Goal: Participate in discussion: Engage in conversation with other users on a specific topic

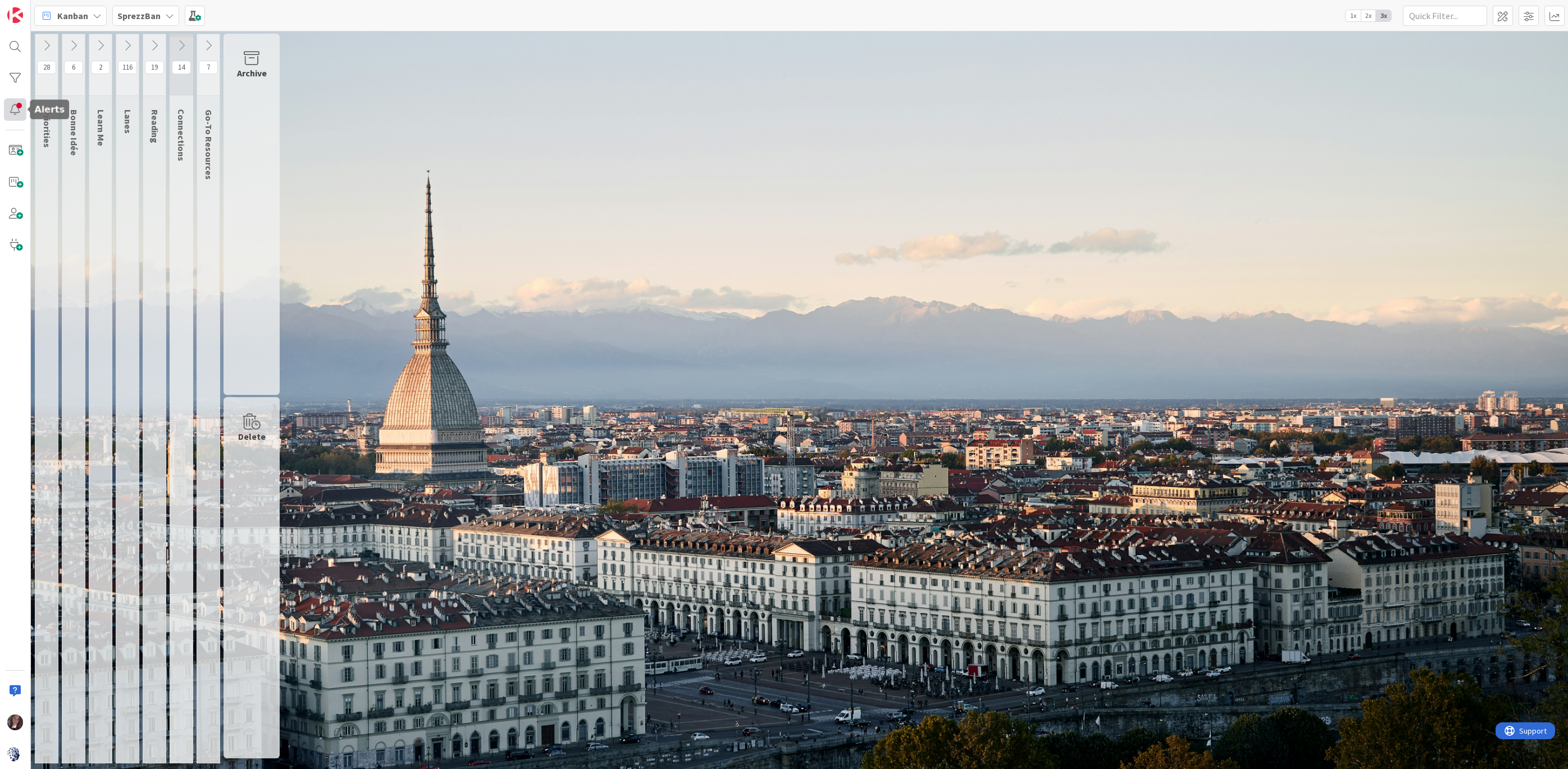
click at [16, 108] on div at bounding box center [15, 109] width 22 height 22
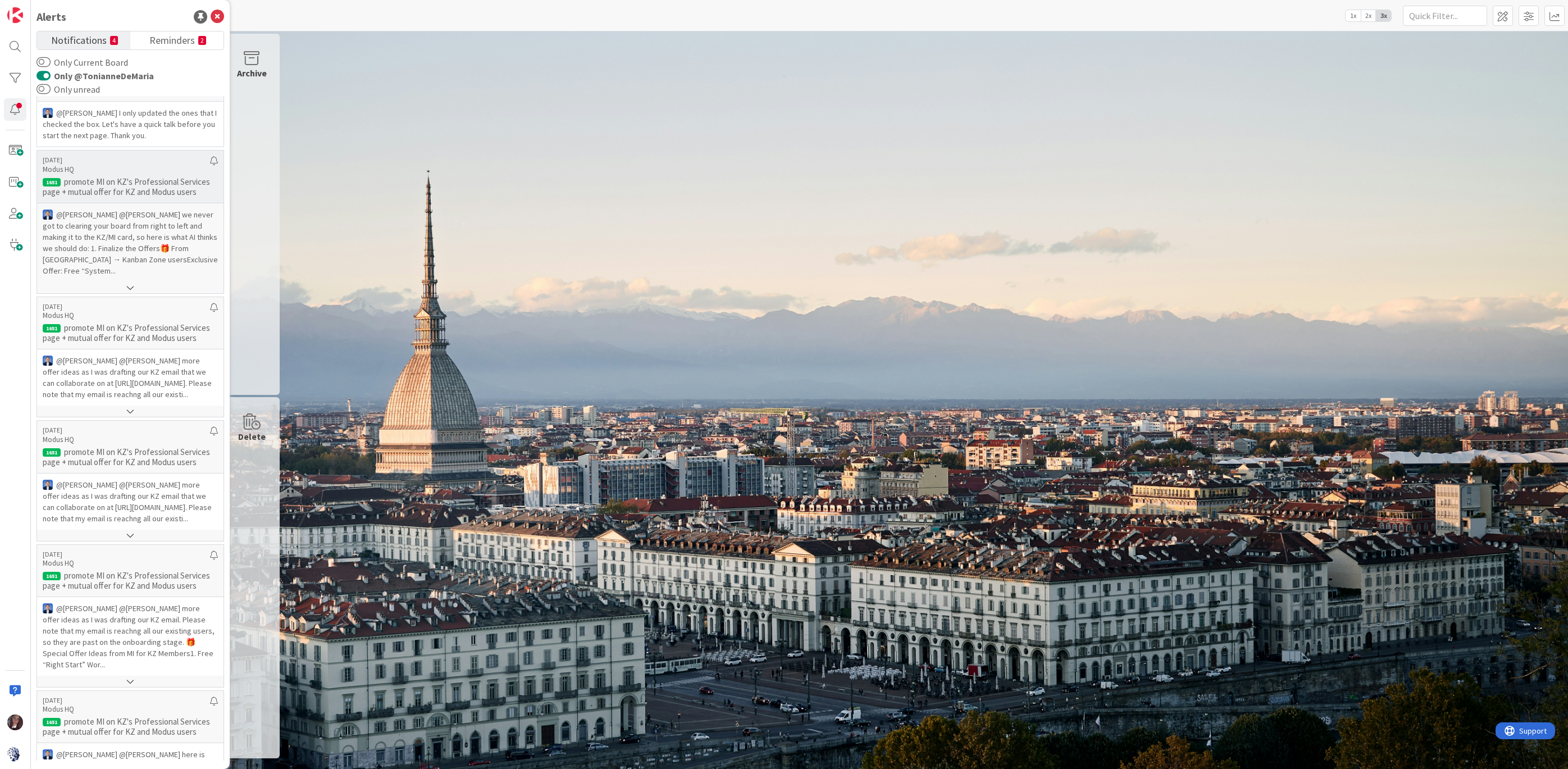
scroll to position [51, 0]
click at [168, 247] on p "@Jim Benson﻿ ﻿@Tonianne DeMaria﻿ we never got to clearing your board from right…" at bounding box center [131, 241] width 175 height 67
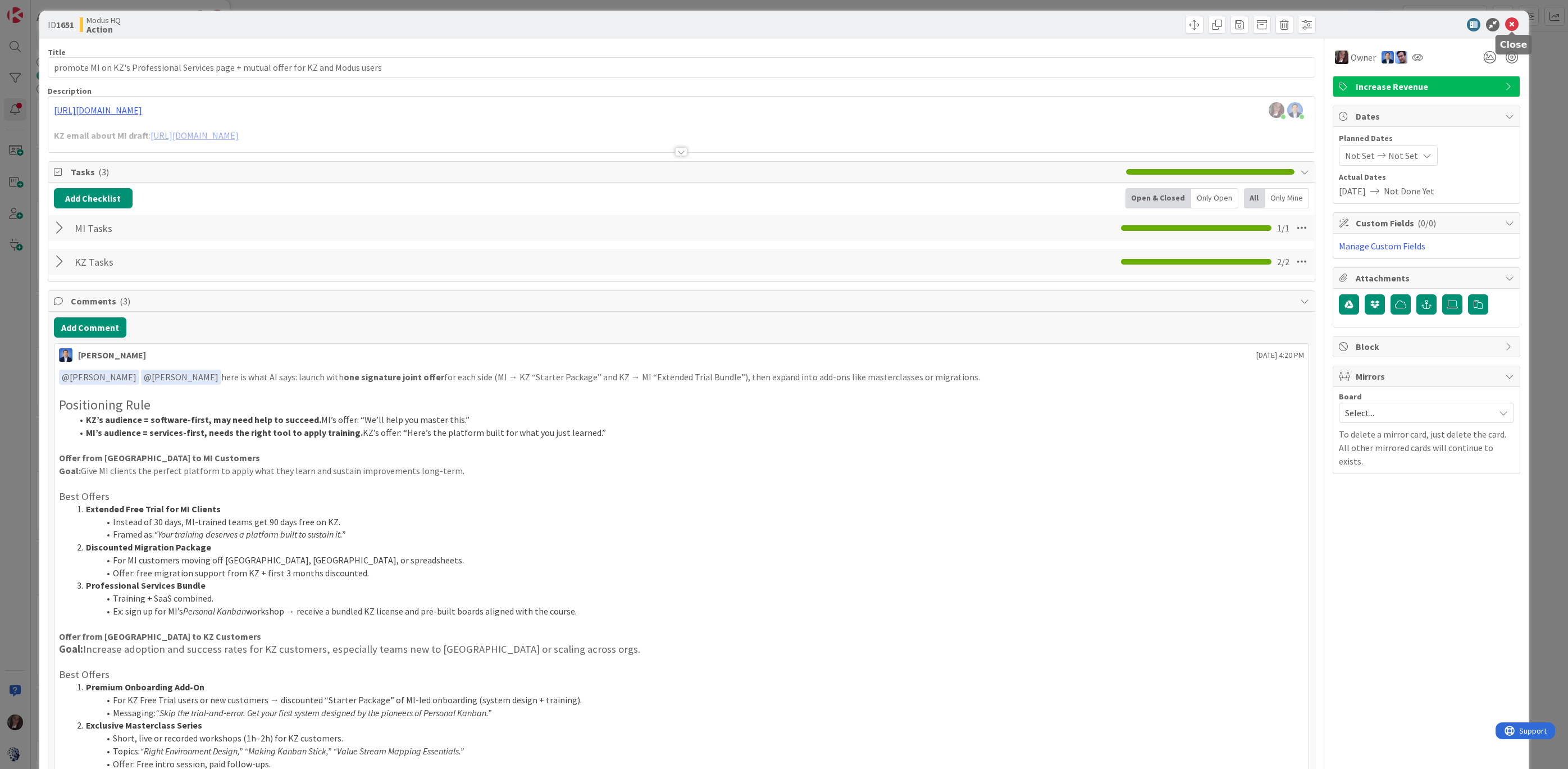
click at [1514, 21] on icon at bounding box center [1512, 24] width 13 height 13
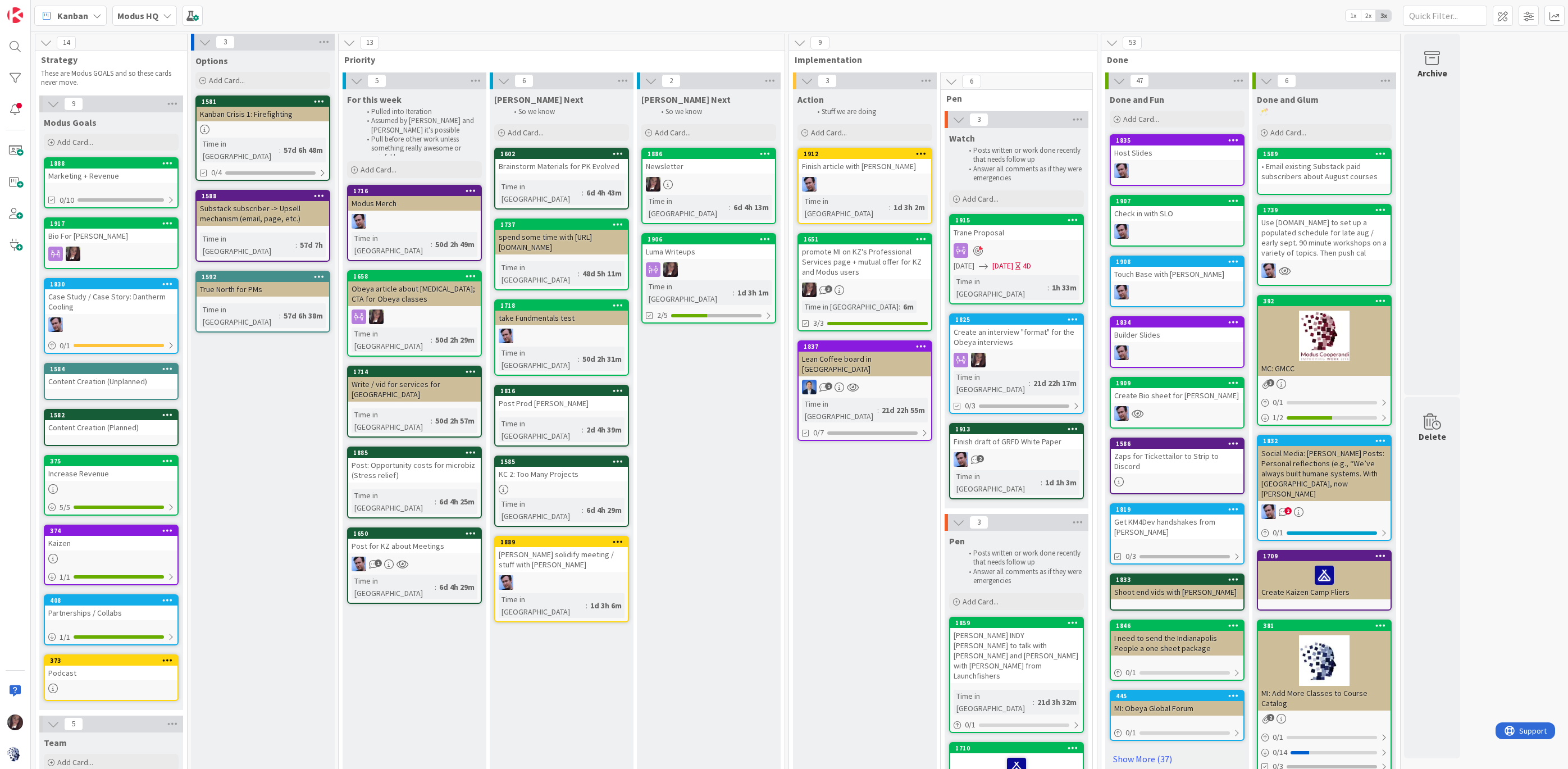
click at [860, 246] on div "promote MI on KZ's Professional Services page + mutual offer for KZ and Modus u…" at bounding box center [865, 261] width 133 height 35
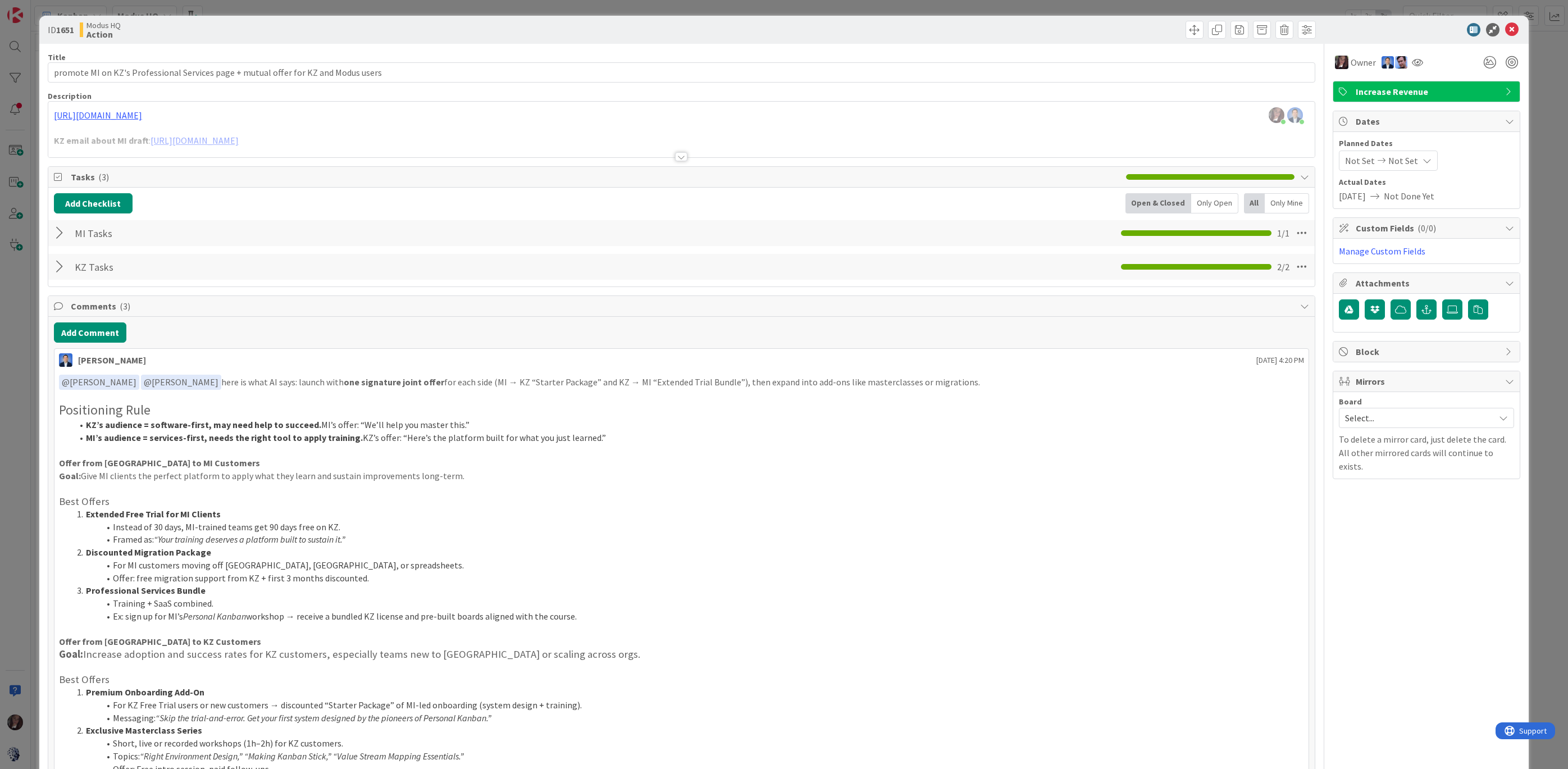
click at [1356, 382] on span "Mirrors" at bounding box center [1428, 381] width 144 height 13
click at [1357, 415] on span "Select..." at bounding box center [1417, 417] width 144 height 16
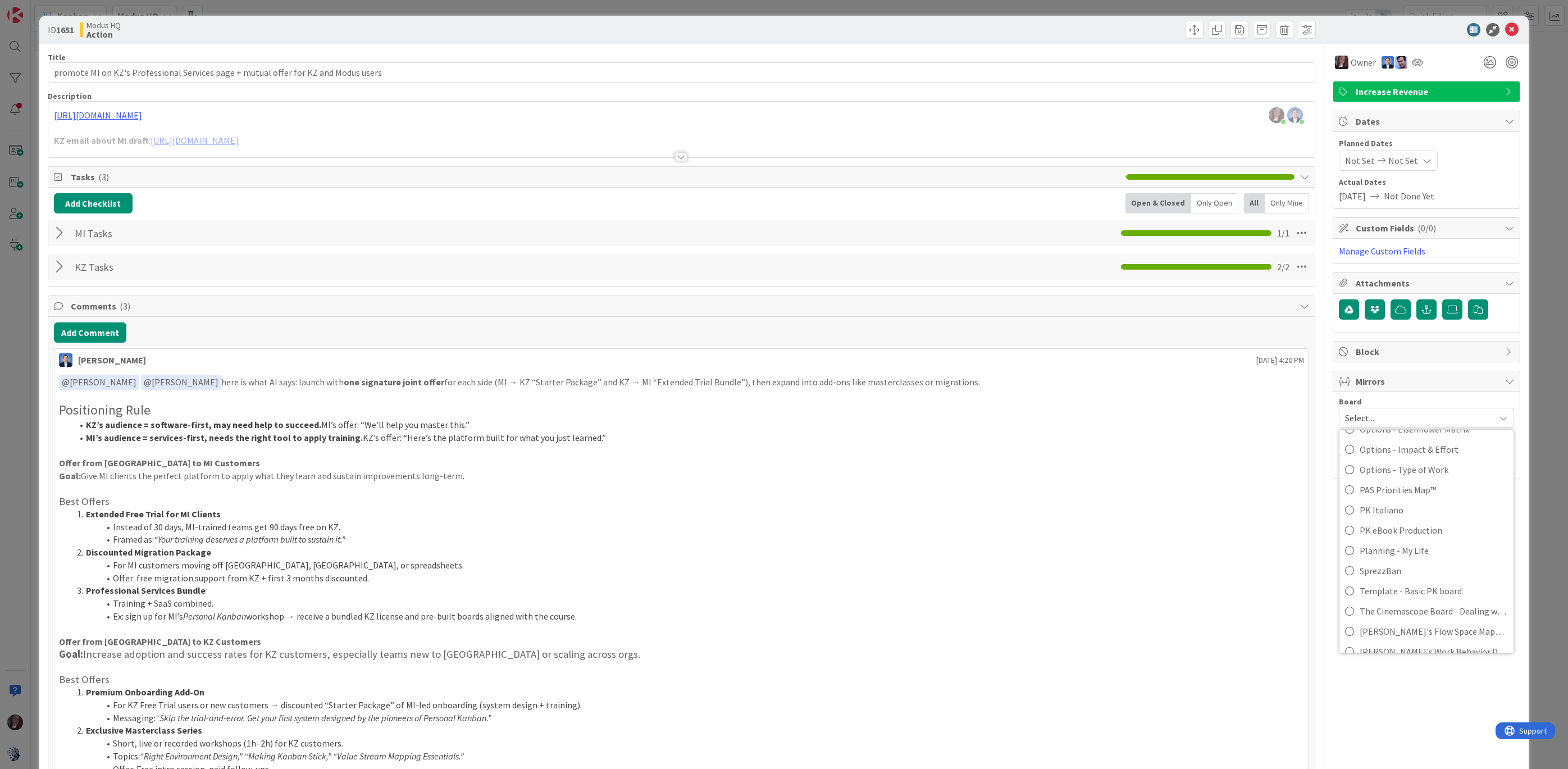
scroll to position [620, 0]
click at [1351, 514] on icon at bounding box center [1350, 518] width 9 height 17
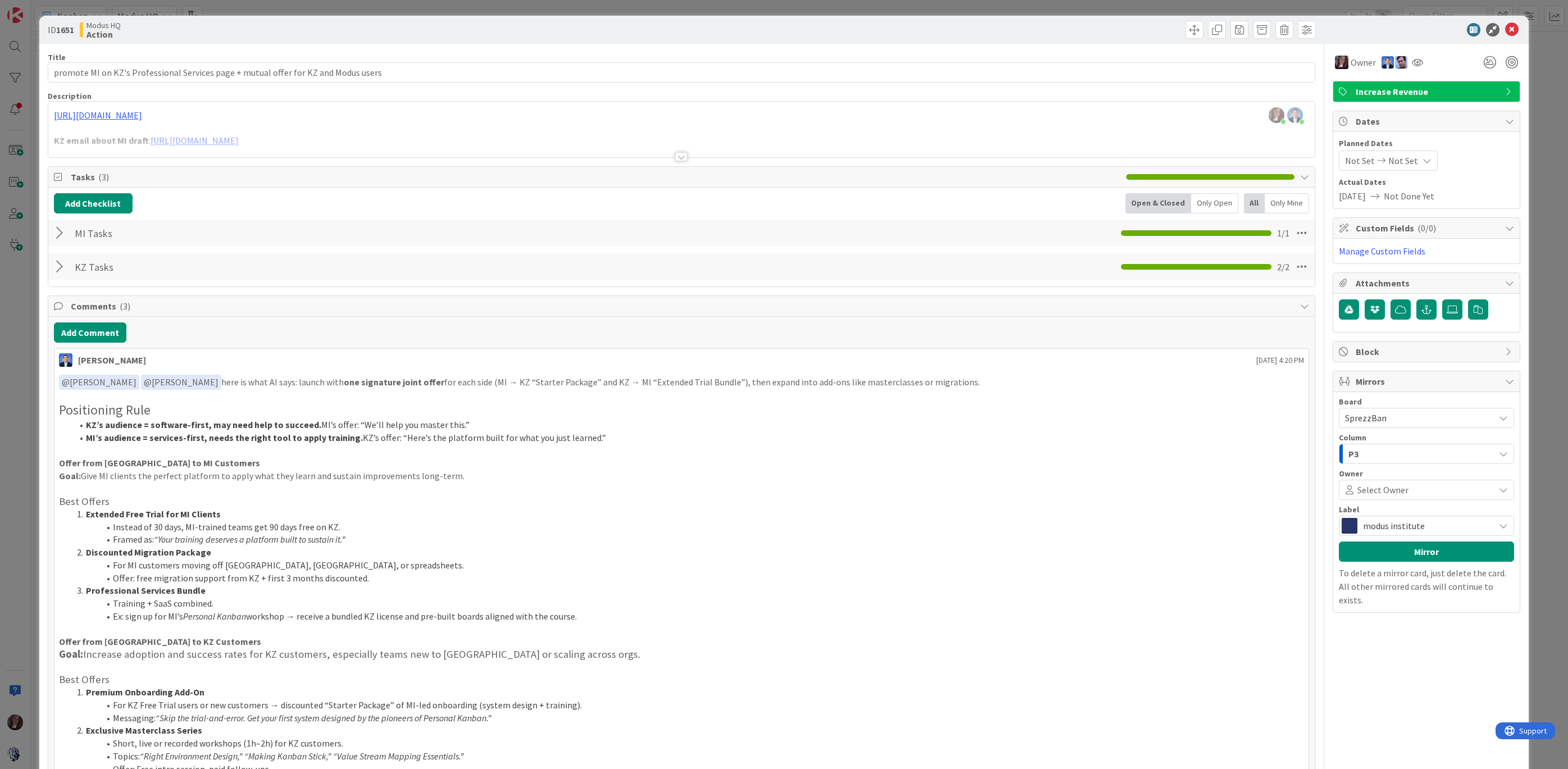
click at [1369, 483] on span "Select Owner" at bounding box center [1382, 490] width 51 height 13
click at [1346, 603] on icon at bounding box center [1345, 604] width 9 height 17
click at [1403, 519] on span "modus institute" at bounding box center [1425, 525] width 126 height 16
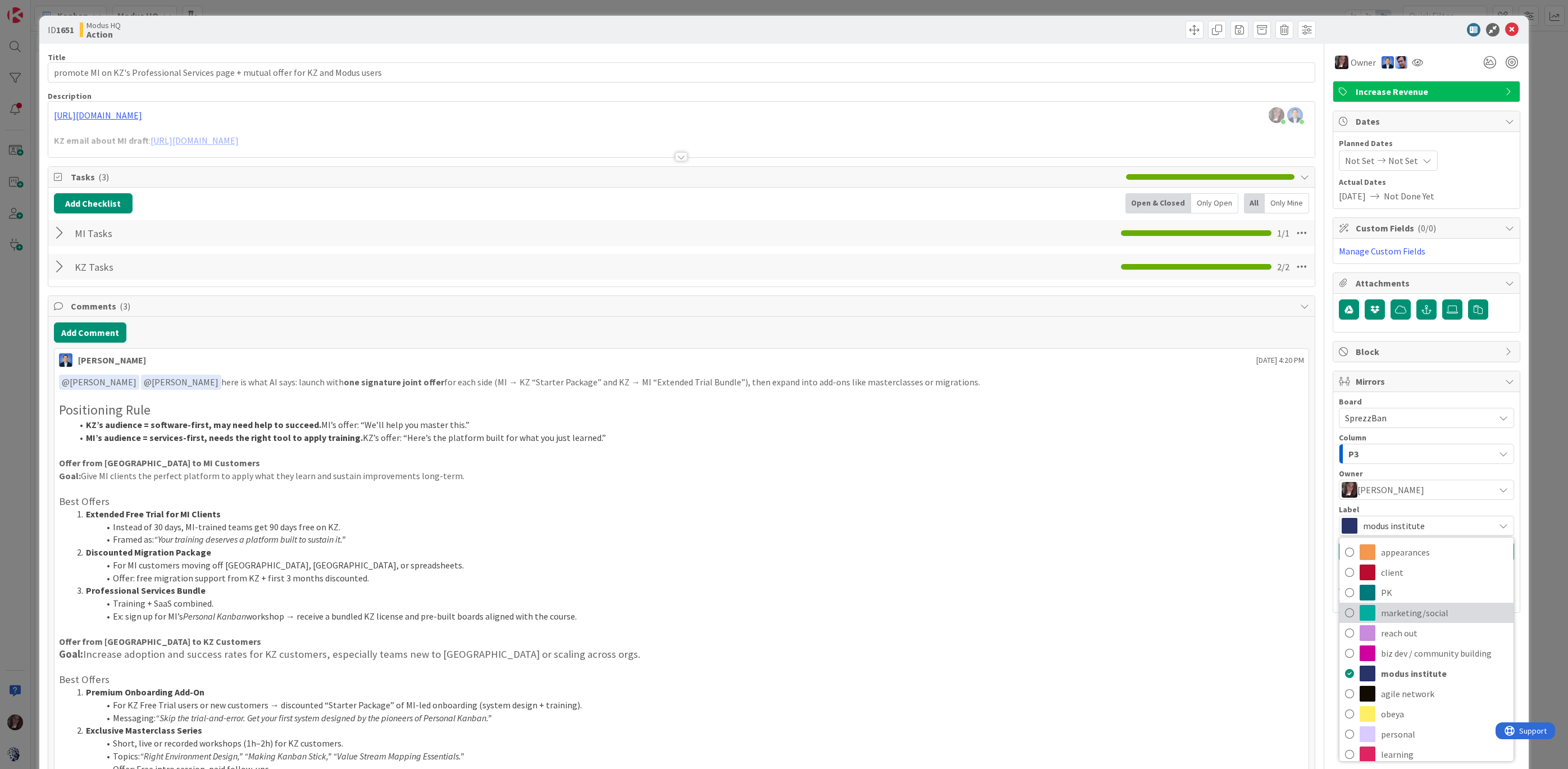
click at [1351, 610] on icon at bounding box center [1350, 612] width 9 height 17
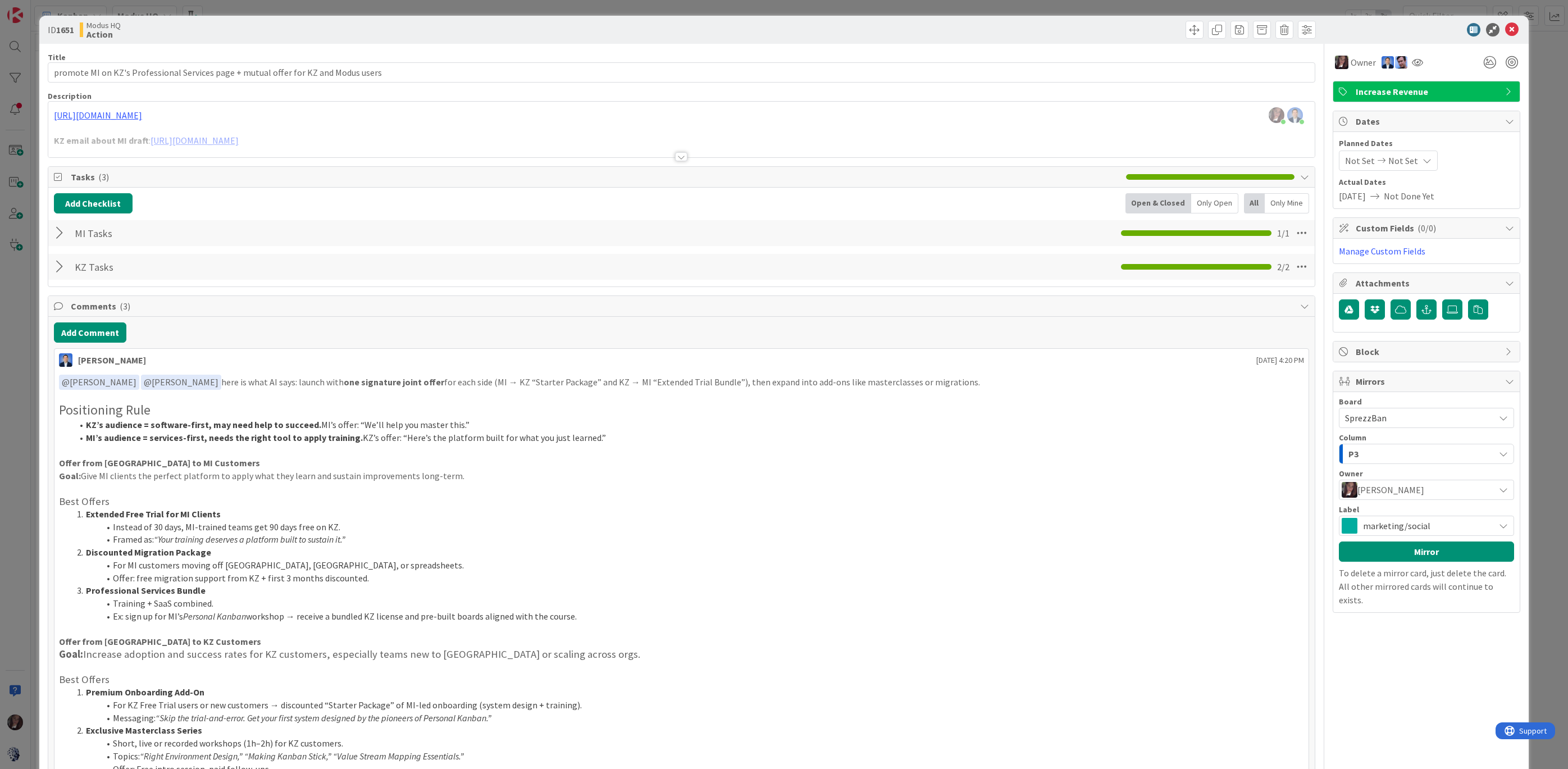
click at [1393, 448] on div "P3" at bounding box center [1420, 454] width 148 height 18
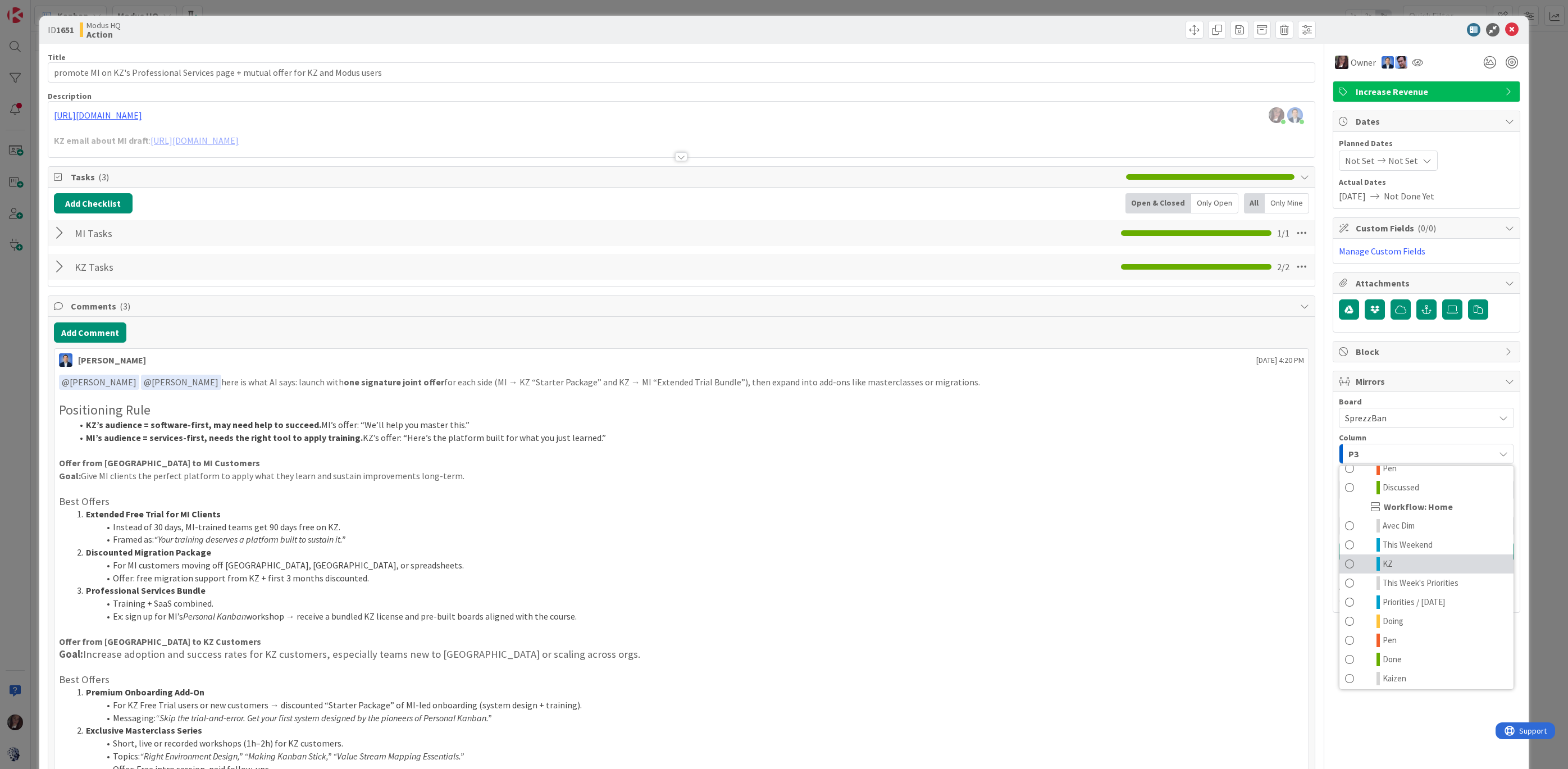
scroll to position [280, 0]
click at [1345, 616] on span at bounding box center [1350, 620] width 9 height 13
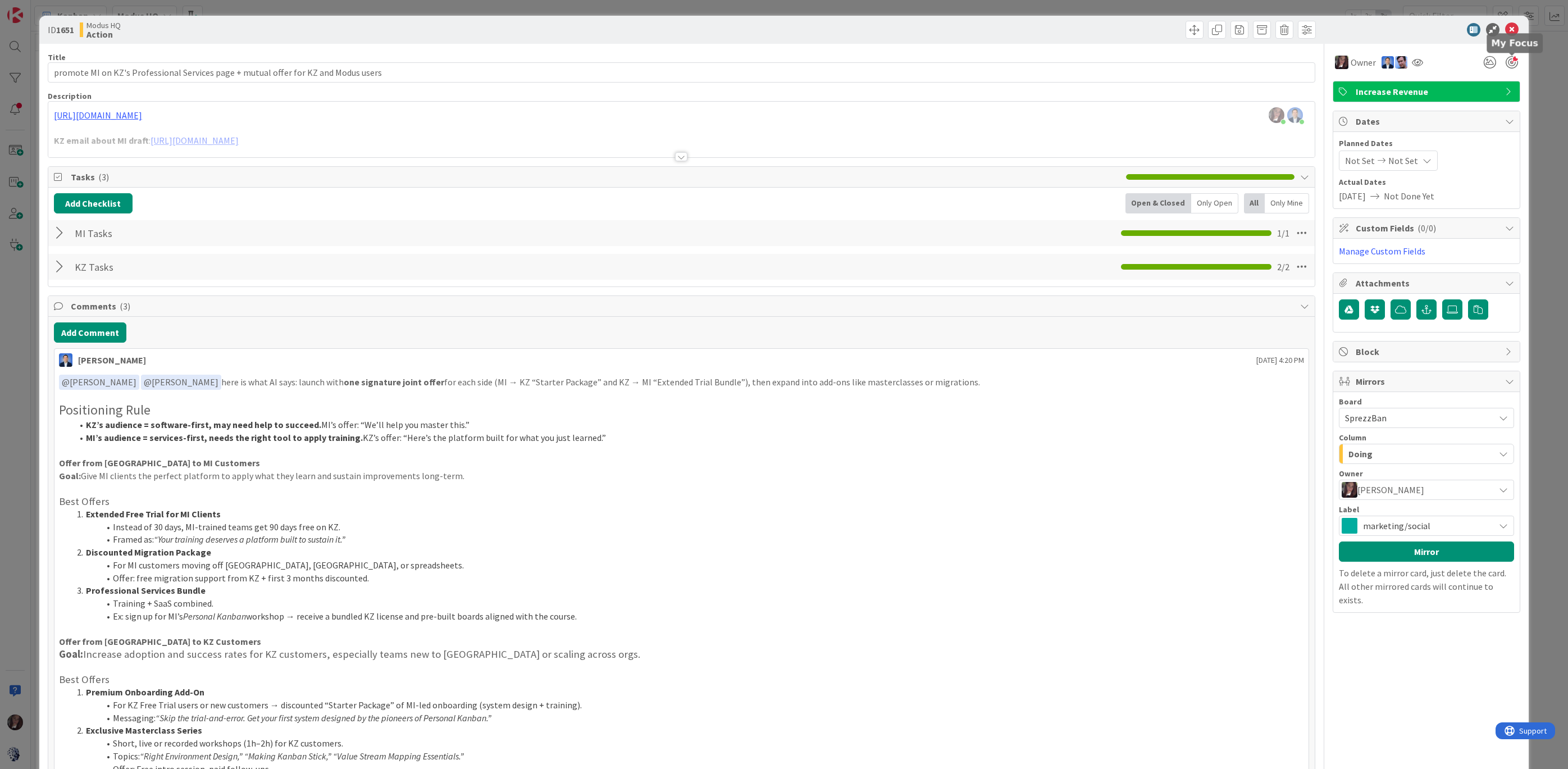
click at [1507, 59] on div at bounding box center [1511, 62] width 12 height 12
click at [1491, 62] on icon at bounding box center [1491, 63] width 21 height 21
click at [1370, 132] on button "Edit tokens" at bounding box center [1371, 128] width 46 height 10
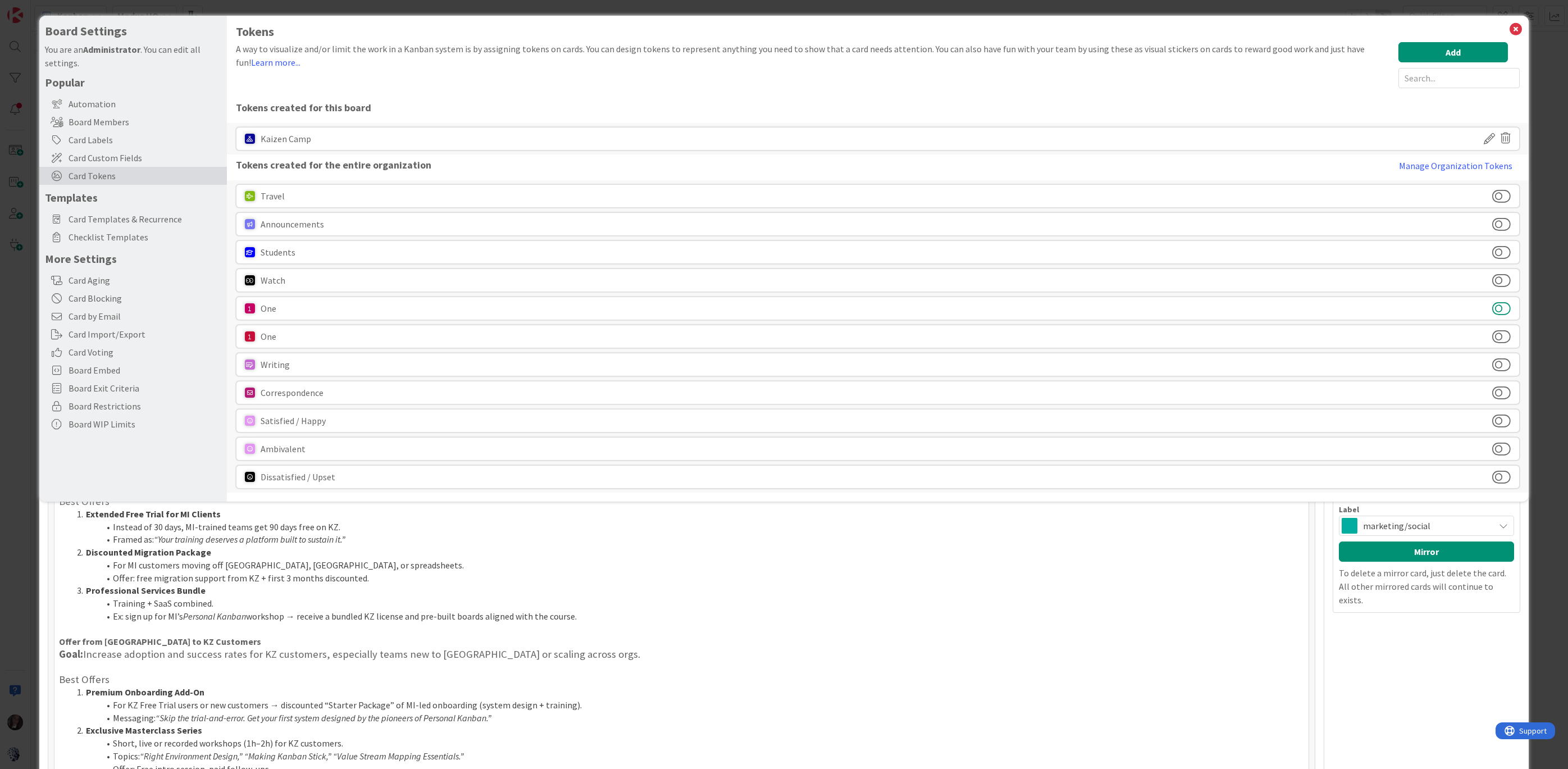
click at [1505, 302] on button at bounding box center [1502, 309] width 19 height 15
click at [1453, 57] on button "Add" at bounding box center [1452, 52] width 109 height 21
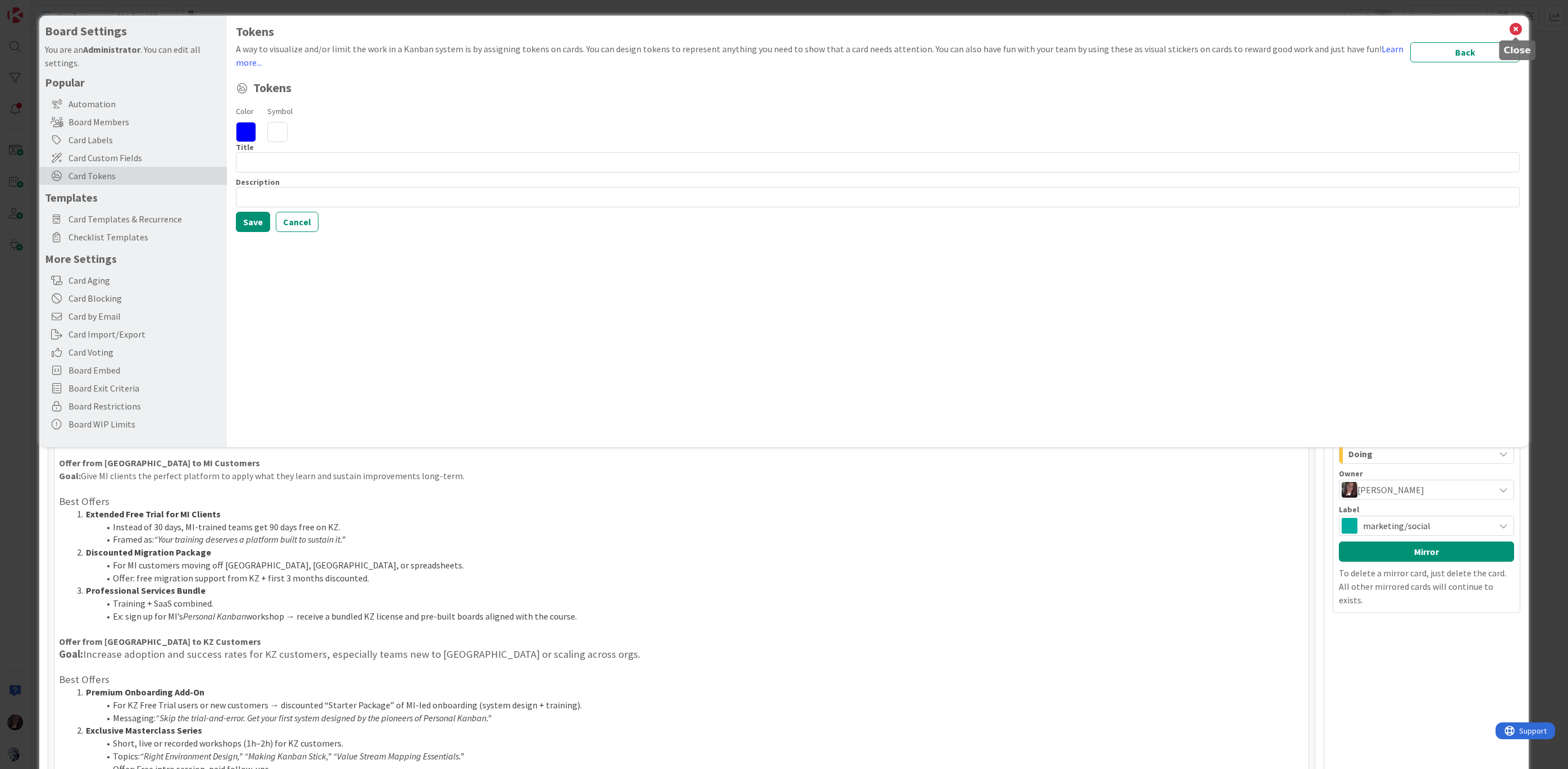
click at [1517, 21] on icon at bounding box center [1516, 29] width 15 height 16
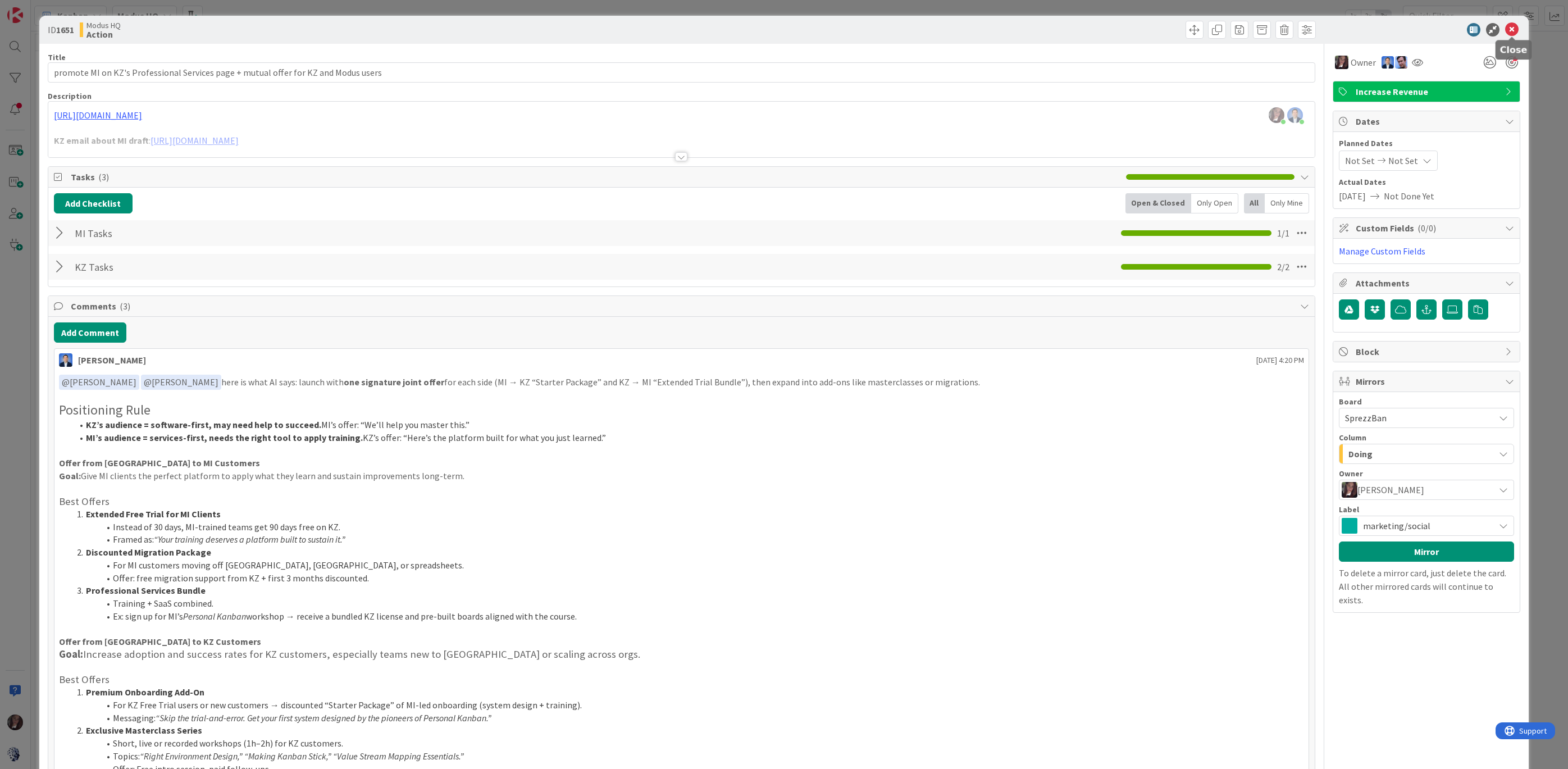
click at [1514, 27] on icon at bounding box center [1512, 30] width 13 height 13
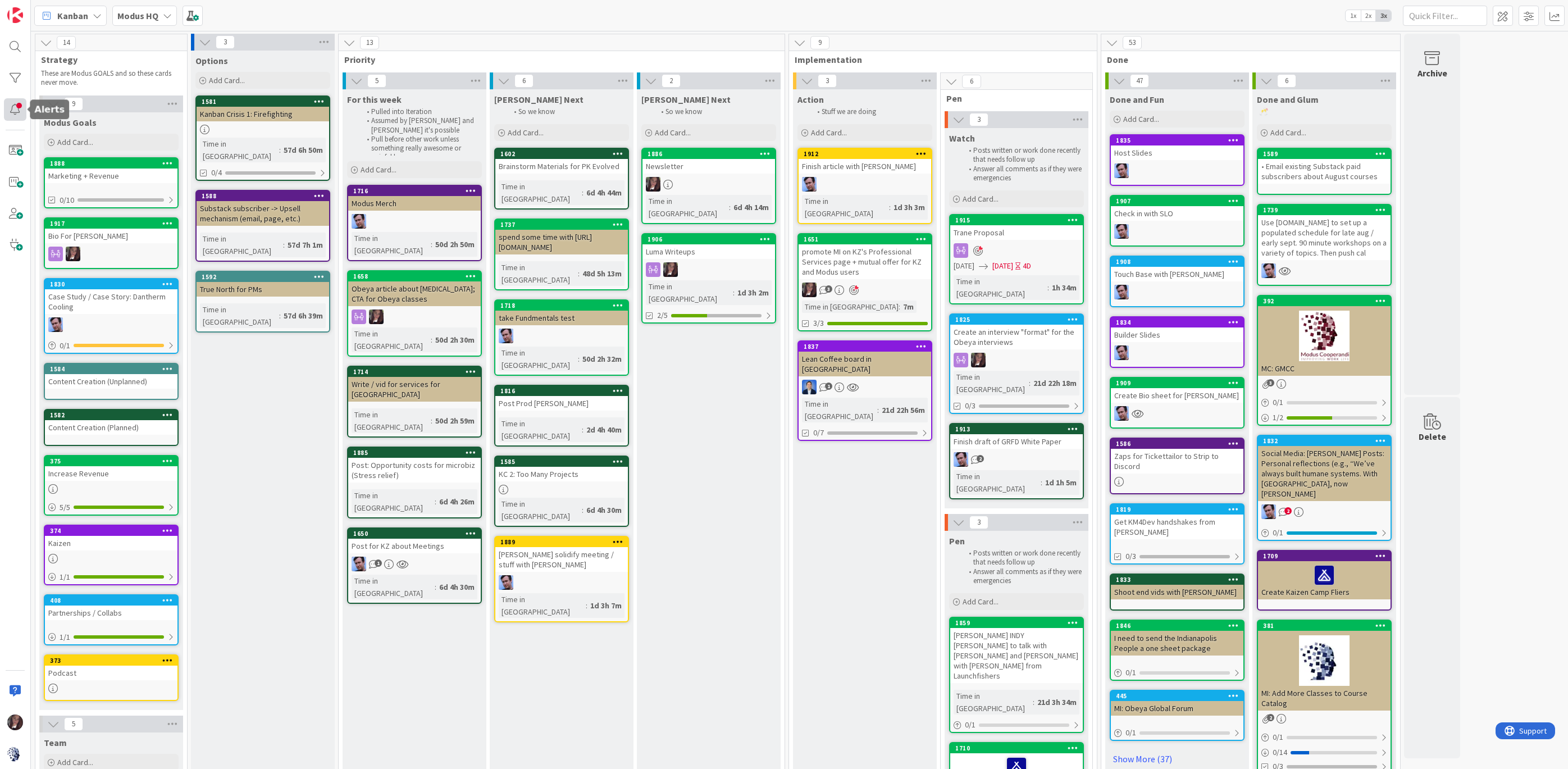
click at [15, 112] on div at bounding box center [15, 109] width 22 height 22
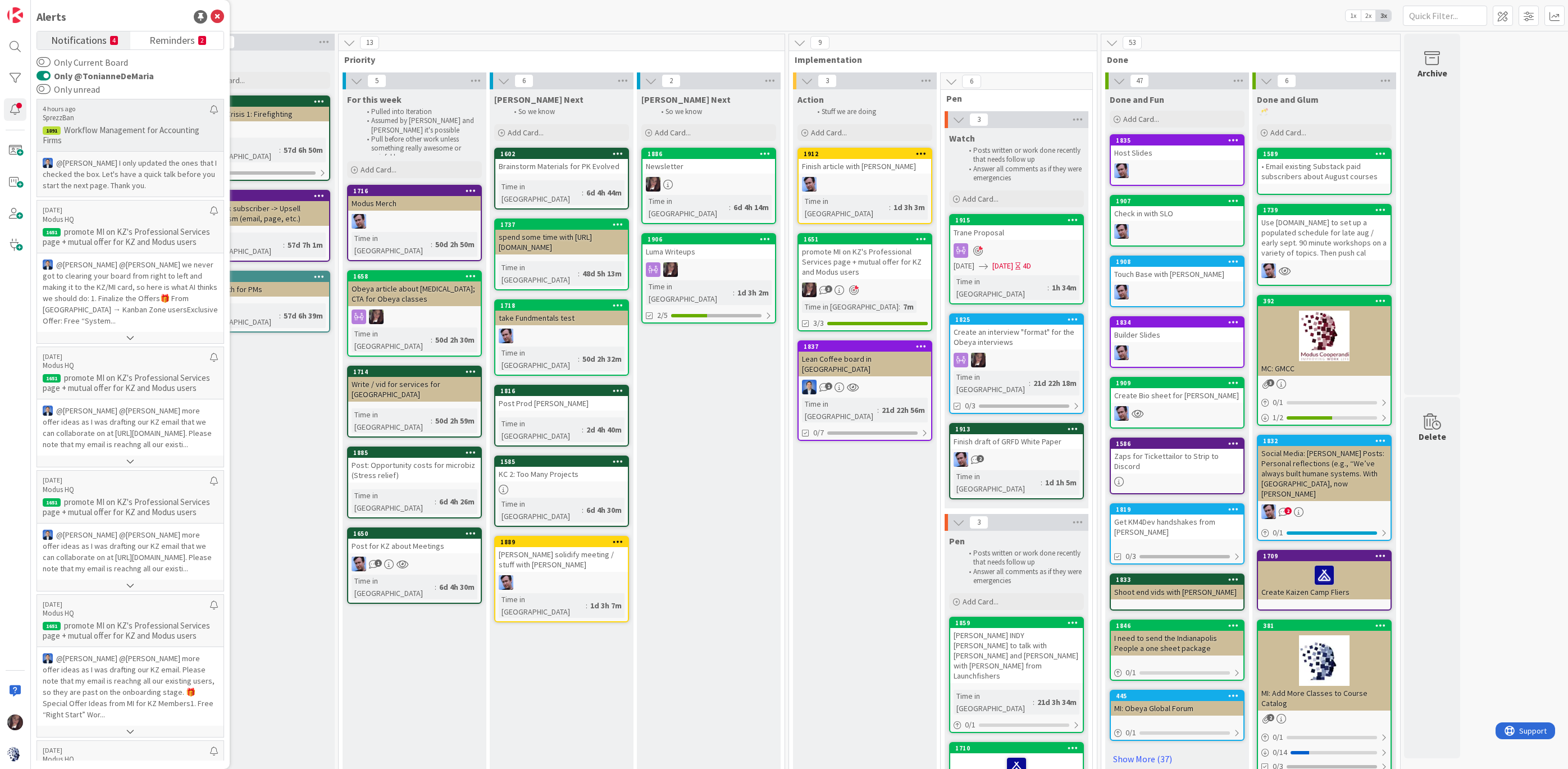
click at [110, 140] on p "Workflow Management for Accounting Firms" at bounding box center [131, 135] width 175 height 21
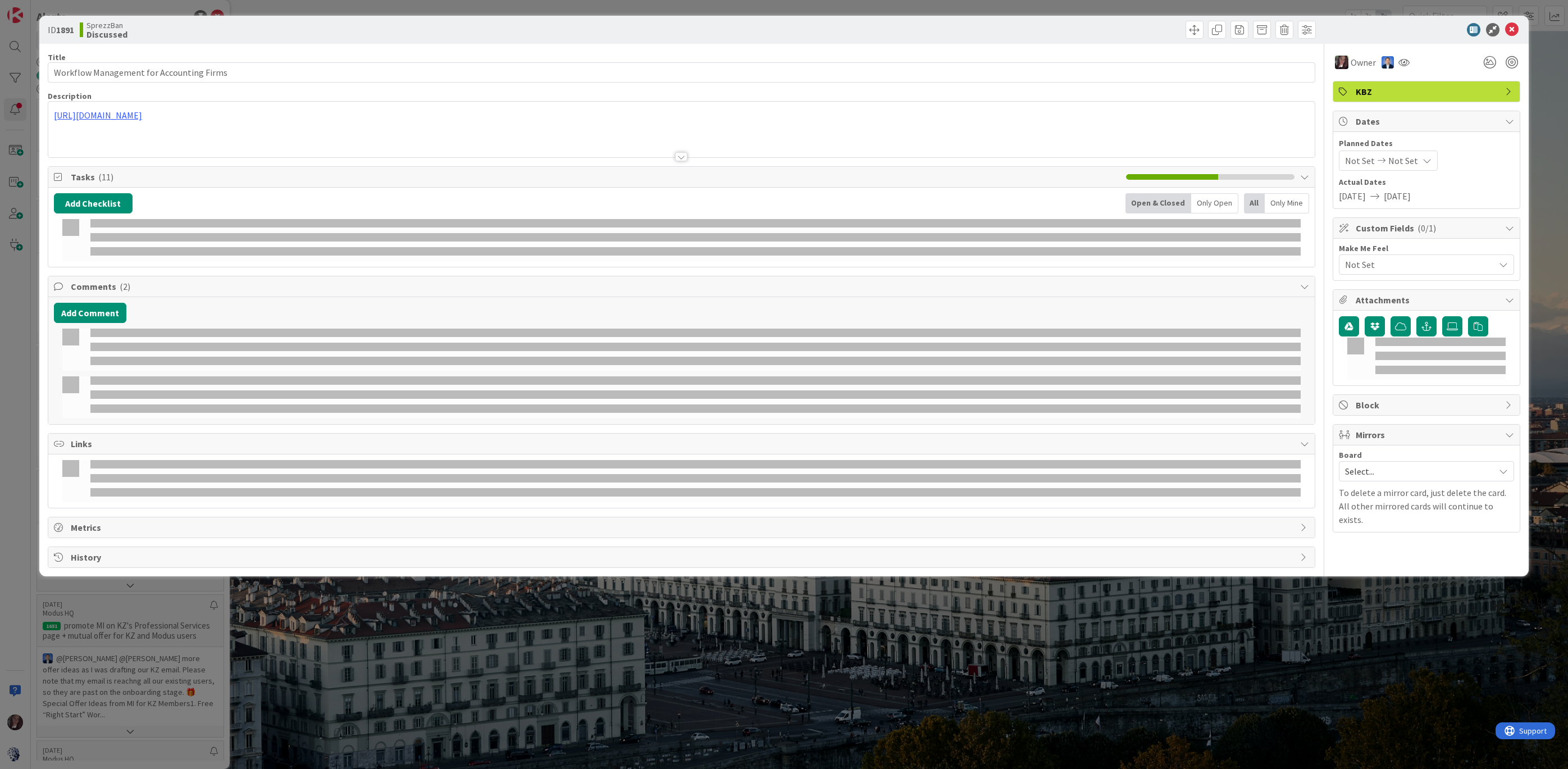
type input "Workflow Management for Accounting Firms"
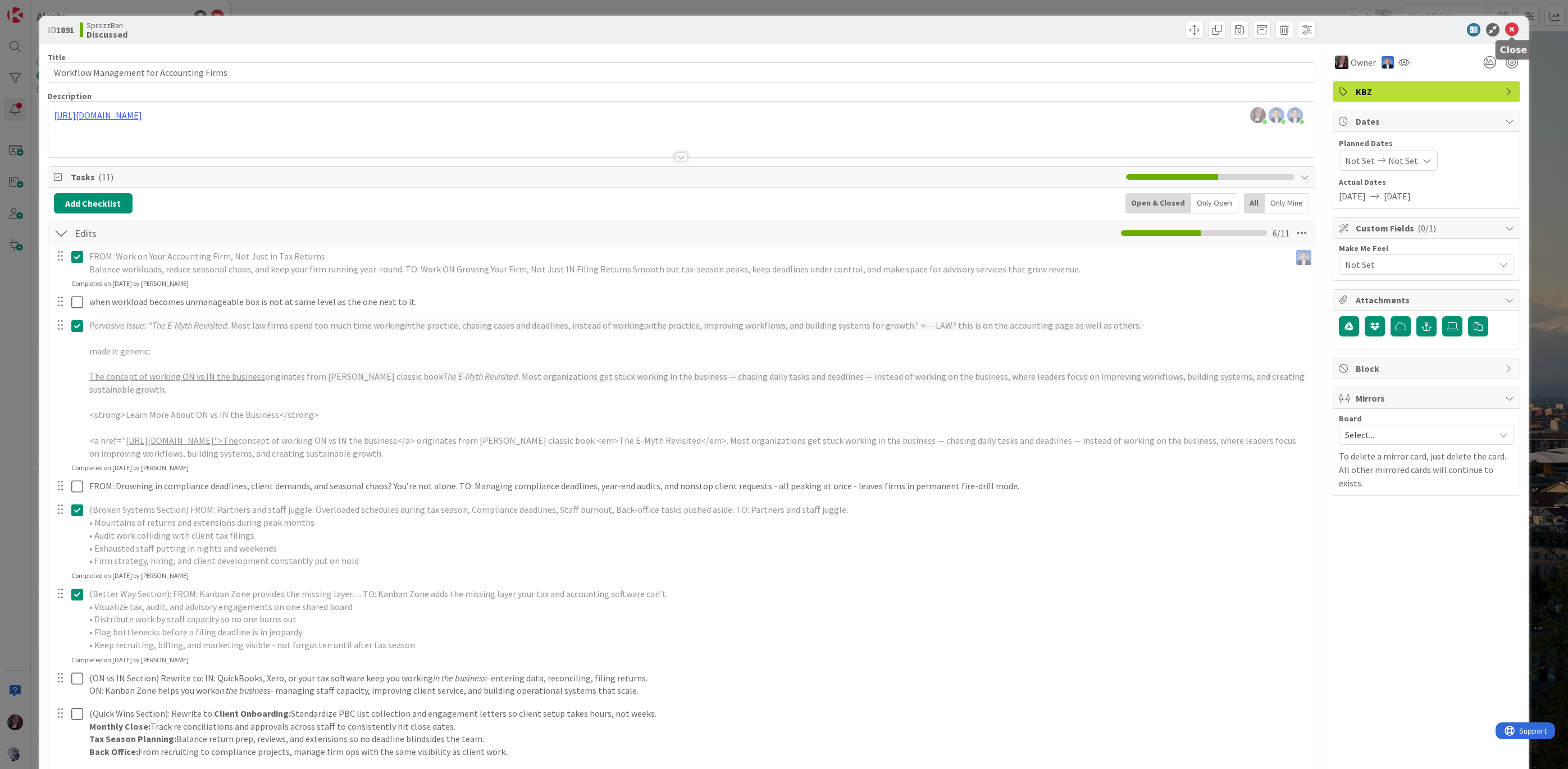
click at [1515, 27] on icon at bounding box center [1512, 30] width 13 height 13
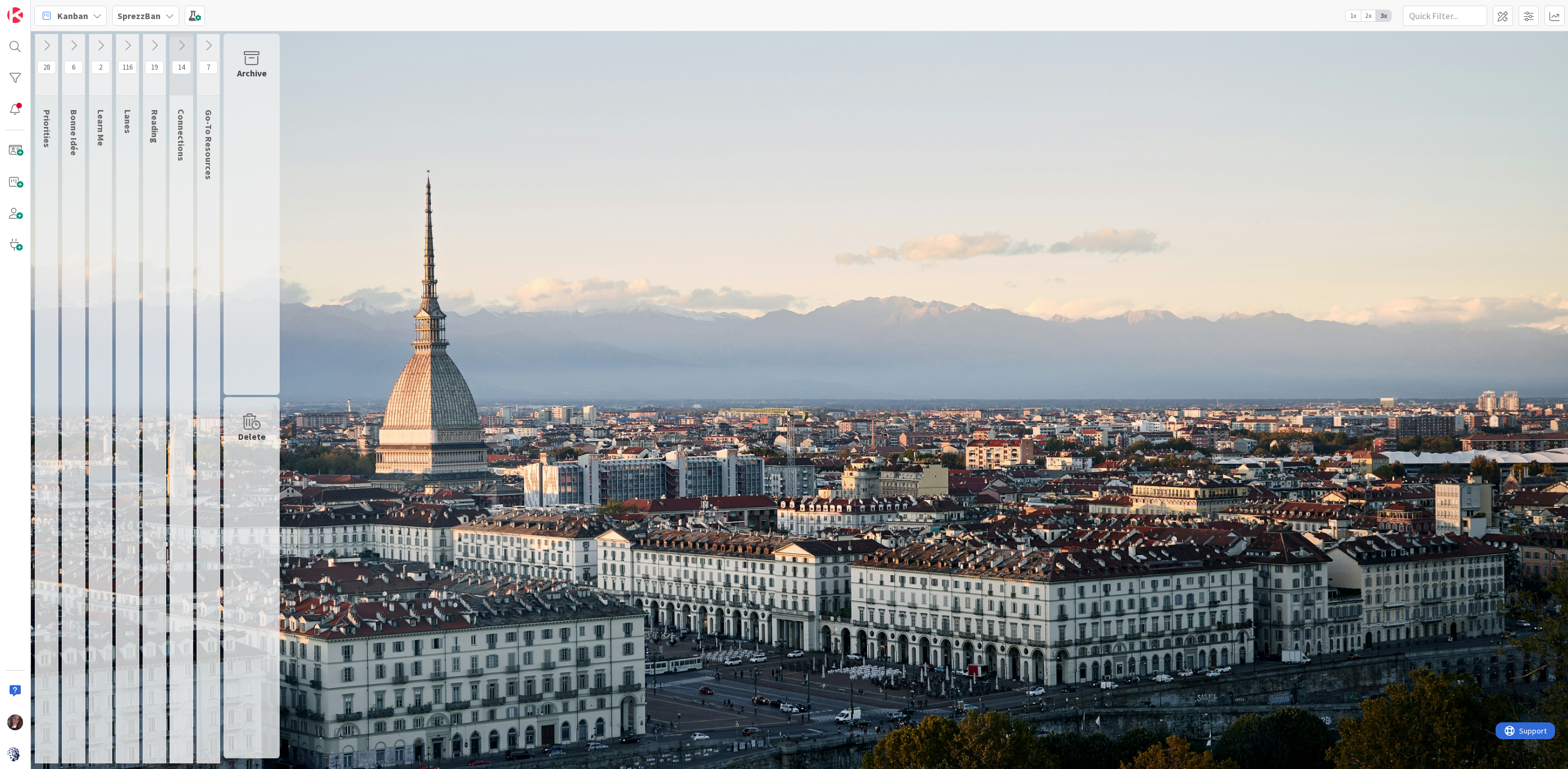
click at [133, 47] on icon at bounding box center [127, 45] width 12 height 12
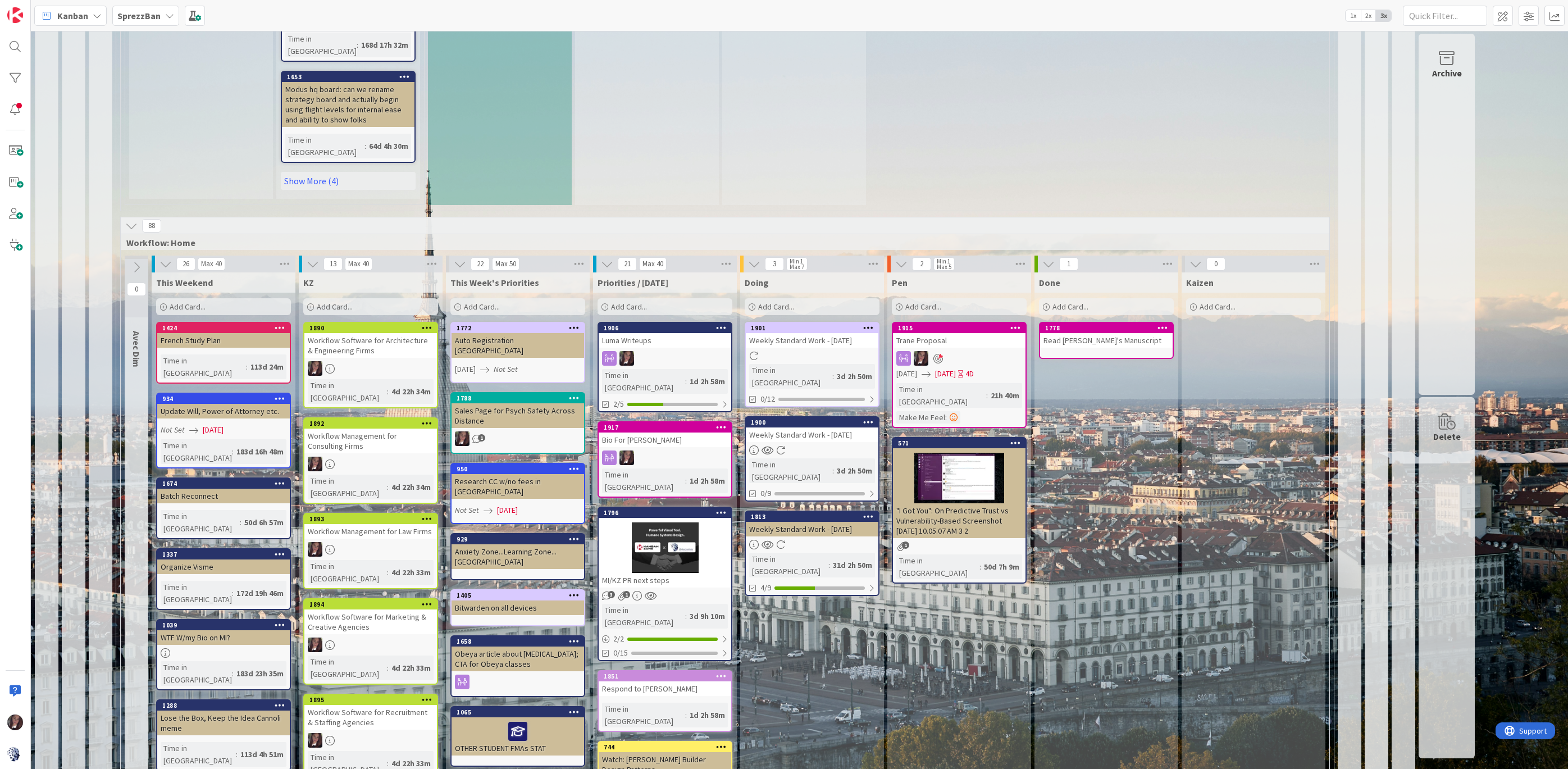
scroll to position [1000, 0]
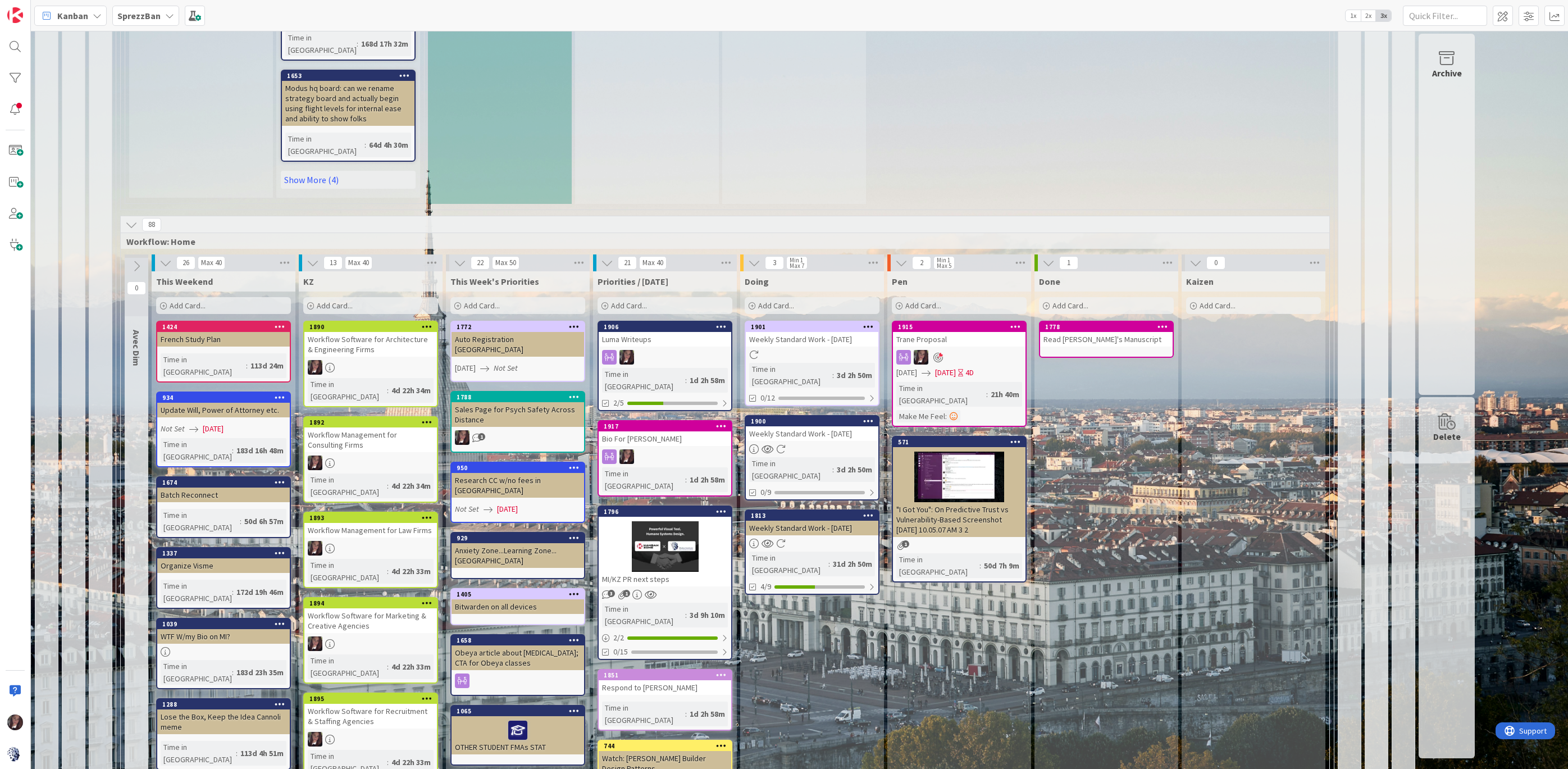
click at [819, 538] on div at bounding box center [812, 543] width 133 height 9
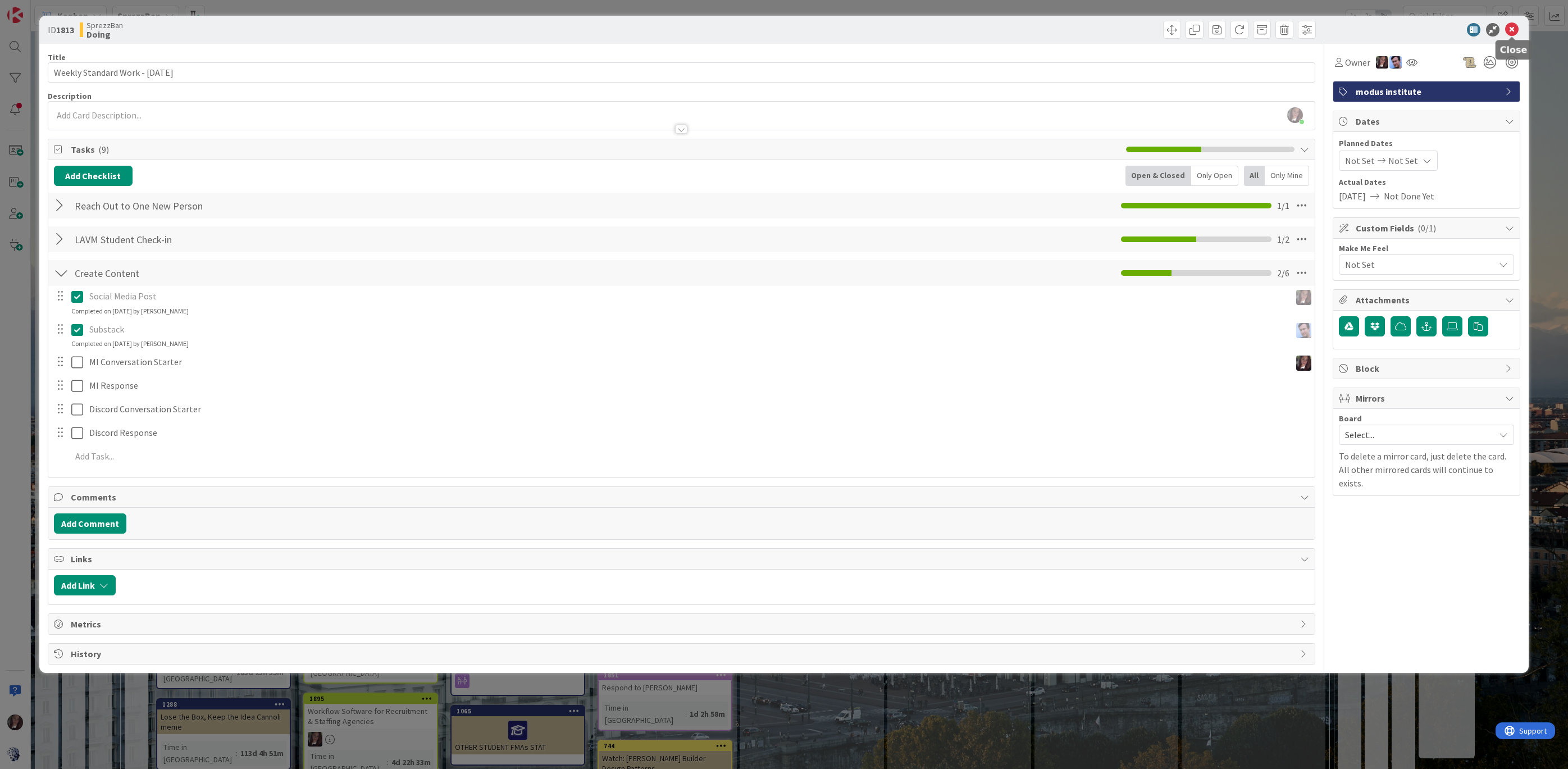
drag, startPoint x: 1516, startPoint y: 29, endPoint x: 1510, endPoint y: 26, distance: 6.7
click at [1514, 28] on icon at bounding box center [1512, 30] width 13 height 13
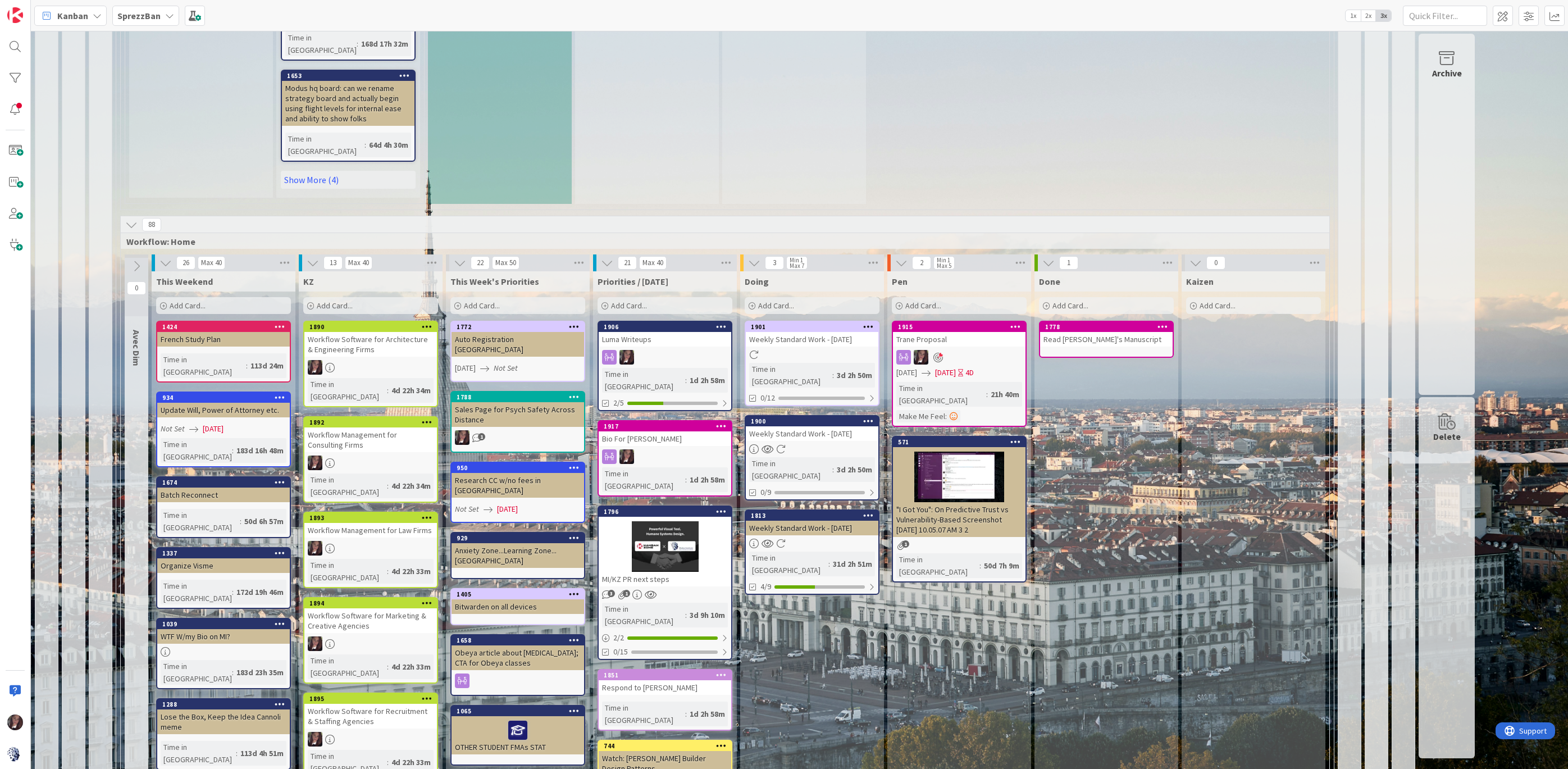
scroll to position [999, 0]
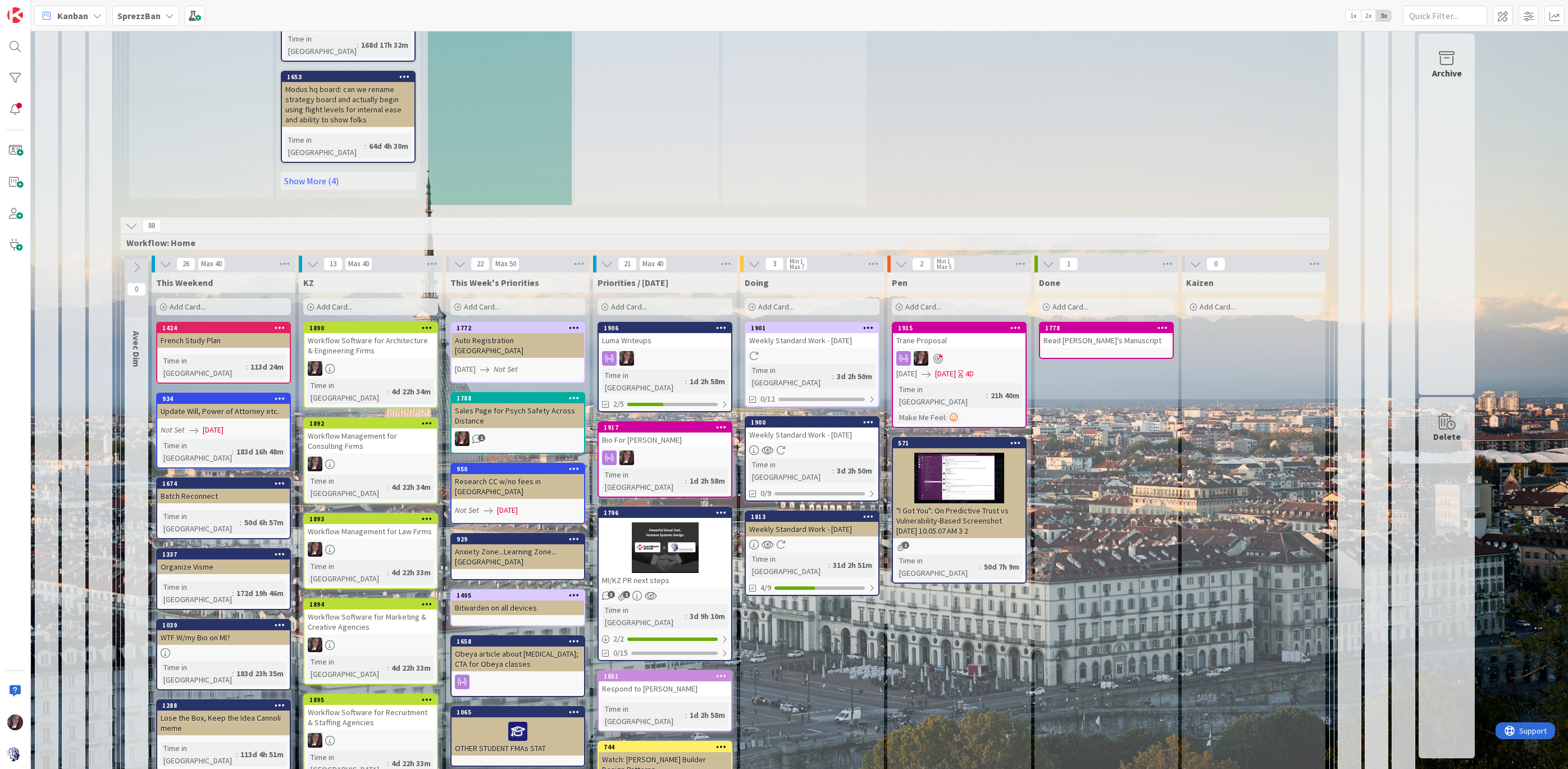
click at [123, 15] on b "SprezzBan" at bounding box center [139, 16] width 43 height 11
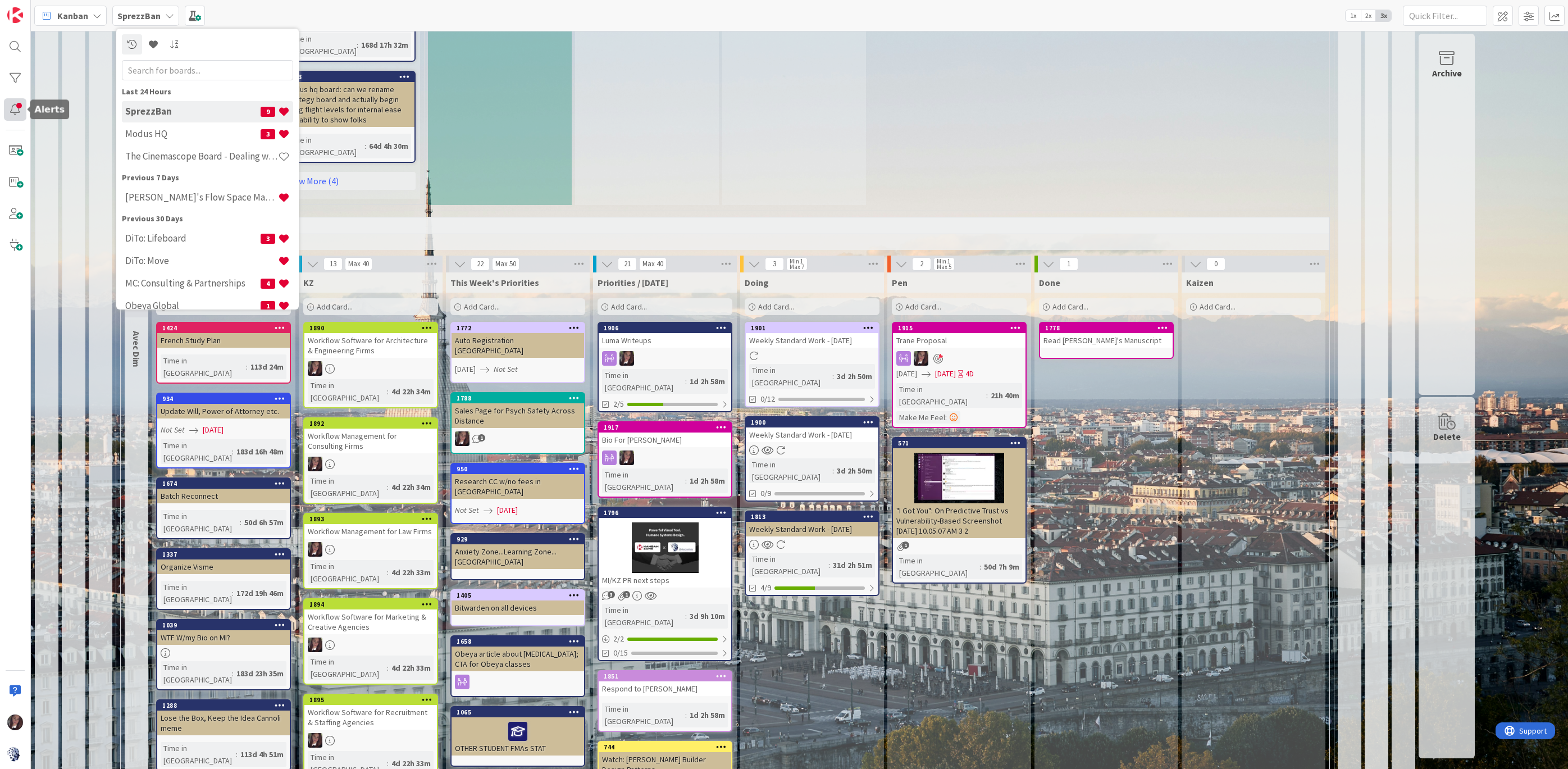
click at [13, 109] on div at bounding box center [15, 109] width 22 height 22
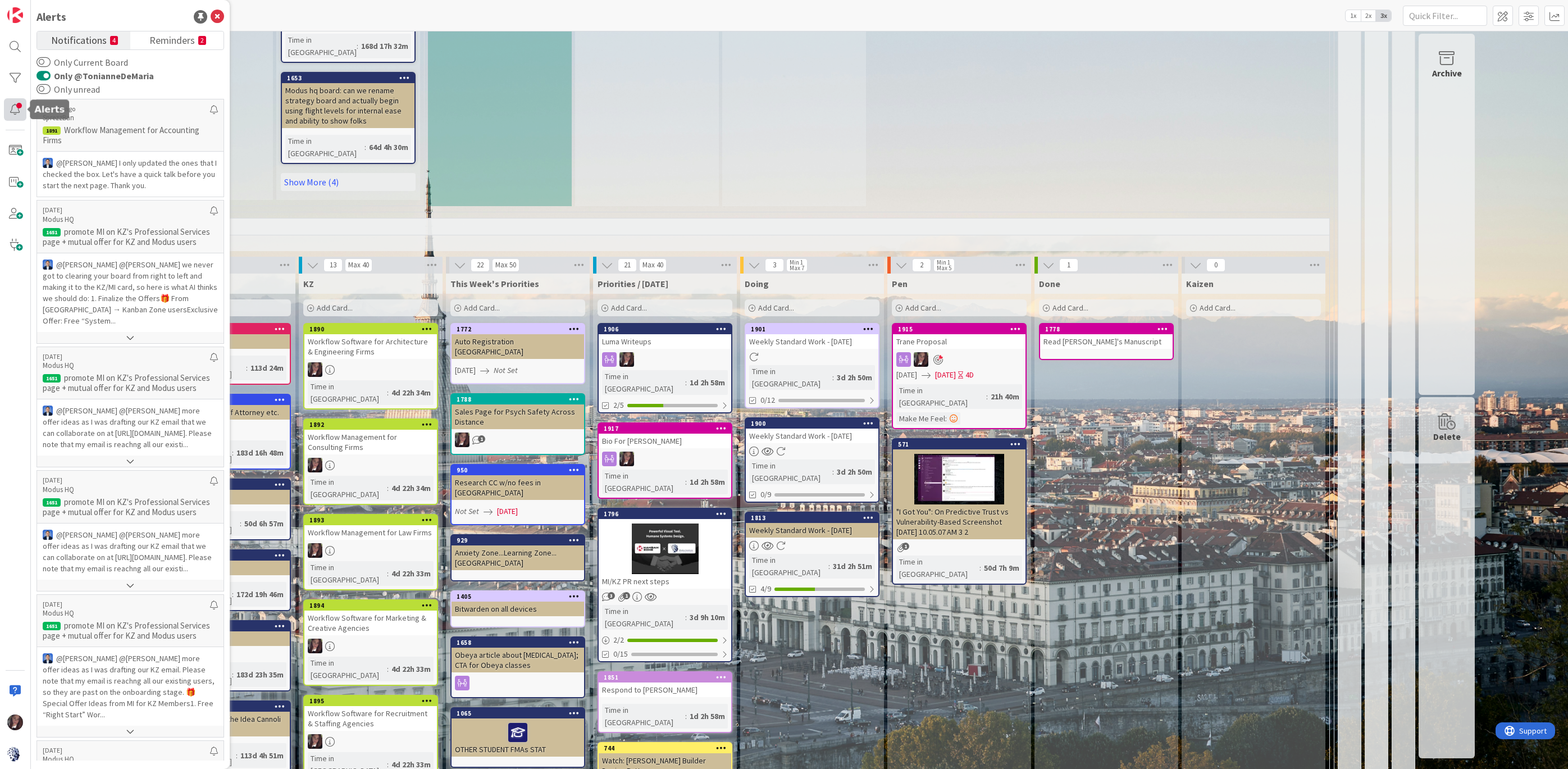
scroll to position [996, 0]
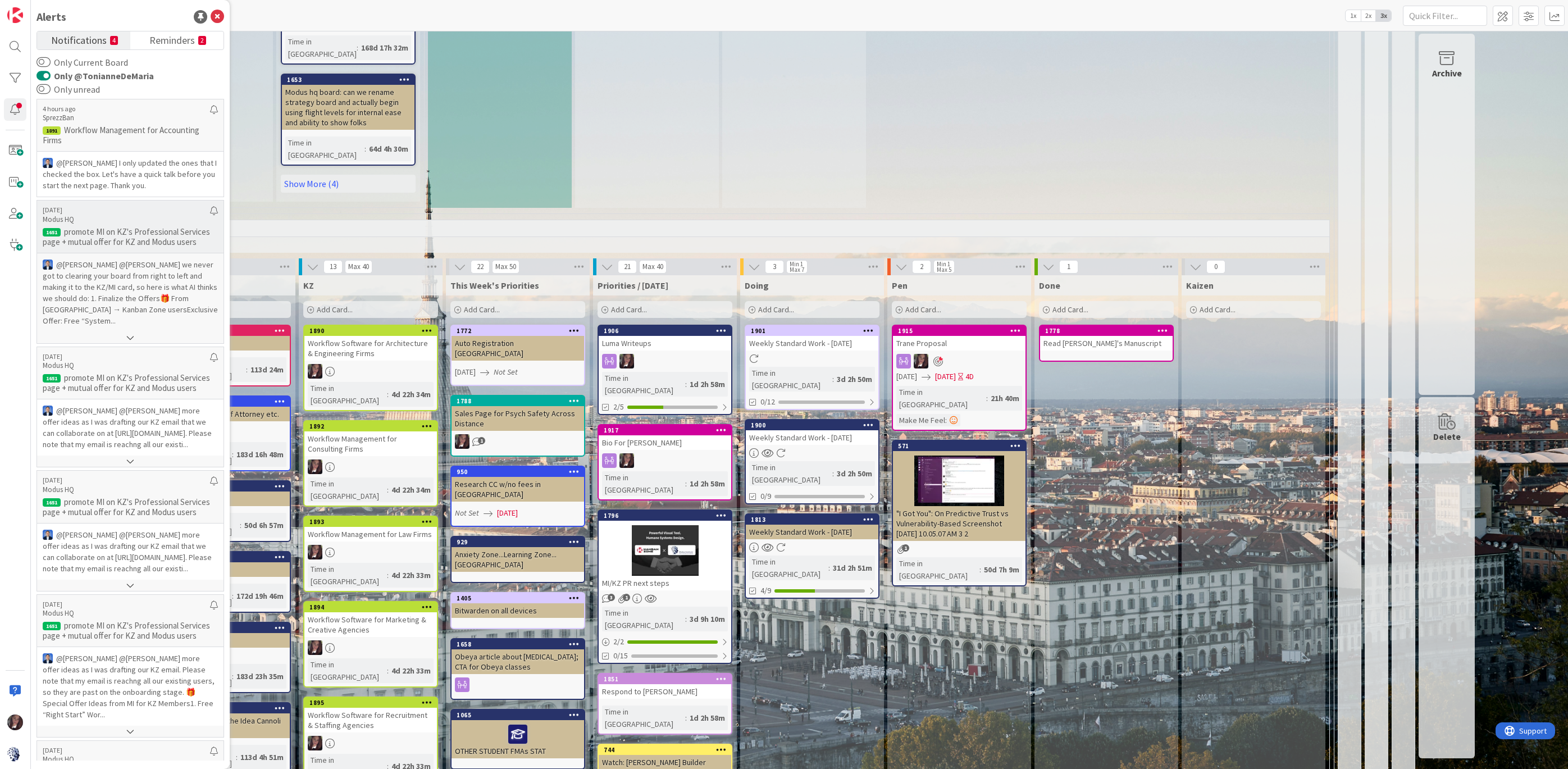
click at [174, 292] on p "@Jim Benson﻿ ﻿@Tonianne DeMaria﻿ we never got to clearing your board from right…" at bounding box center [131, 292] width 175 height 67
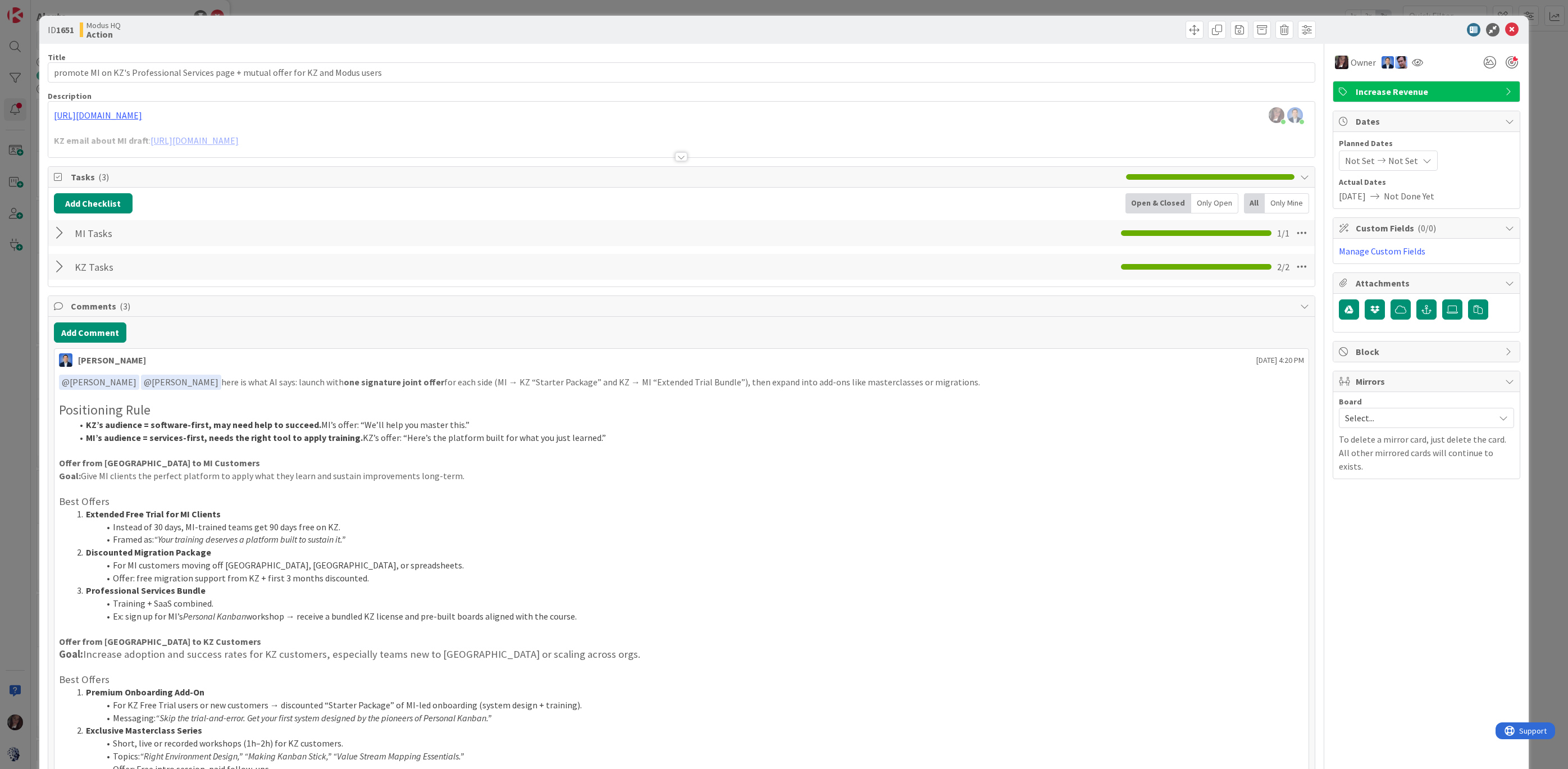
click at [1372, 380] on span "Mirrors" at bounding box center [1428, 381] width 144 height 13
click at [1376, 379] on span "Mirrors" at bounding box center [1428, 381] width 144 height 13
click at [1362, 419] on span "Select..." at bounding box center [1417, 417] width 144 height 16
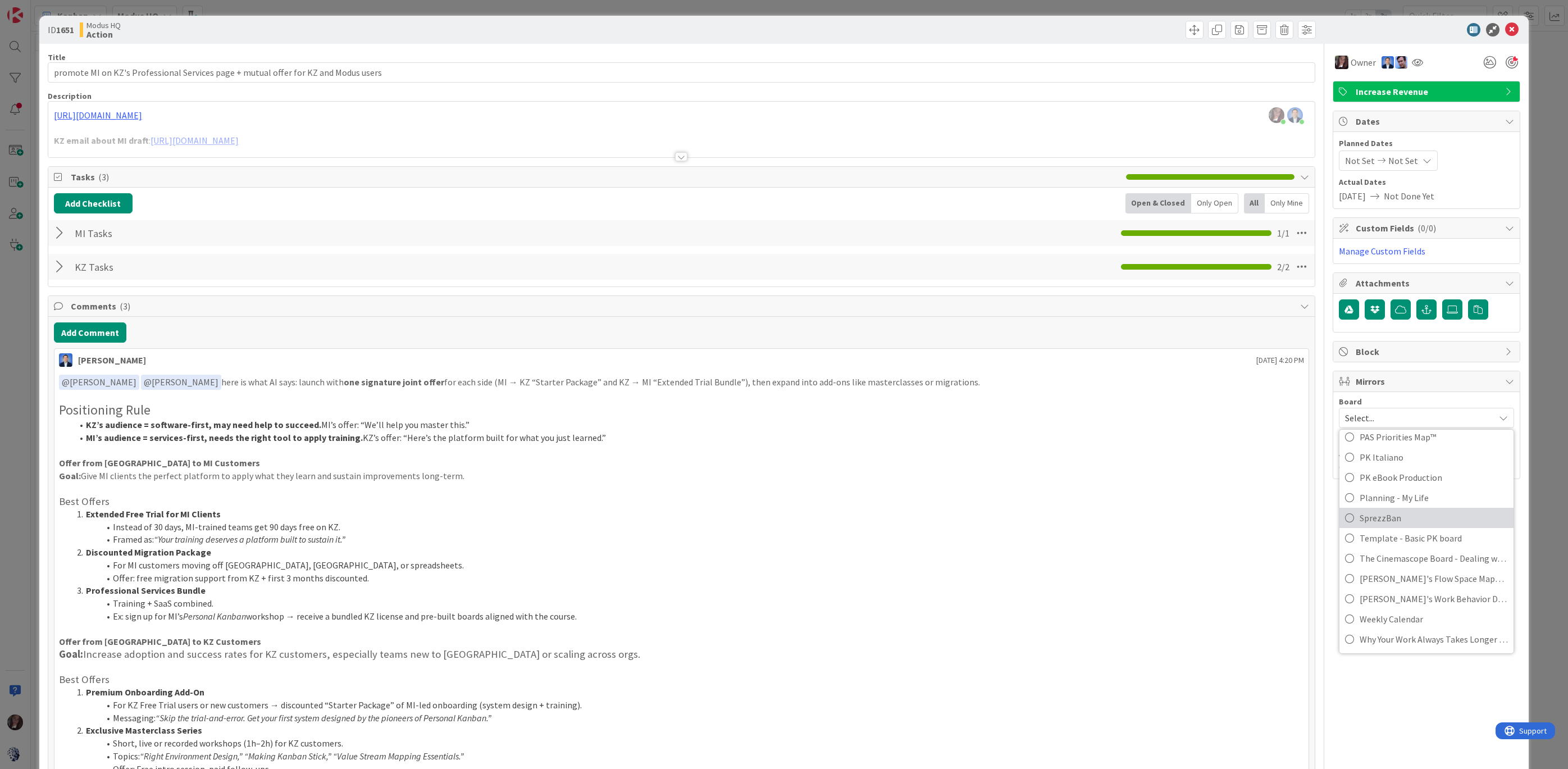
click at [1347, 512] on icon at bounding box center [1350, 518] width 9 height 17
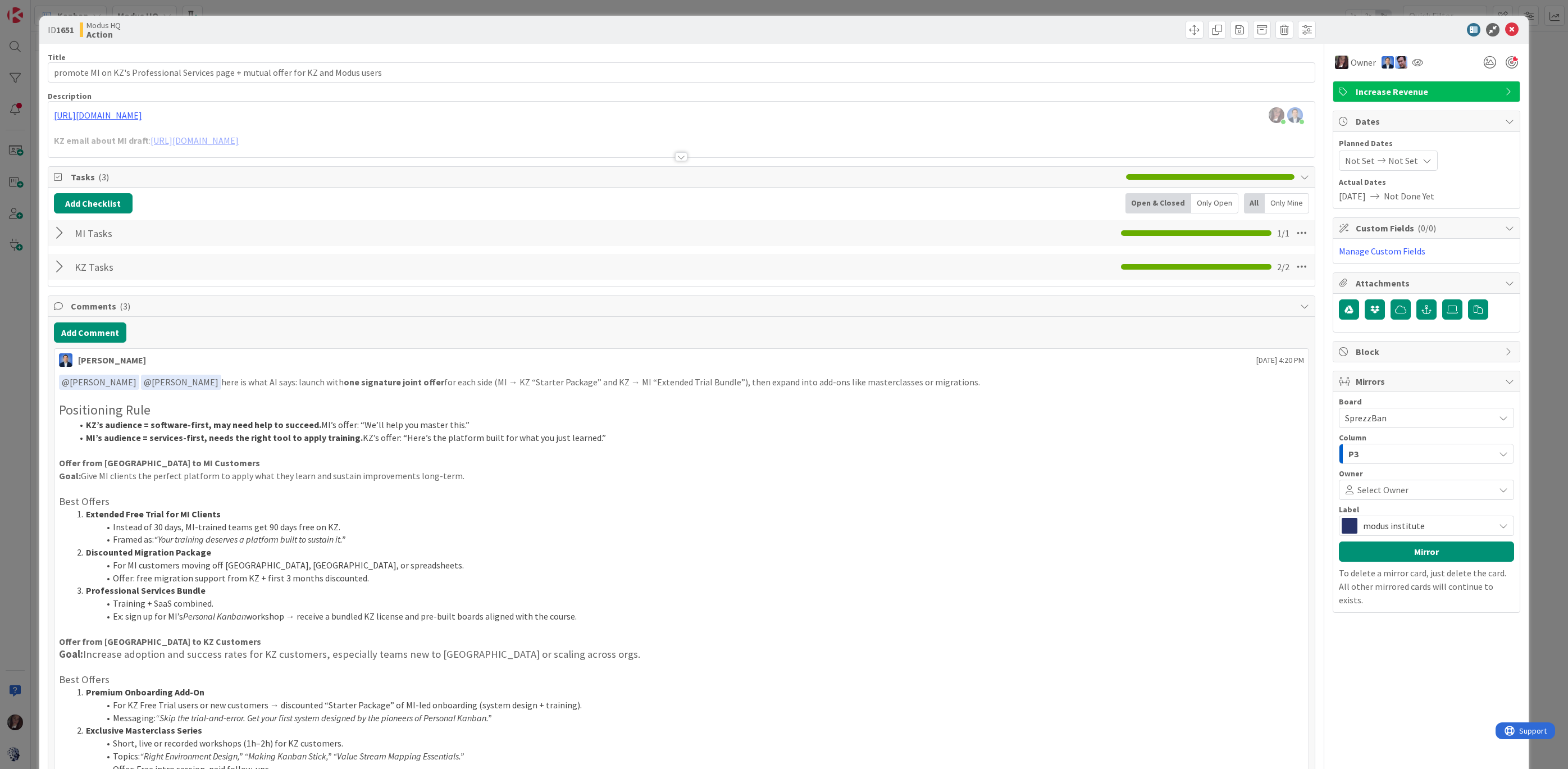
click at [1381, 523] on span "modus institute" at bounding box center [1425, 525] width 126 height 16
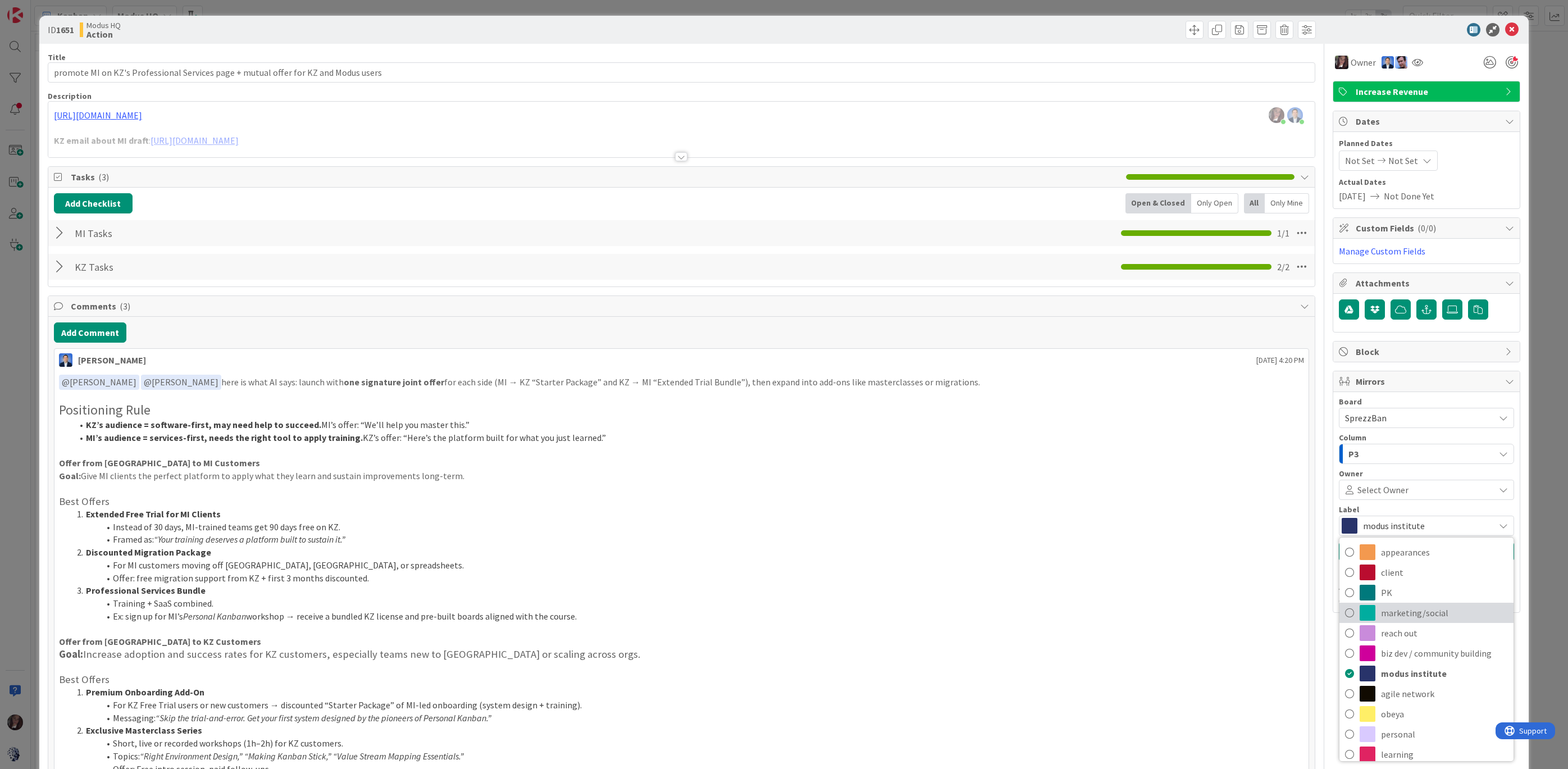
click at [1349, 610] on icon at bounding box center [1350, 612] width 9 height 17
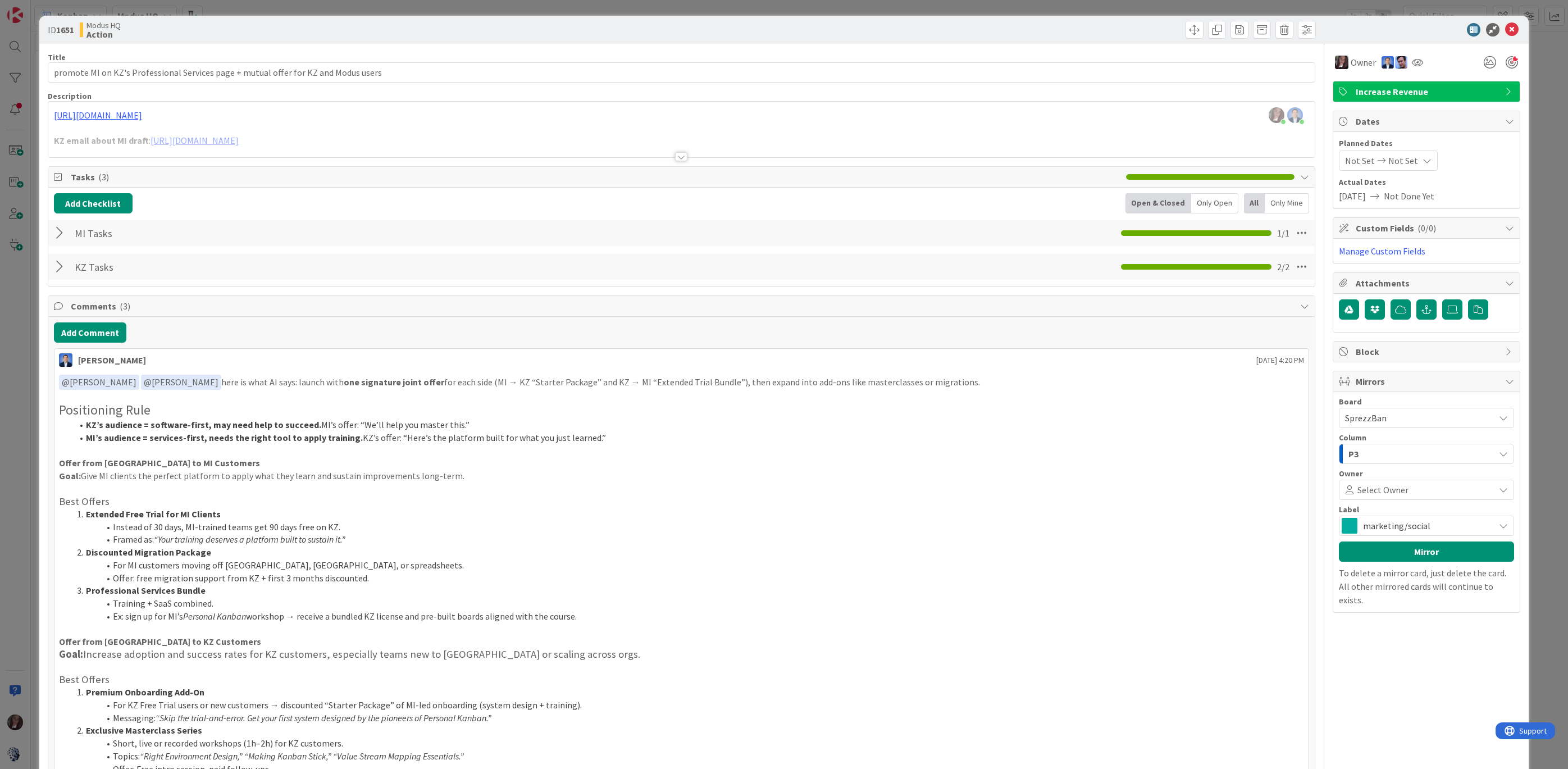
click at [1382, 486] on span "Select Owner" at bounding box center [1382, 490] width 51 height 13
click at [1346, 597] on icon at bounding box center [1345, 604] width 9 height 17
click at [1412, 547] on button "Mirror" at bounding box center [1427, 552] width 175 height 21
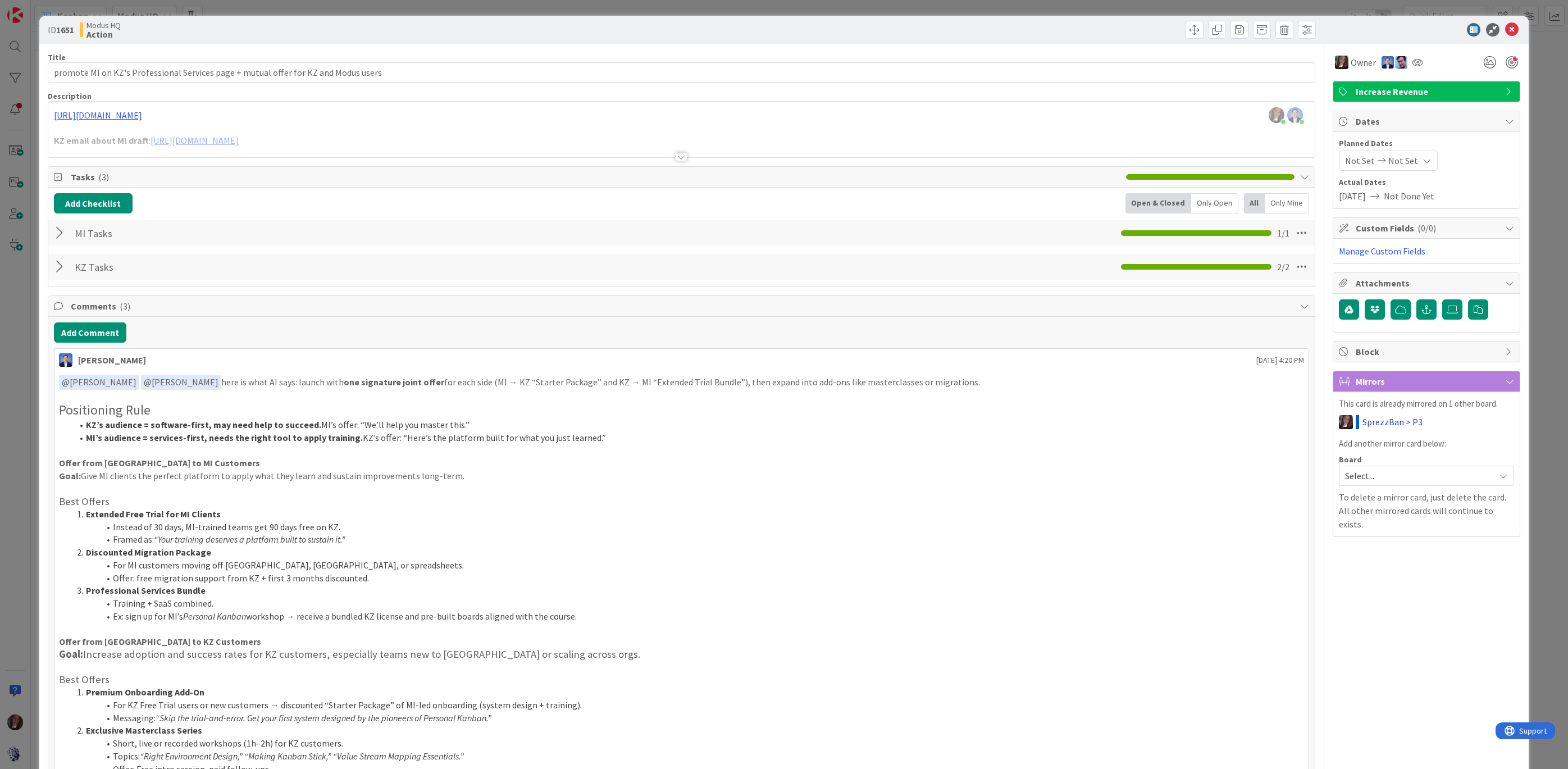
click at [1379, 421] on link "SprezzBan > P3" at bounding box center [1393, 422] width 60 height 13
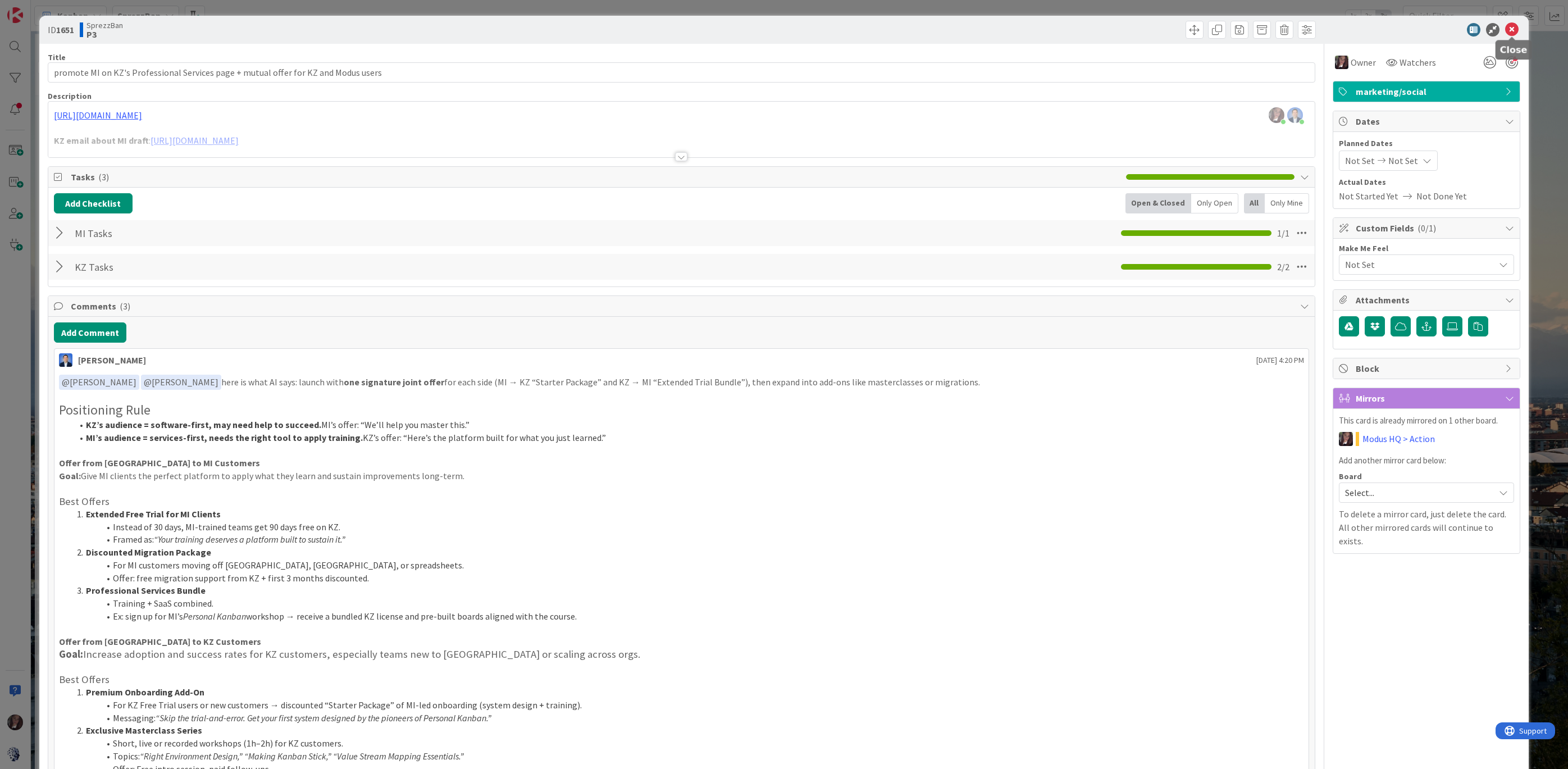
click at [1513, 30] on icon at bounding box center [1512, 30] width 13 height 13
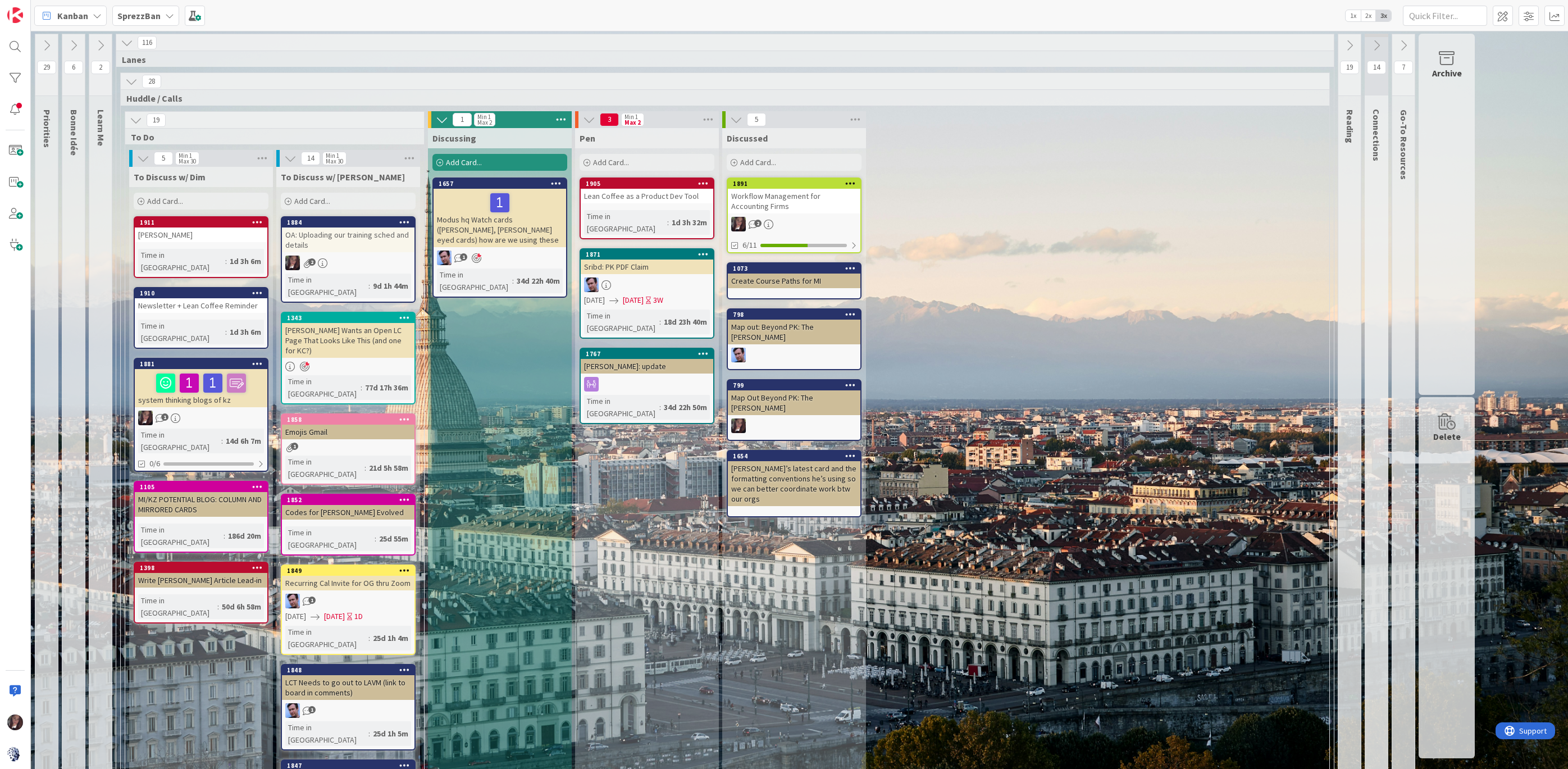
click at [48, 43] on icon at bounding box center [46, 45] width 12 height 12
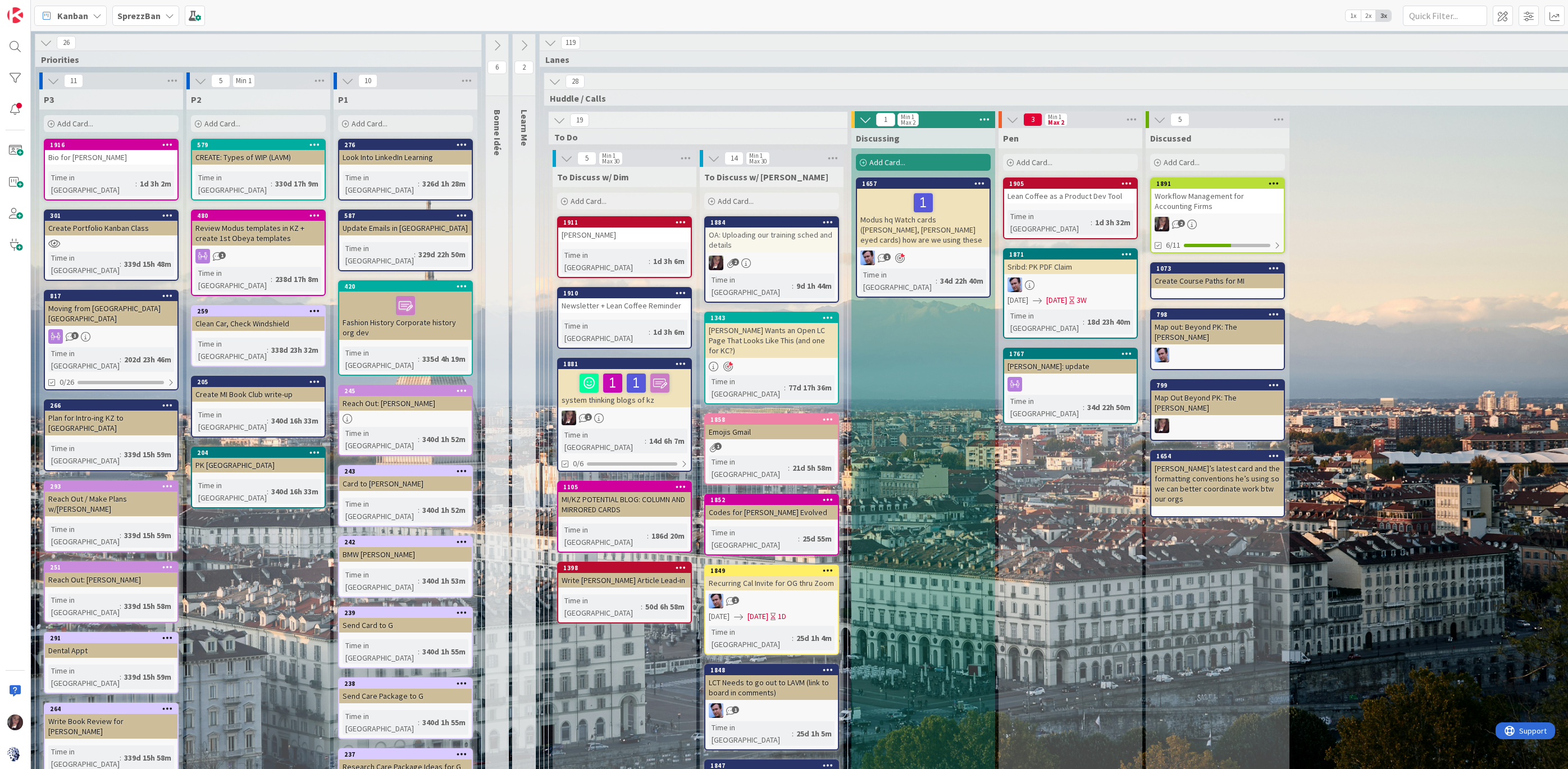
click at [100, 301] on div "Moving from [GEOGRAPHIC_DATA] [GEOGRAPHIC_DATA]" at bounding box center [111, 314] width 133 height 24
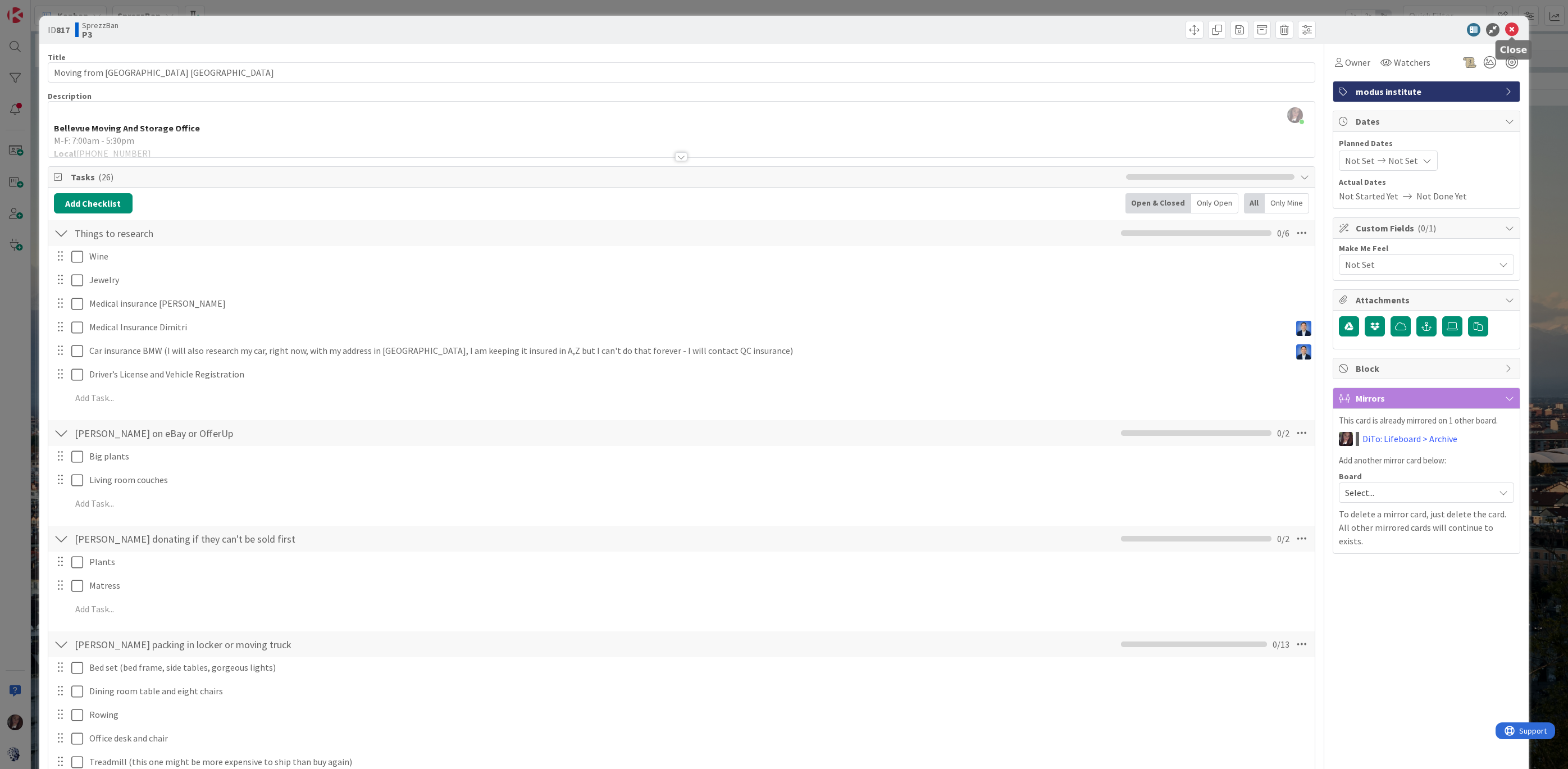
click at [1514, 33] on icon at bounding box center [1512, 30] width 13 height 13
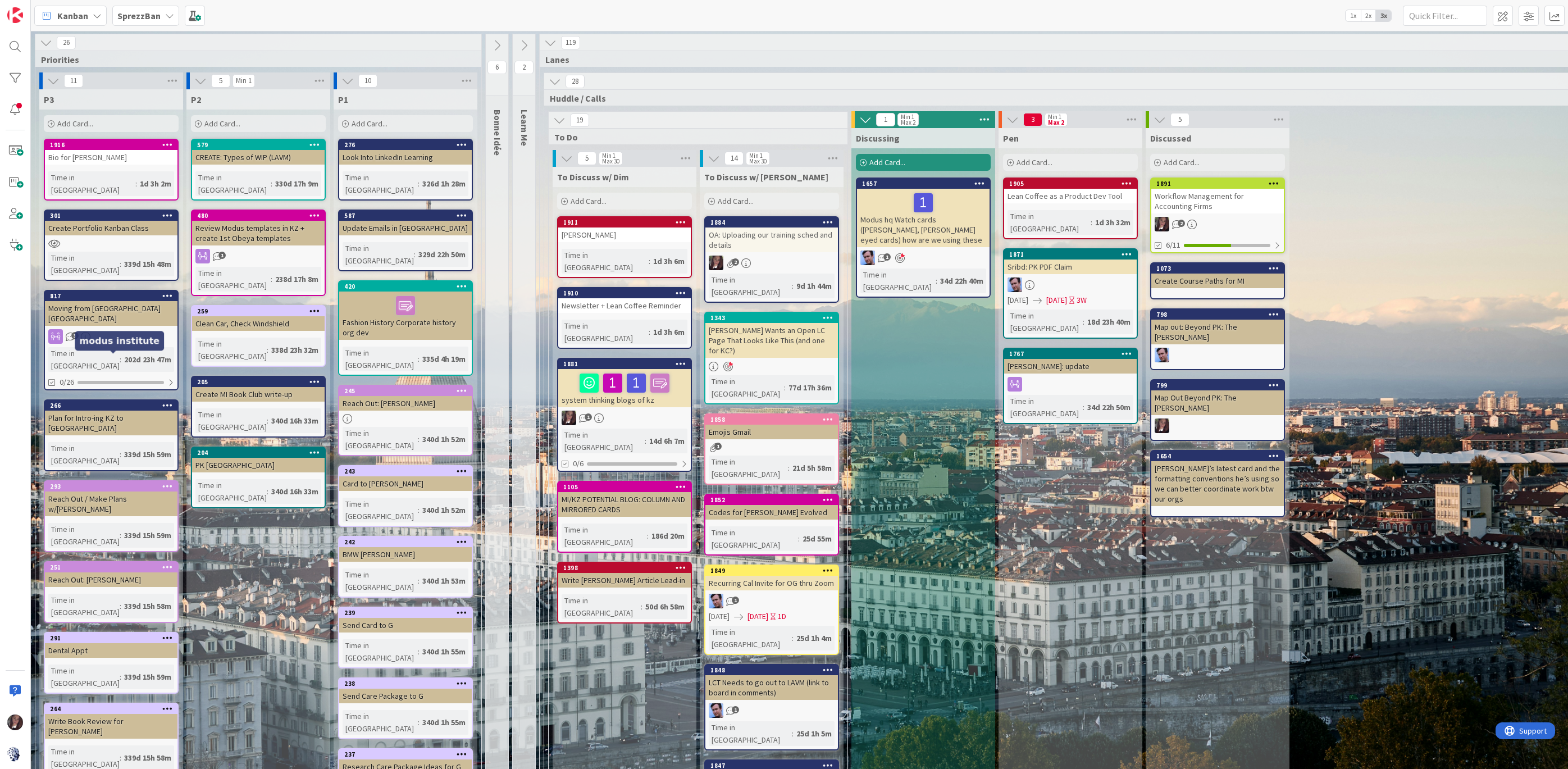
click at [100, 401] on div "266" at bounding box center [114, 405] width 128 height 7
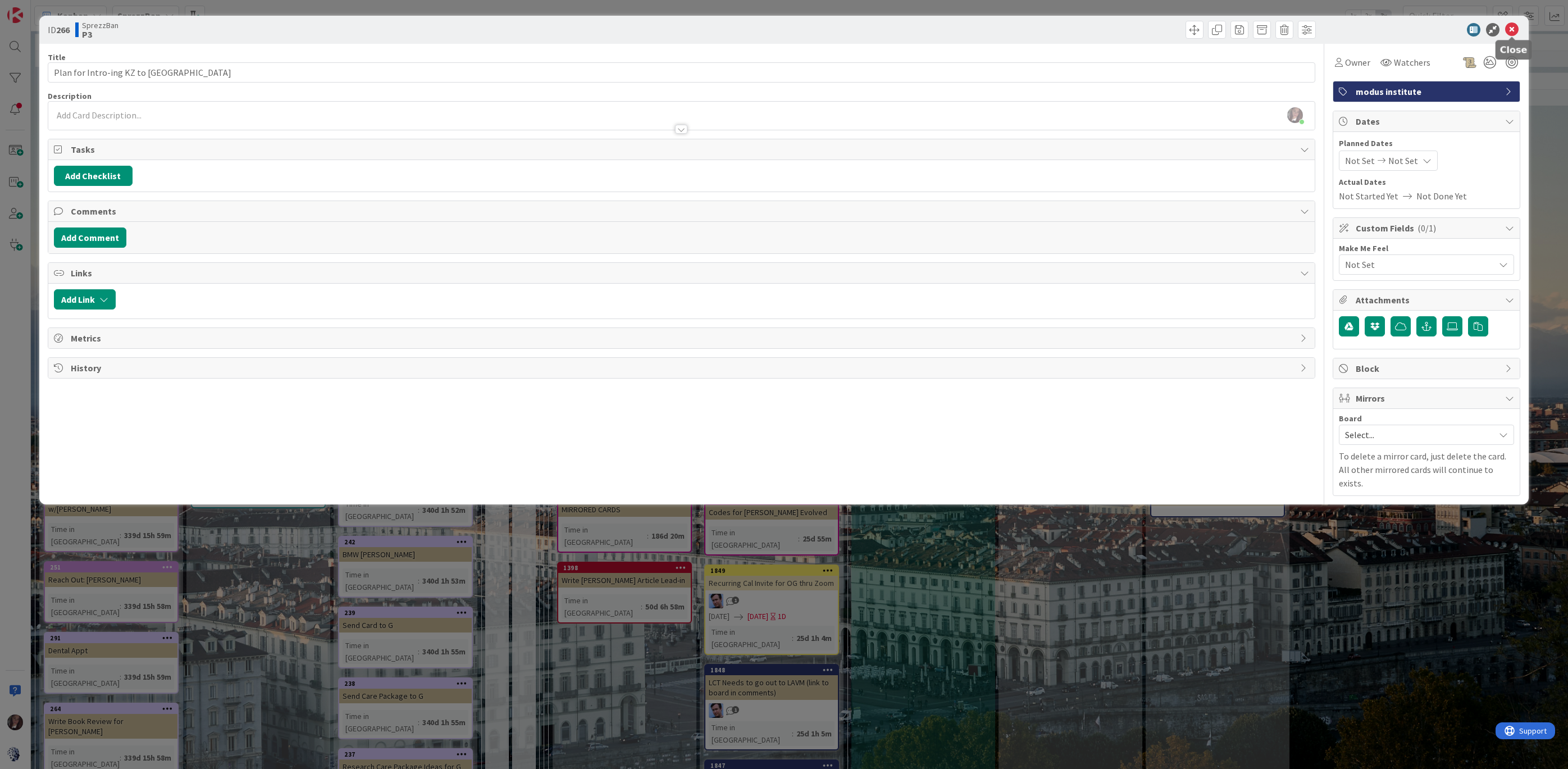
click at [1514, 26] on icon at bounding box center [1512, 30] width 13 height 13
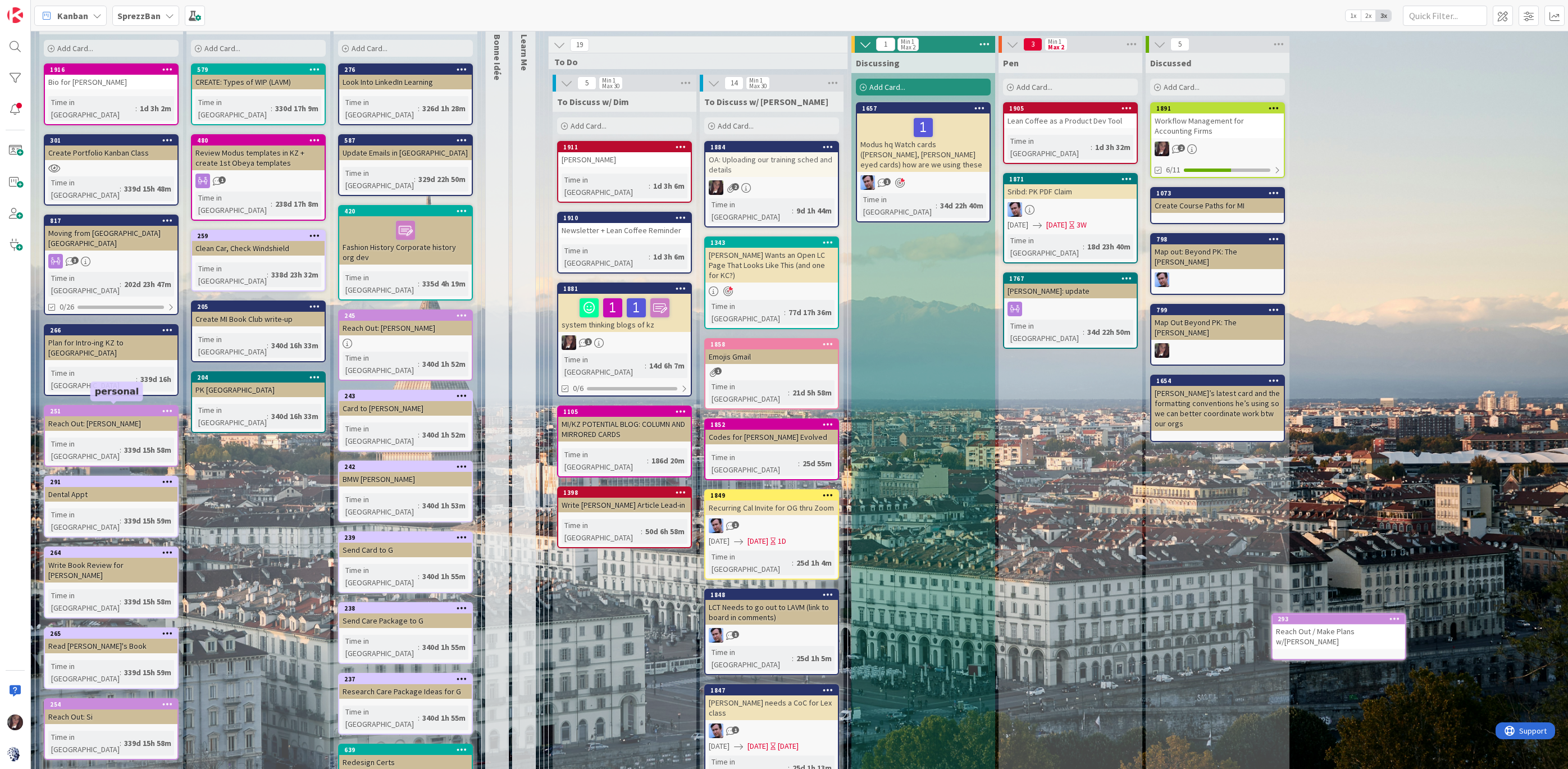
scroll to position [93, 0]
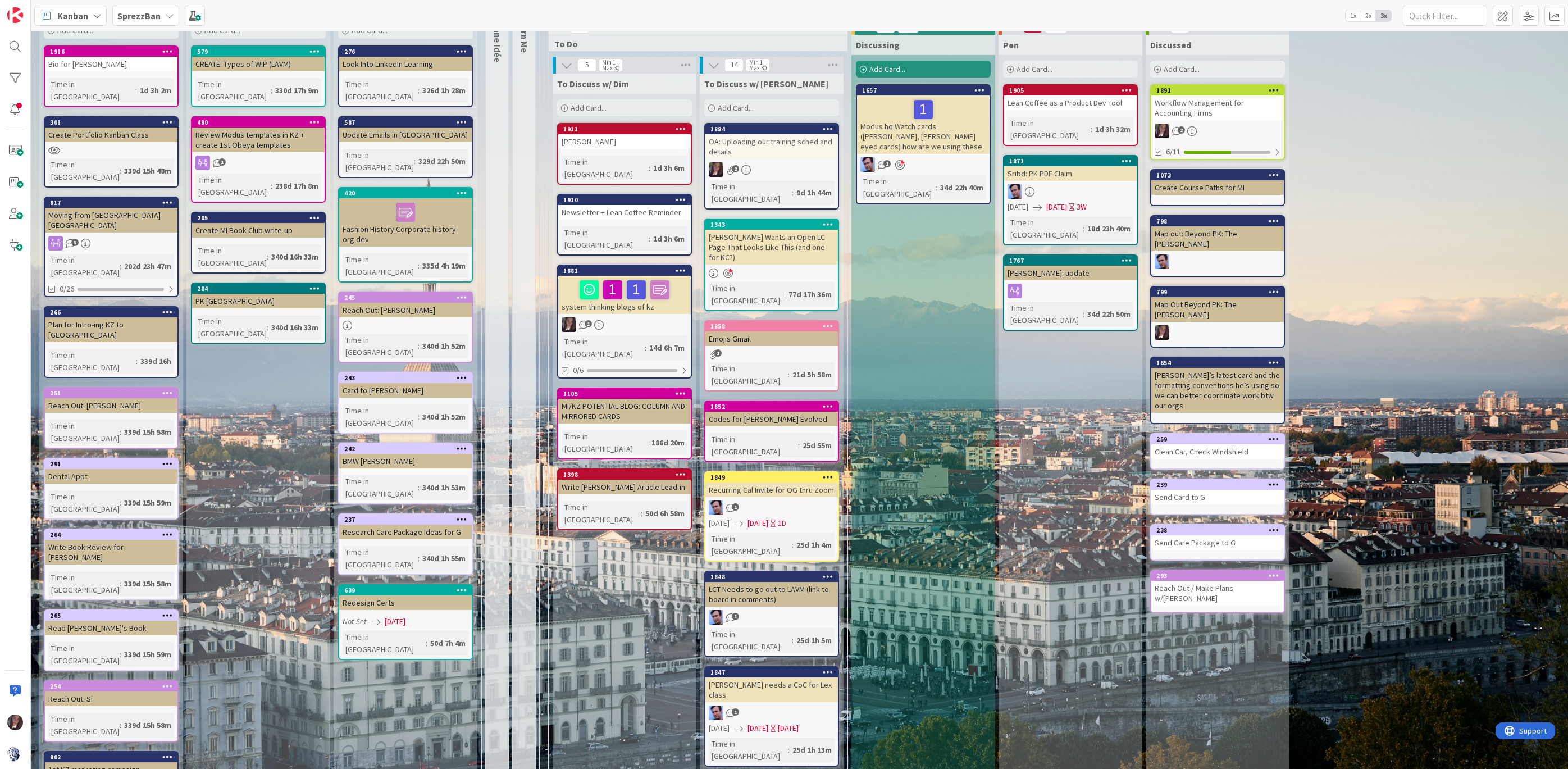
click at [399, 524] on div "Research Care Package Ideas for G" at bounding box center [405, 532] width 133 height 15
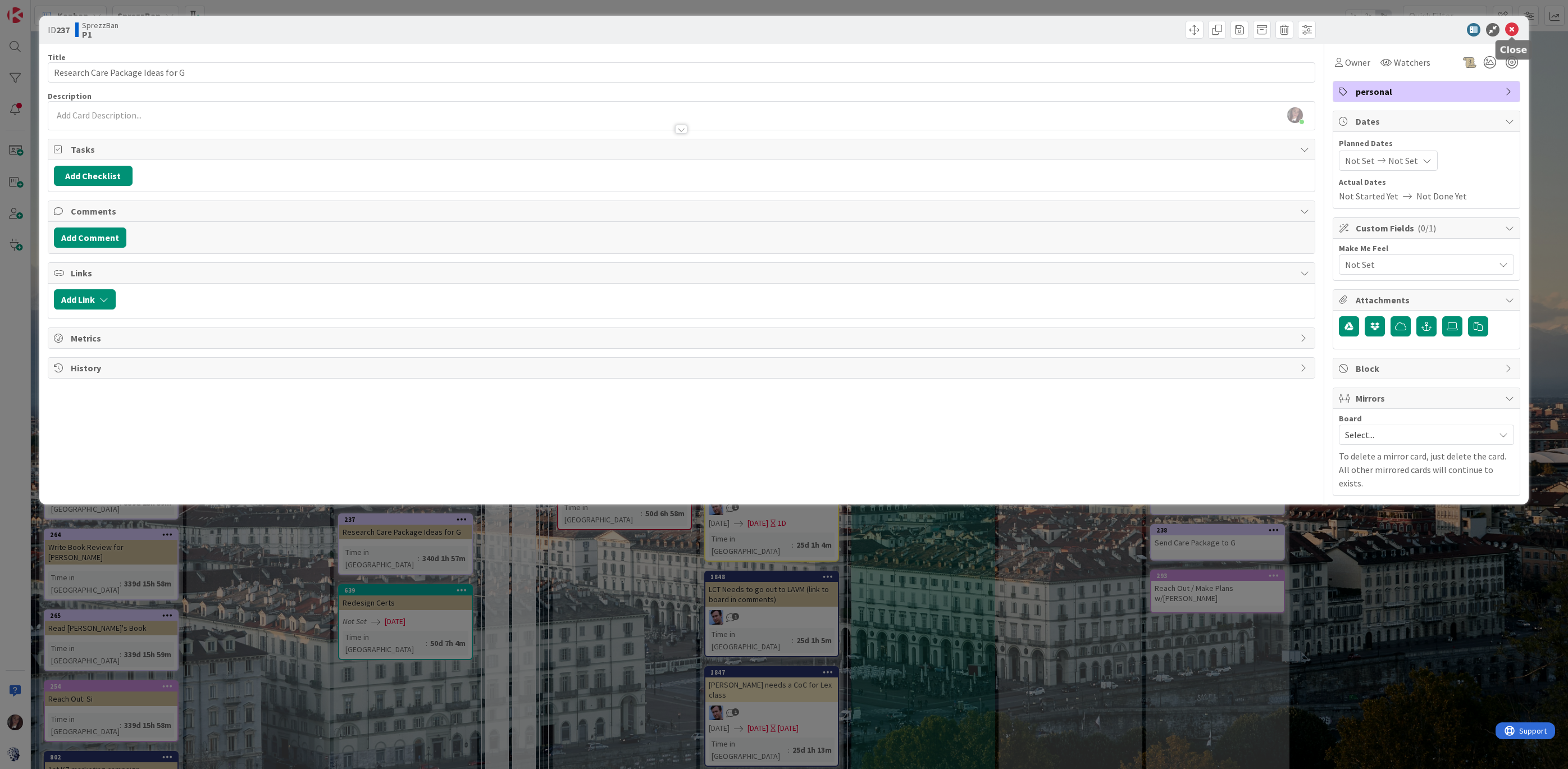
drag, startPoint x: 1513, startPoint y: 27, endPoint x: 1302, endPoint y: 81, distance: 217.8
click at [1513, 27] on icon at bounding box center [1512, 30] width 13 height 13
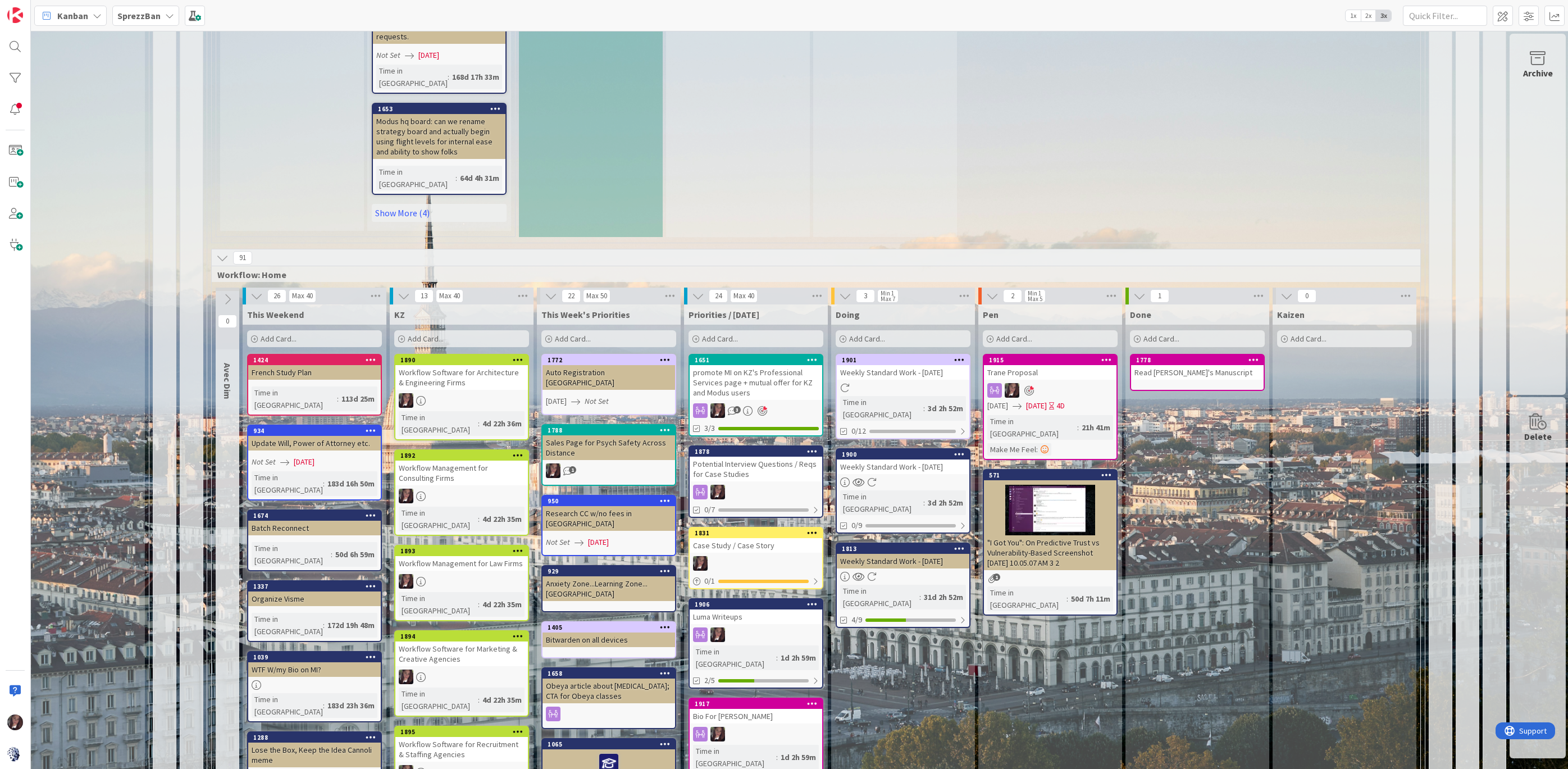
scroll to position [892, 332]
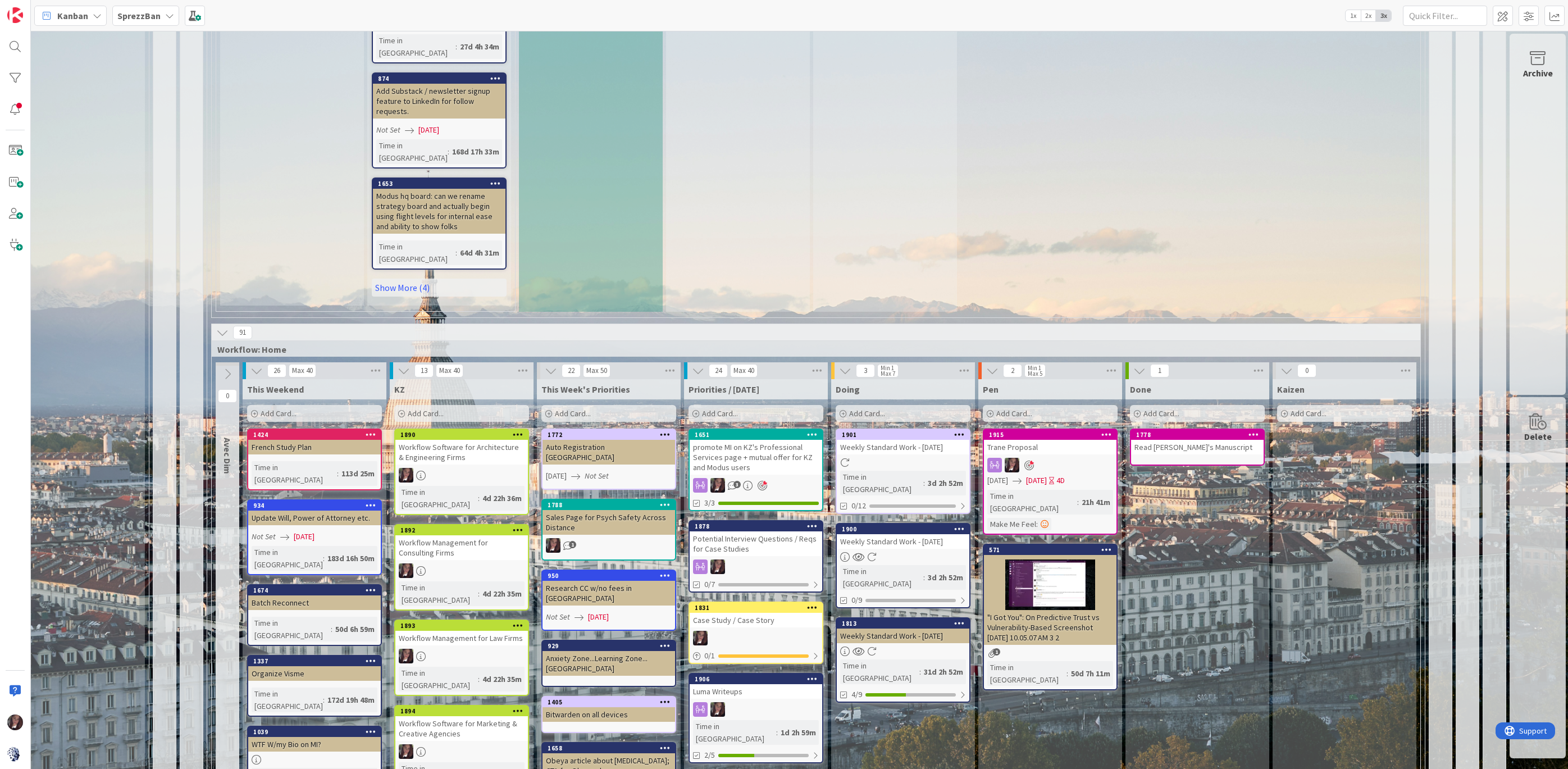
drag, startPoint x: 105, startPoint y: 40, endPoint x: 1479, endPoint y: 78, distance: 1374.5
click at [719, 440] on div "promote MI on KZ's Professional Services page + mutual offer for KZ and Modus u…" at bounding box center [756, 456] width 133 height 35
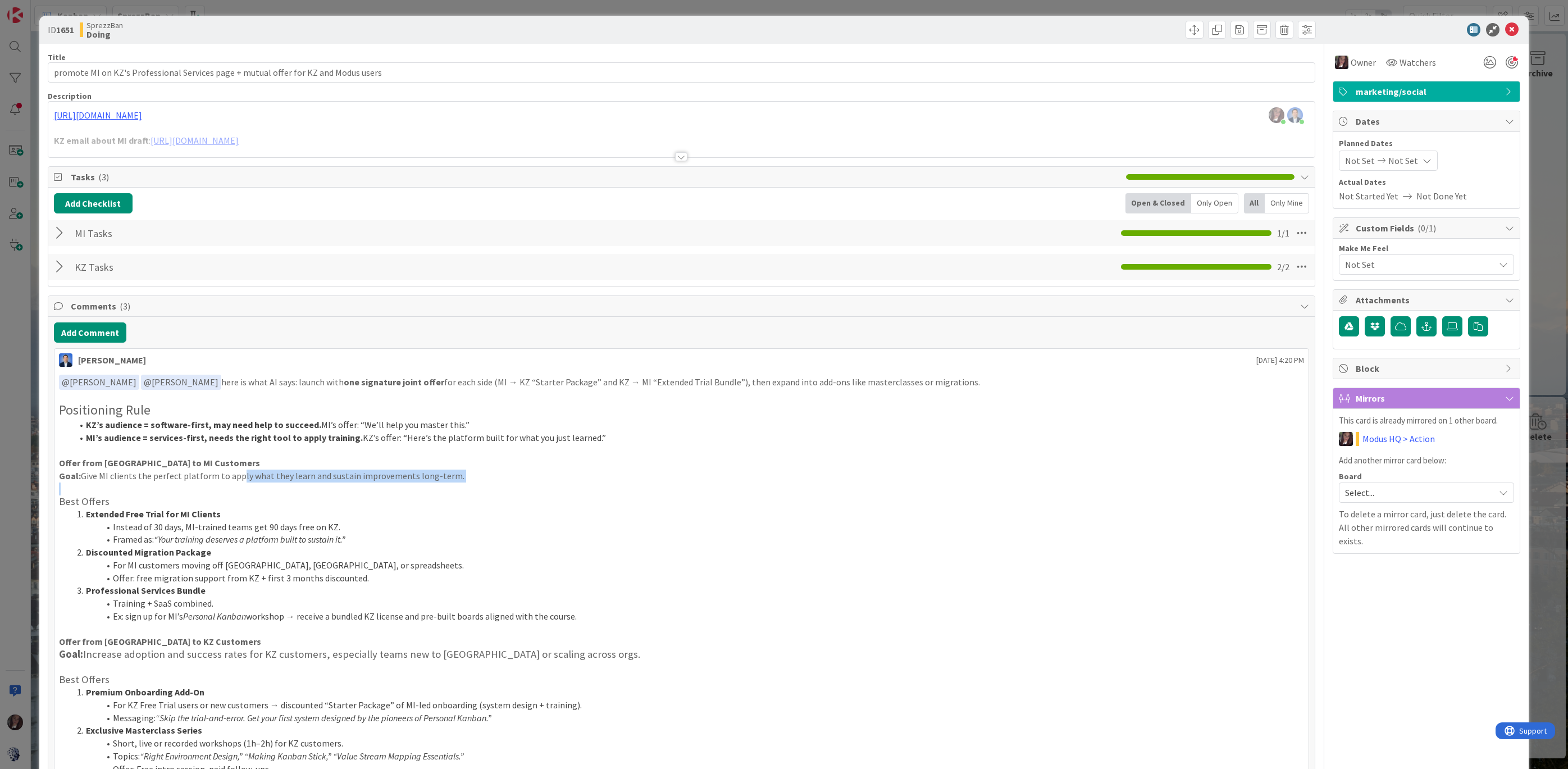
click at [231, 480] on div "﻿ @ Jim Benson ﻿ ﻿ @ Tonianne DeMaria ﻿ here is what AI says: launch with one s…" at bounding box center [681, 600] width 1245 height 452
click at [184, 482] on p at bounding box center [681, 489] width 1245 height 13
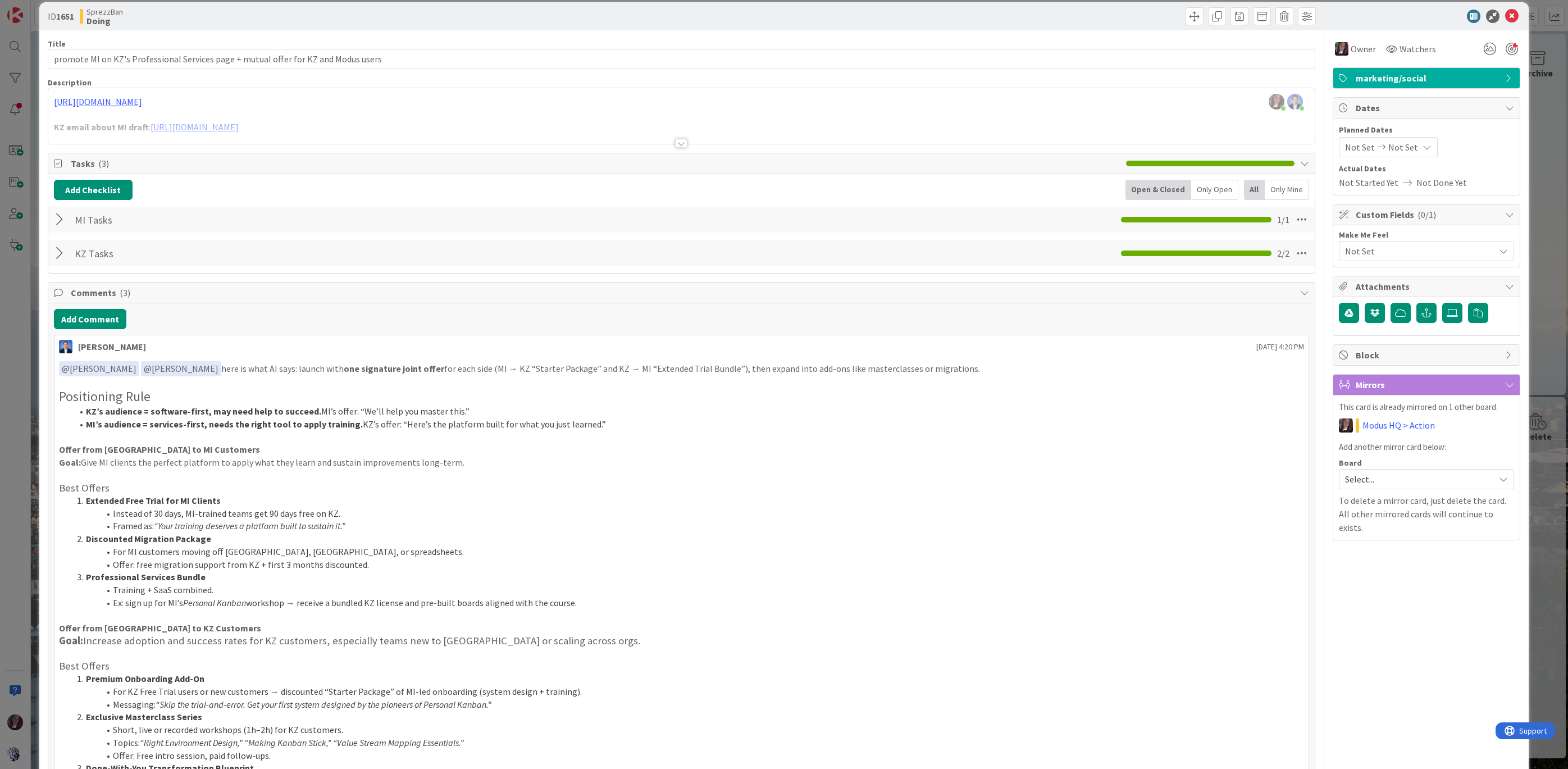
scroll to position [17, 0]
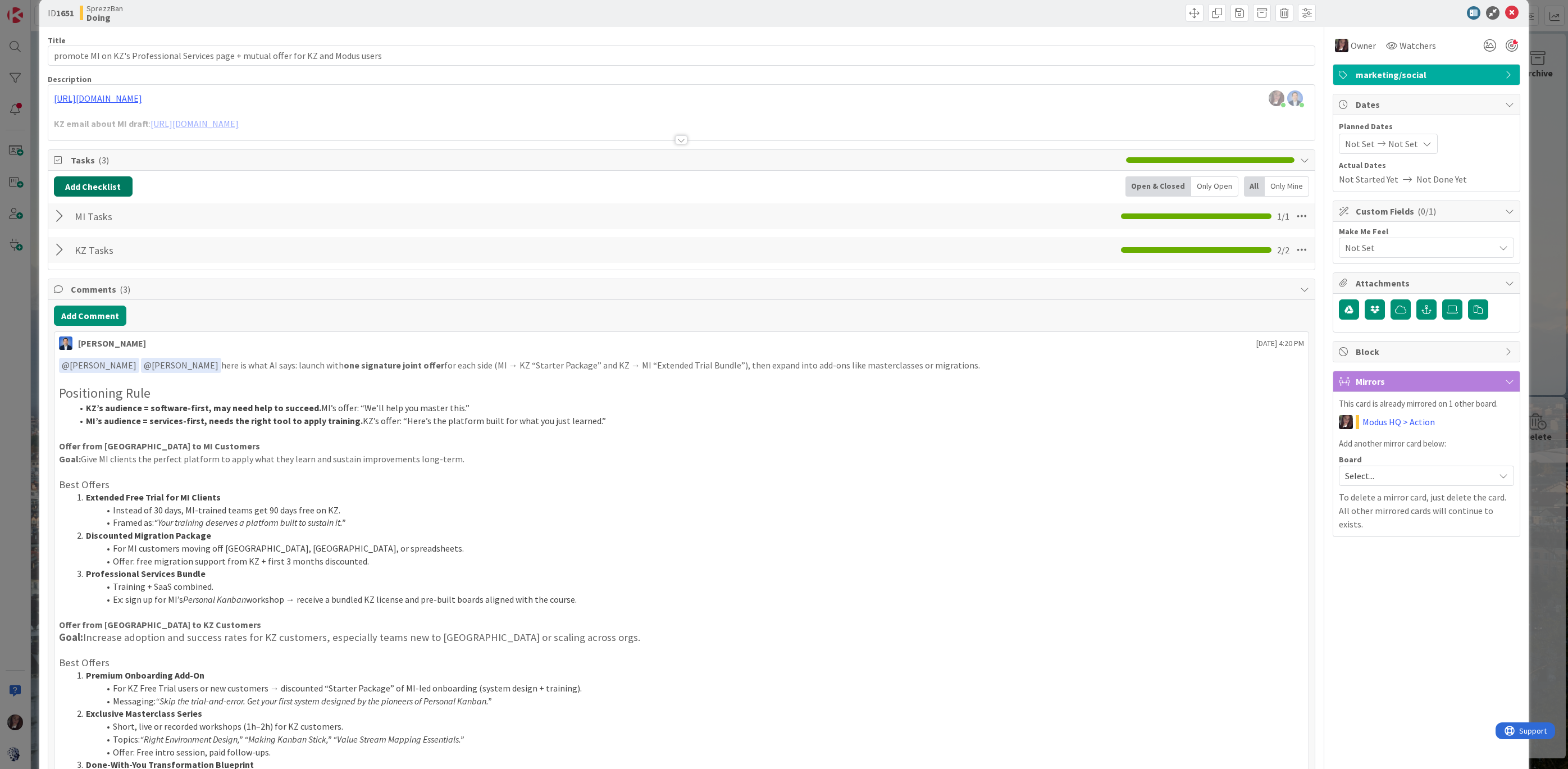
click at [84, 183] on button "Add Checklist" at bounding box center [93, 187] width 78 height 21
drag, startPoint x: 276, startPoint y: 183, endPoint x: 248, endPoint y: 174, distance: 29.4
click at [276, 183] on div "Add Checklist Add Checklist Checklist Name (needed before adding tasks) 0 / 64 …" at bounding box center [681, 187] width 1255 height 21
click at [92, 153] on span "Tasks ( 3 )" at bounding box center [595, 160] width 1050 height 13
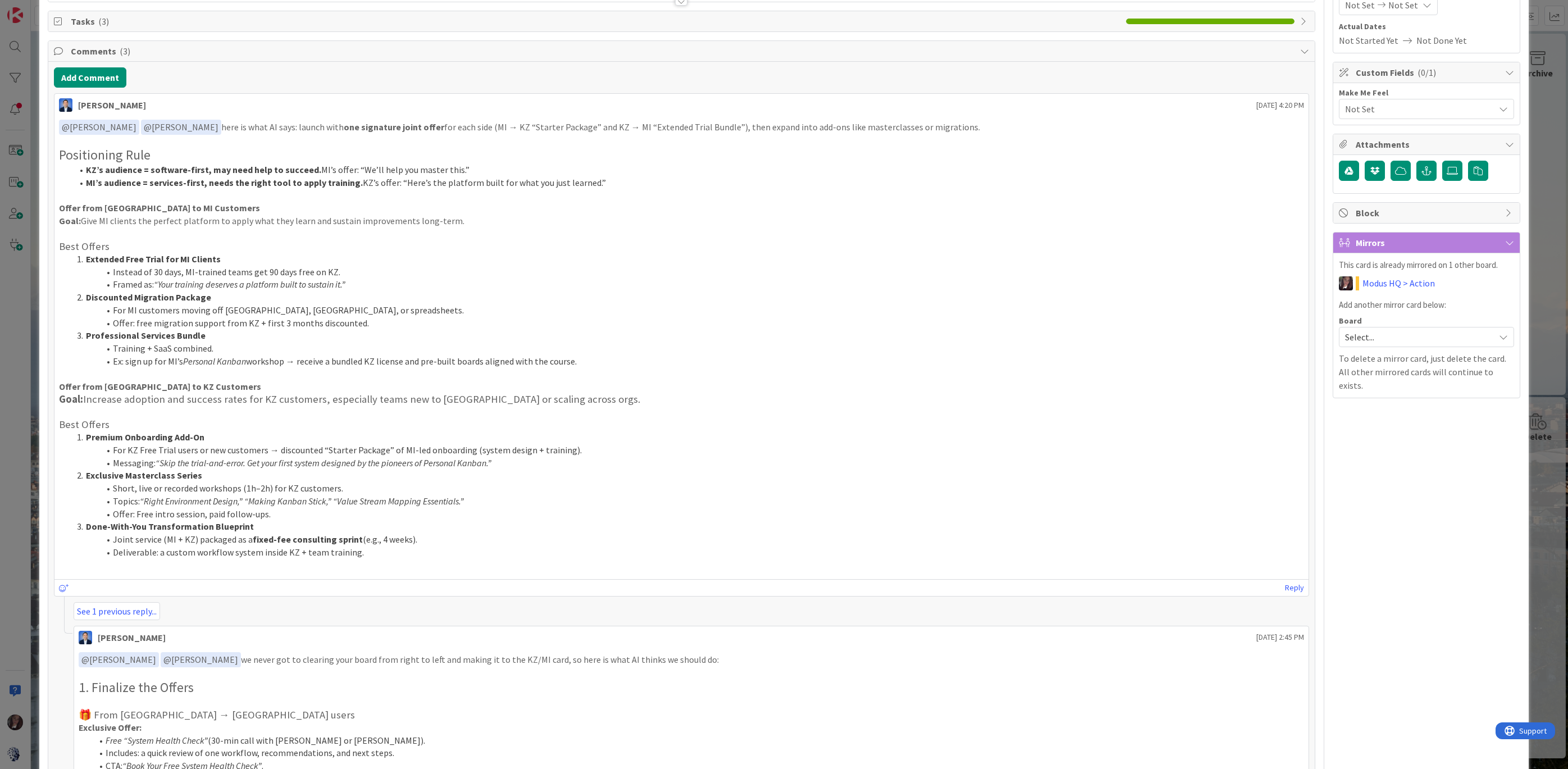
scroll to position [0, 0]
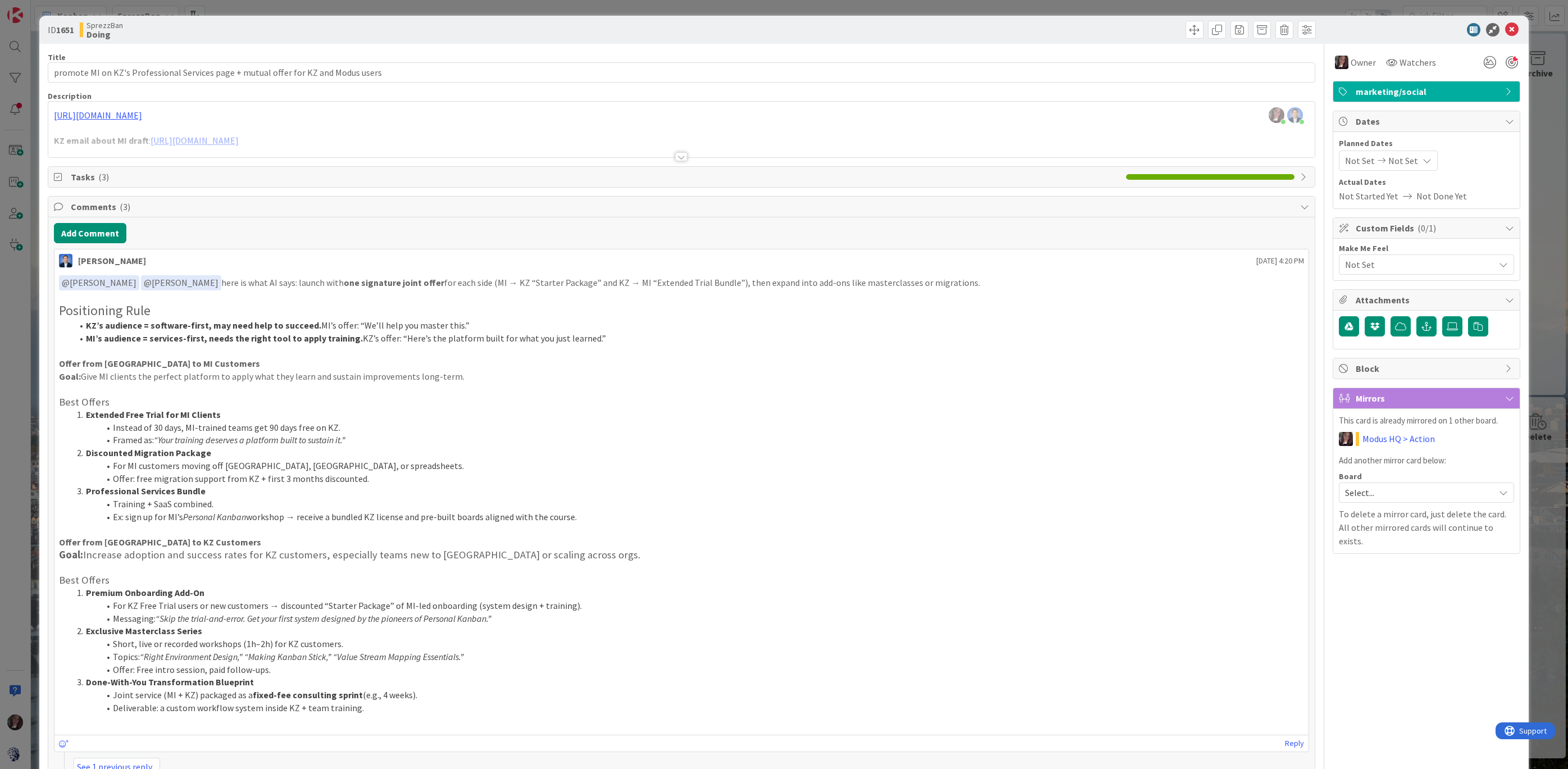
click at [98, 206] on span "Comments ( 3 )" at bounding box center [682, 206] width 1224 height 13
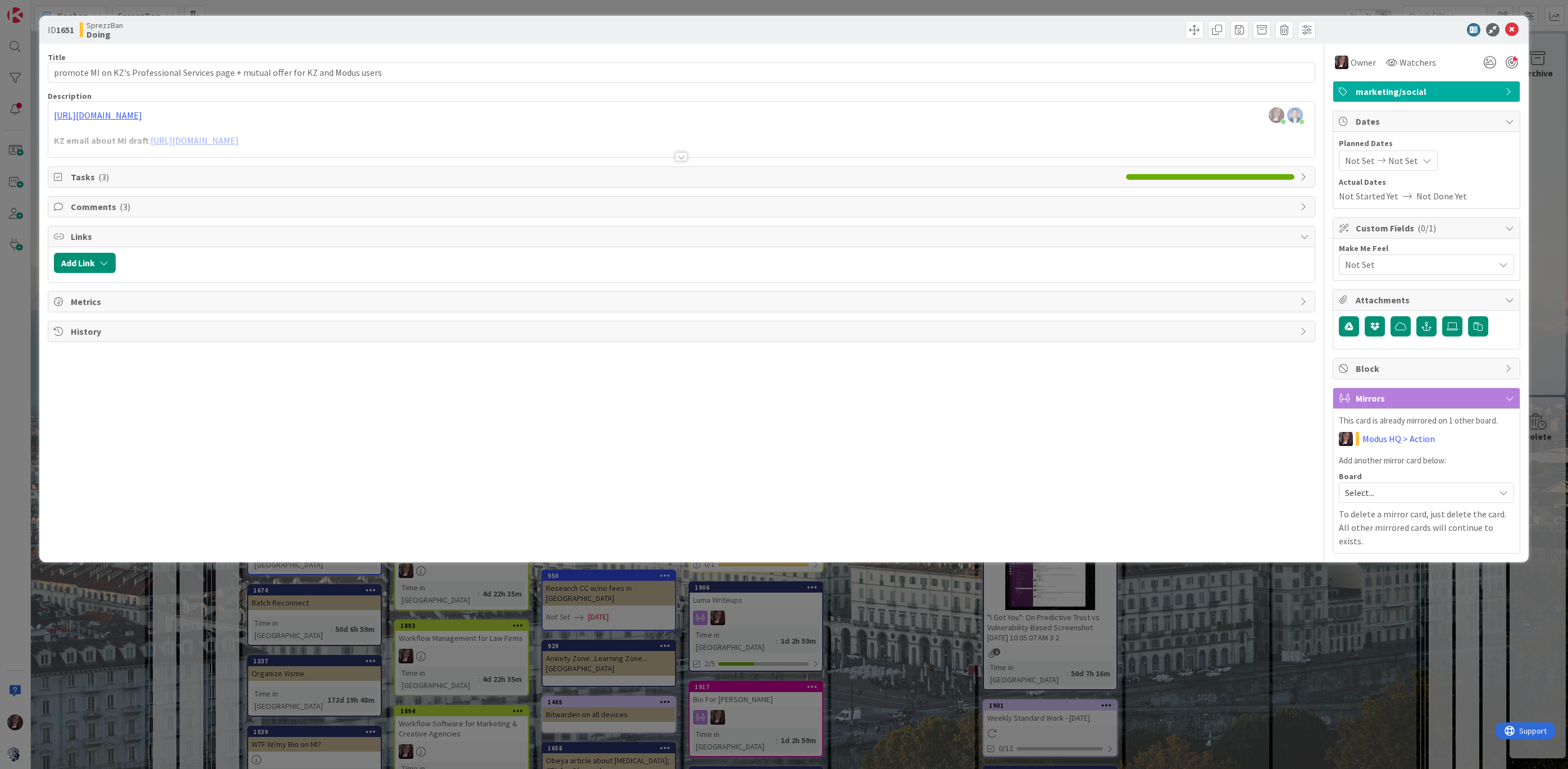
click at [98, 206] on span "Comments ( 3 )" at bounding box center [682, 206] width 1224 height 13
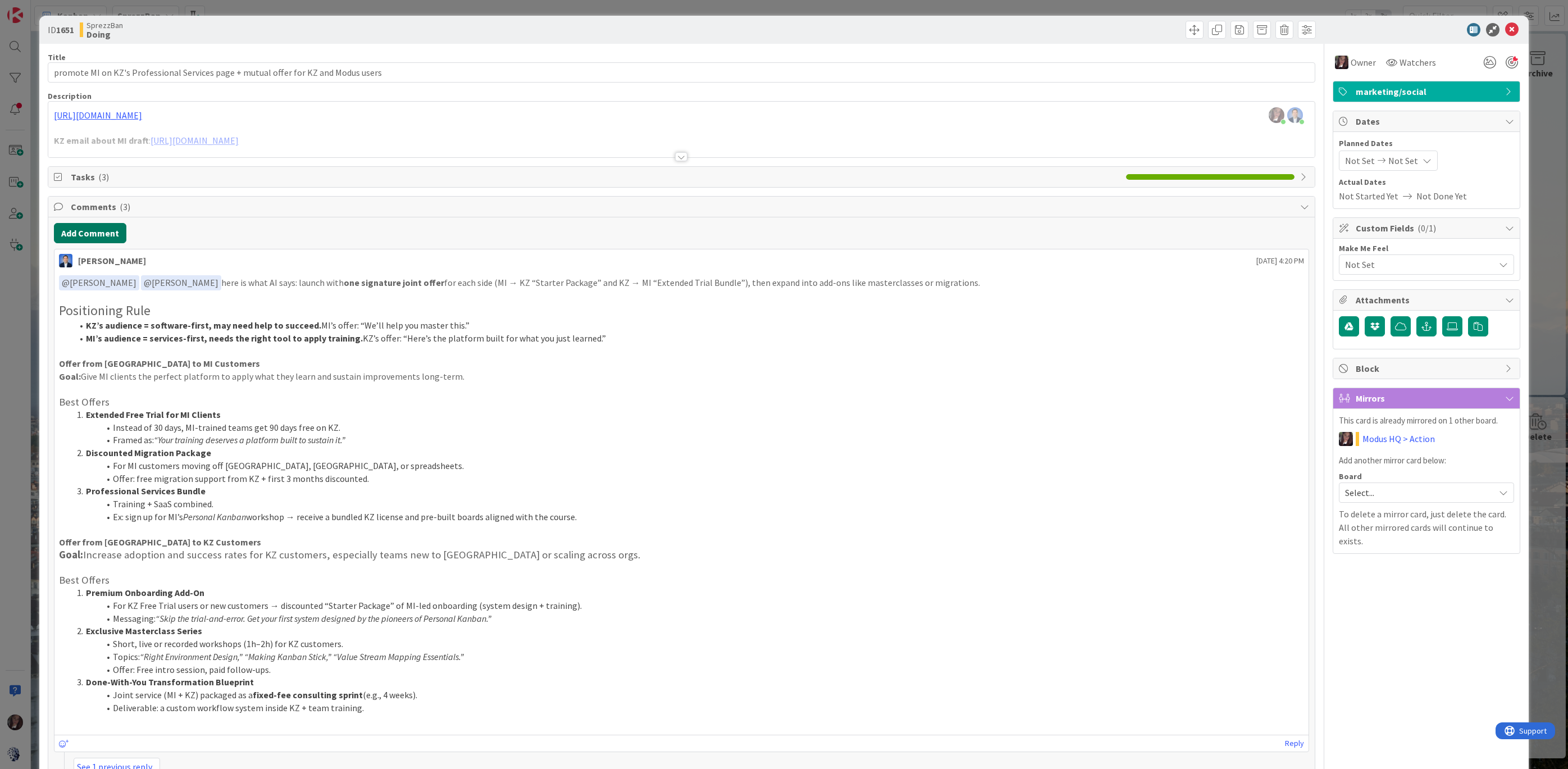
click at [104, 230] on button "Add Comment" at bounding box center [91, 233] width 73 height 21
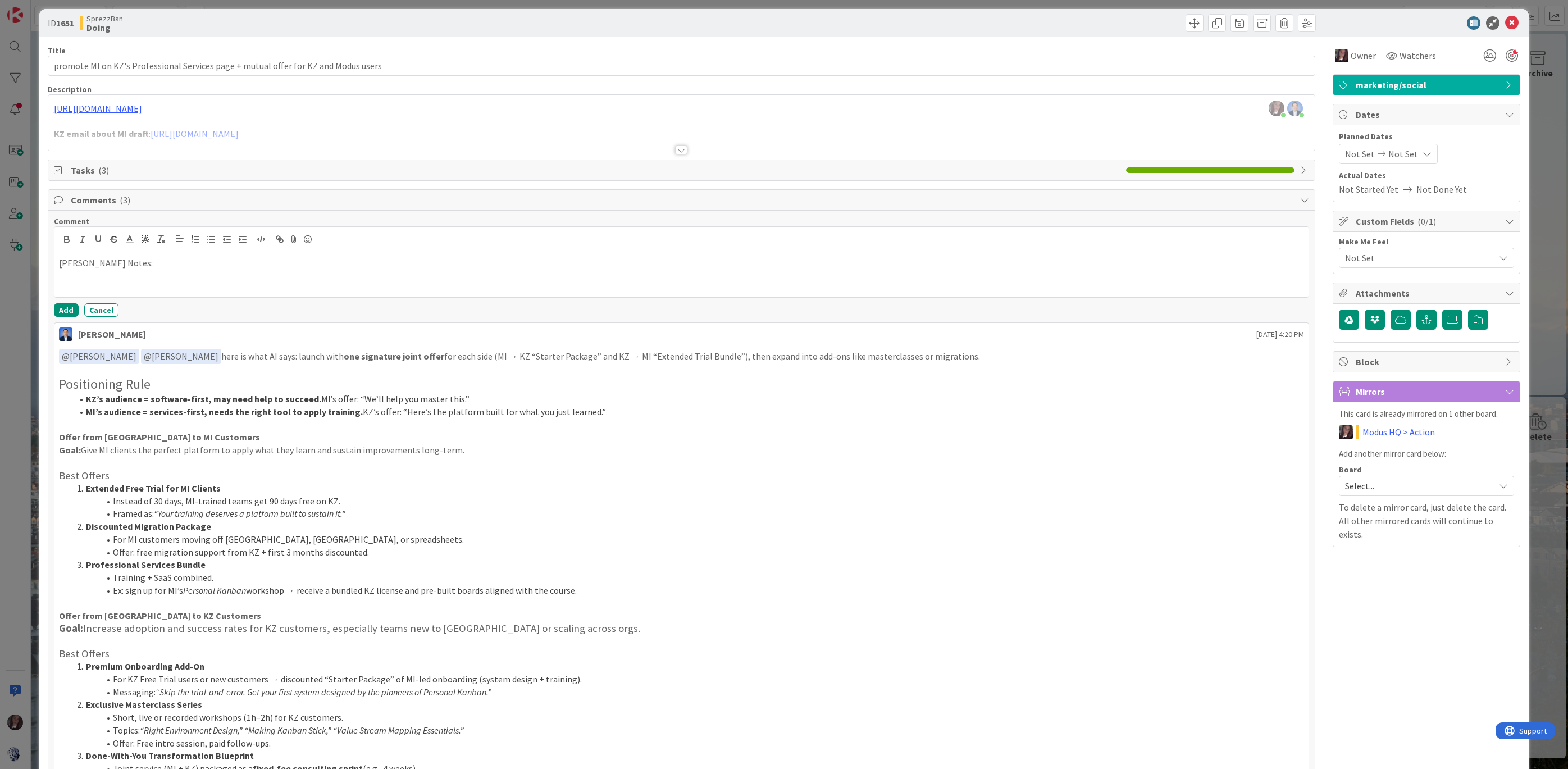
scroll to position [7, 0]
drag, startPoint x: 382, startPoint y: 277, endPoint x: 385, endPoint y: 272, distance: 5.8
click at [382, 276] on p "Kanban for Behavioral Change. Kanban for Focus. Kanban for Flow. Kanban for Man…" at bounding box center [681, 275] width 1245 height 13
click at [535, 273] on p "Kanban for Behavioral Change. Kanban for Focus. Kanban for Flow. Kanban for Man…" at bounding box center [681, 275] width 1245 height 13
click at [365, 385] on h2 "Positioning Rule" at bounding box center [681, 384] width 1245 height 16
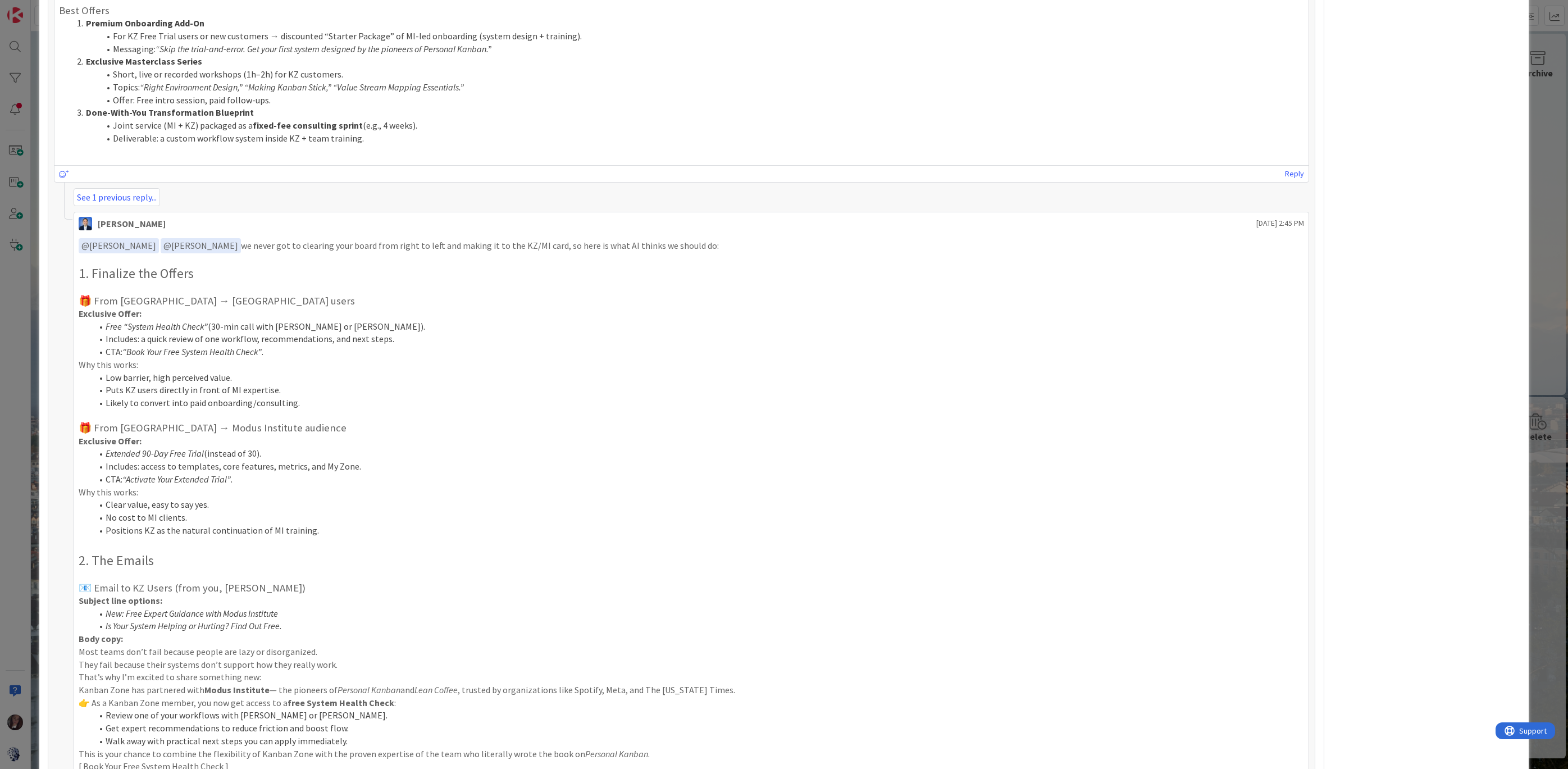
scroll to position [656, 0]
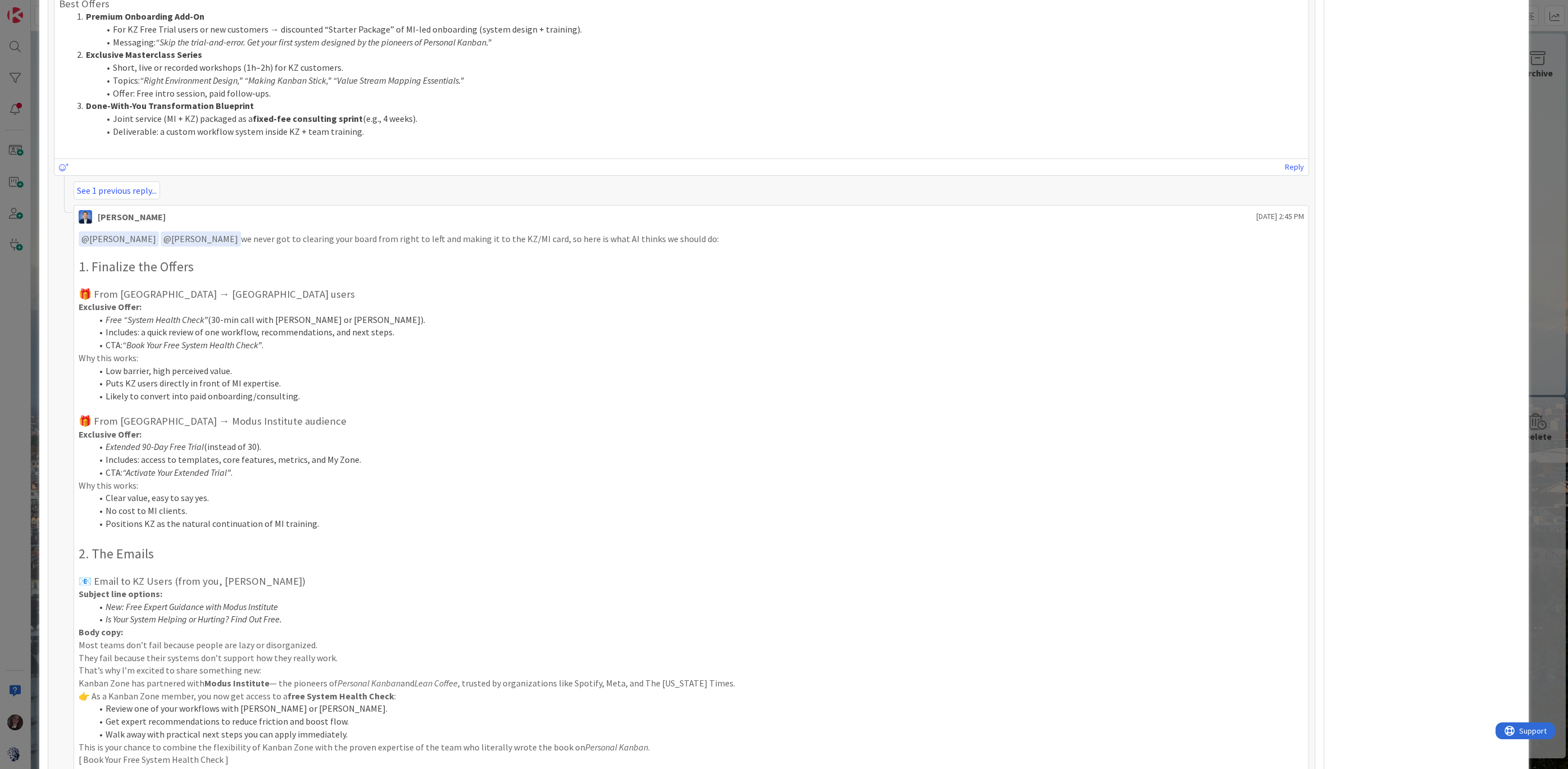
click at [355, 316] on li "Free “System Health Check” (30-min call with Jim or Tonianne)." at bounding box center [698, 320] width 1212 height 13
drag, startPoint x: 355, startPoint y: 316, endPoint x: 95, endPoint y: 315, distance: 260.0
click at [95, 314] on li "Free “System Health Check” (30-min call with Jim or Tonianne)." at bounding box center [698, 320] width 1212 height 13
copy li "Free “System Health Check” (30-min call with Jim or Tonianne)."
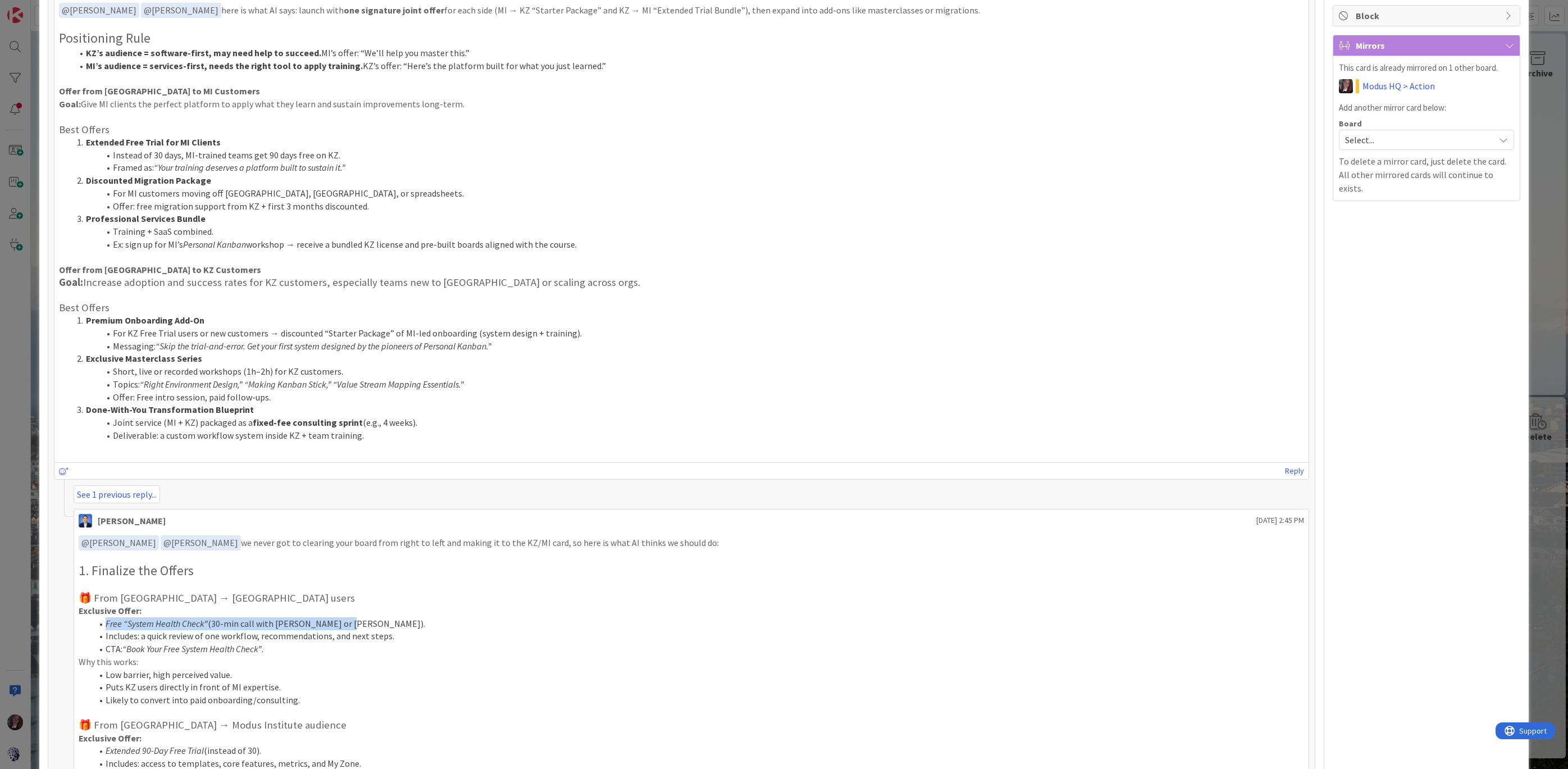
scroll to position [0, 0]
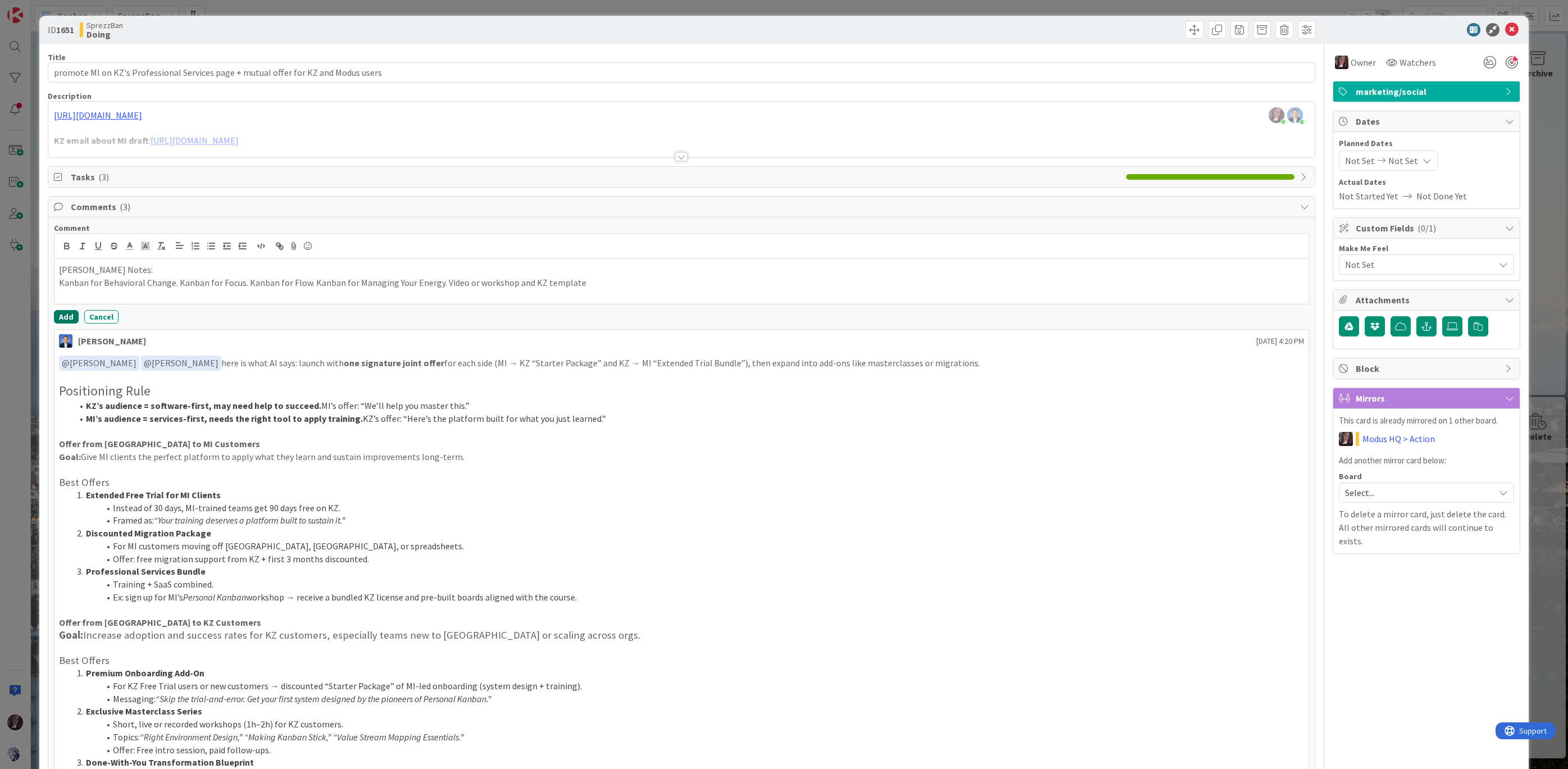
click at [63, 315] on button "Add" at bounding box center [66, 316] width 24 height 13
click at [88, 231] on button "Add Comment" at bounding box center [91, 233] width 73 height 21
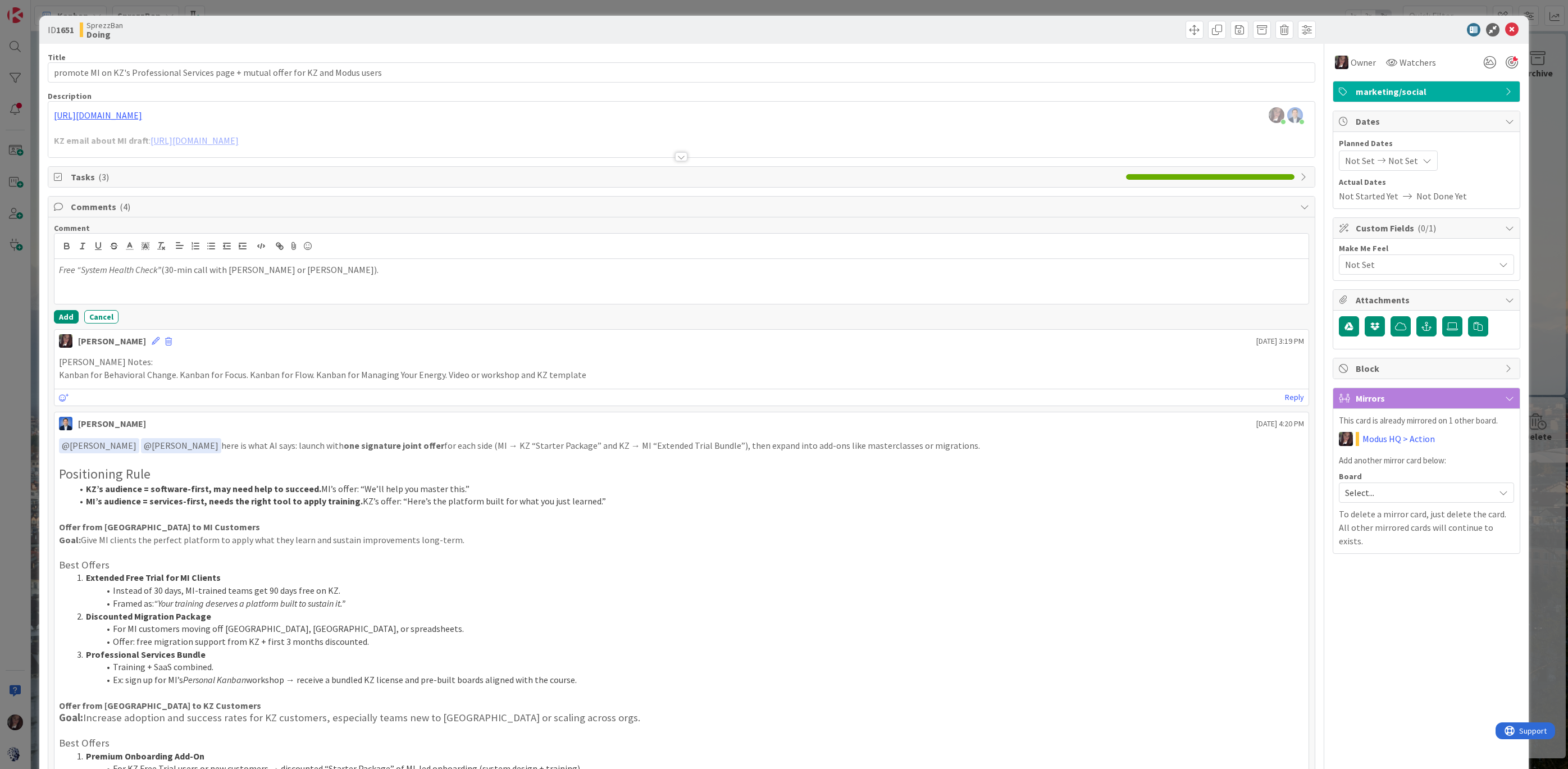
click at [59, 270] on em "Free “System Health Check”" at bounding box center [110, 270] width 103 height 11
click at [386, 272] on p "RE: Free “System Health Check” (30-min call with Jim or Tonianne)." at bounding box center [681, 270] width 1245 height 13
click at [68, 314] on button "Add" at bounding box center [66, 316] width 24 height 13
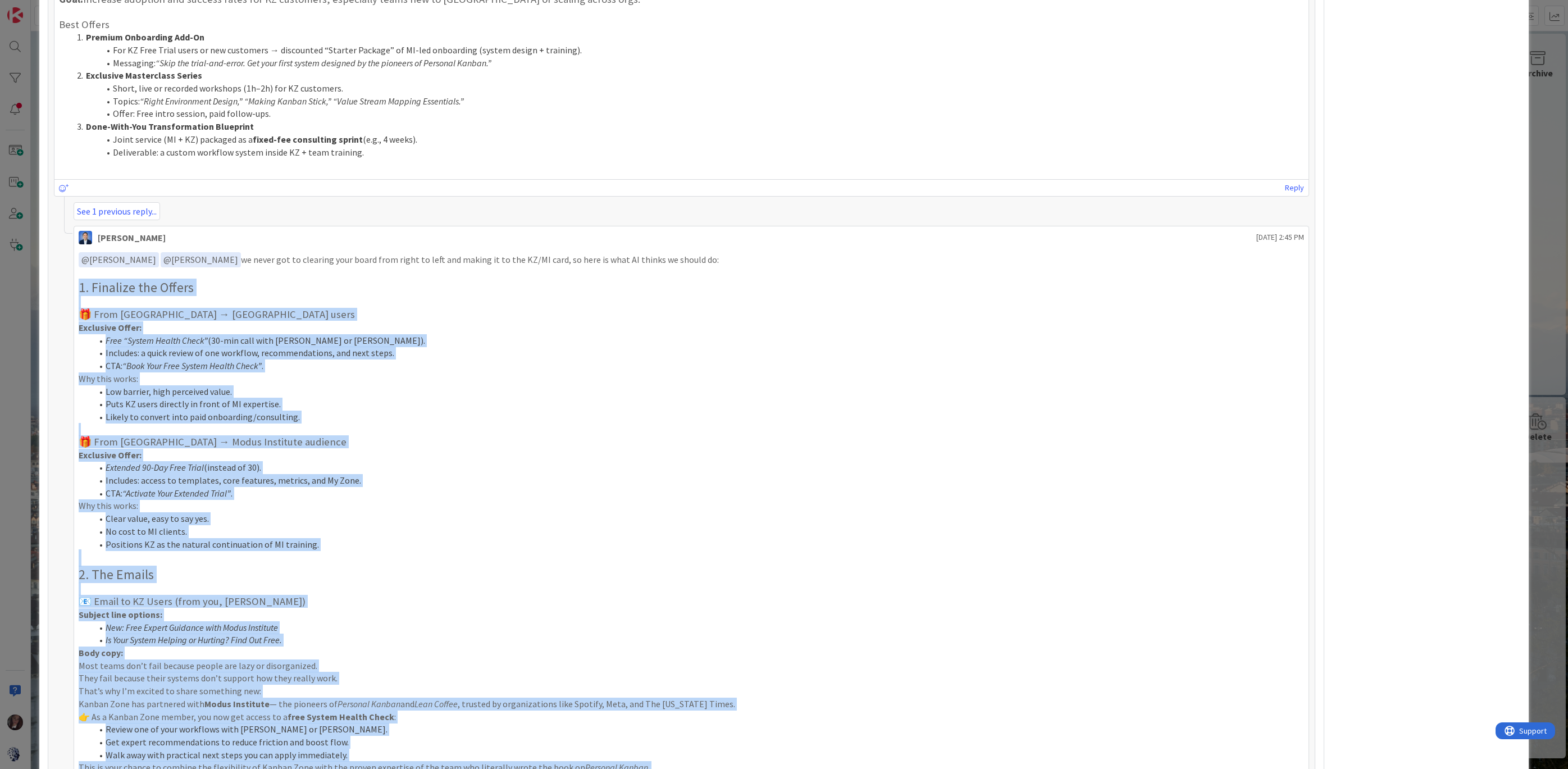
scroll to position [731, 0]
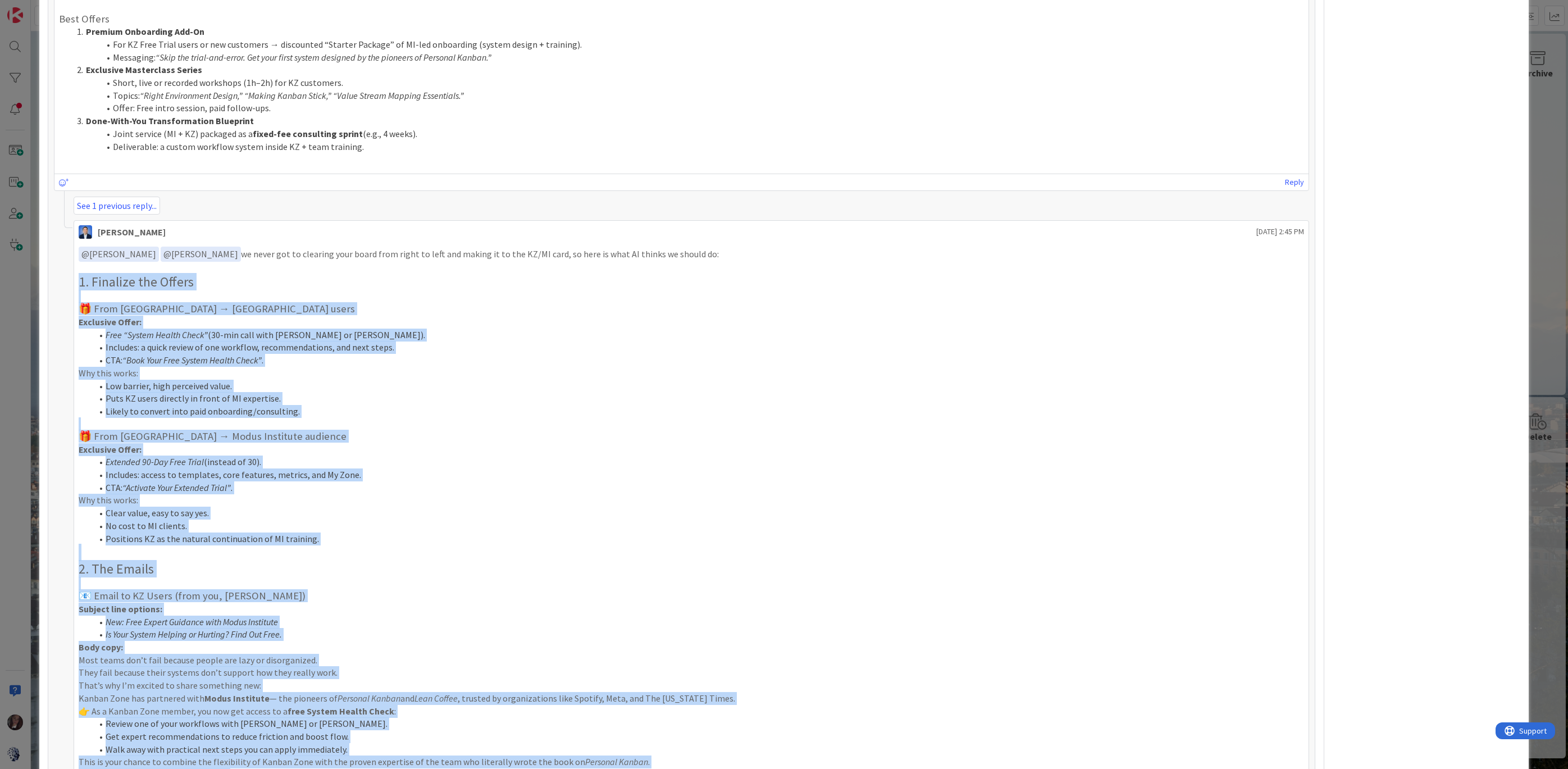
drag, startPoint x: 560, startPoint y: 583, endPoint x: 71, endPoint y: 264, distance: 583.9
click at [71, 264] on div "See 1 previous reply... Dimitri Ponomareff September 17 2025 2:45 PM ﻿ @ Jim Be…" at bounding box center [681, 690] width 1255 height 986
copy div "1. Finalize the Offers 🎁 From Modus Institute → Kanban Zone users Exclusive Off…"
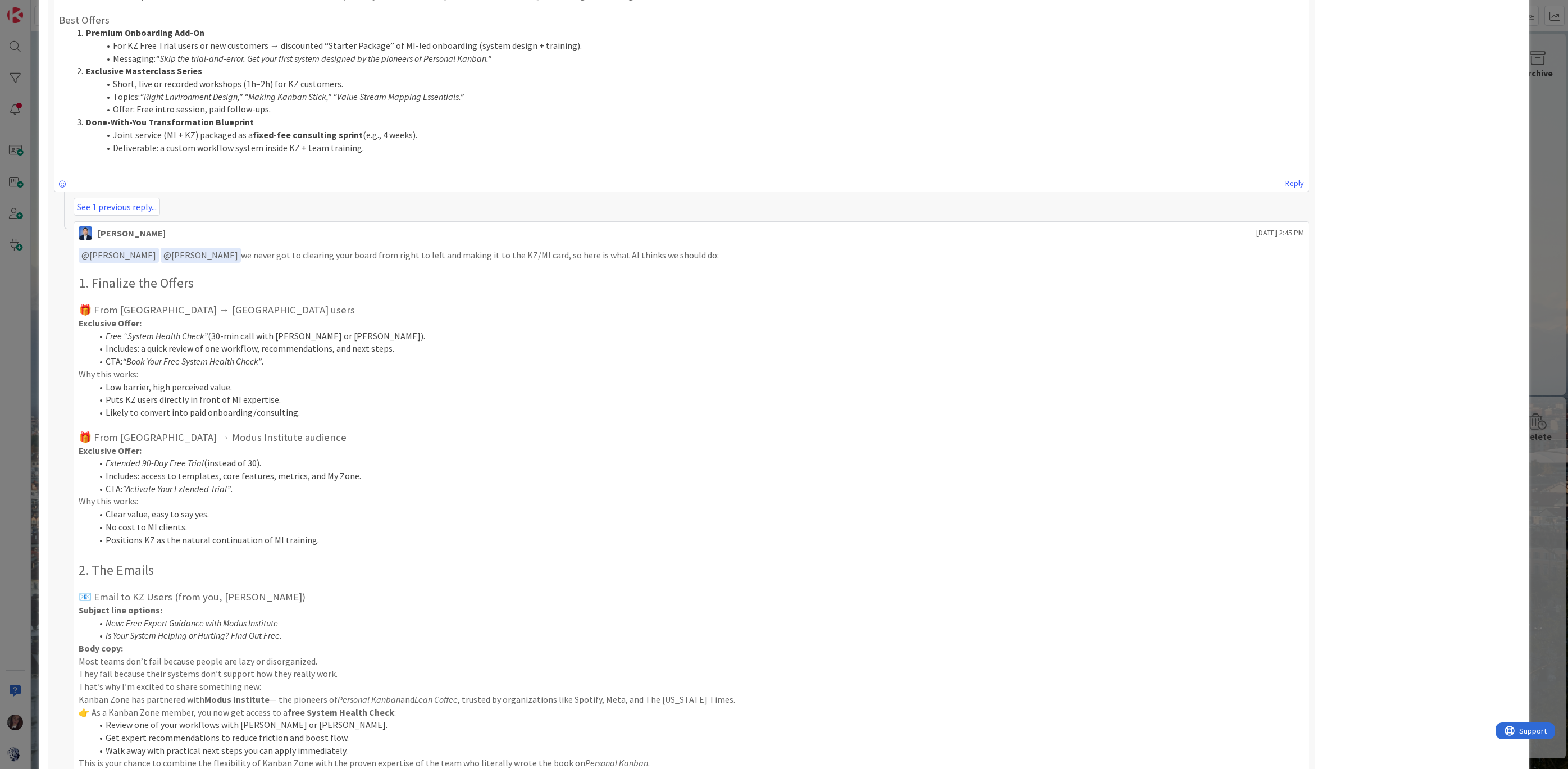
click at [408, 355] on li "CTA: “Book Your Free System Health Check” ." at bounding box center [698, 361] width 1212 height 13
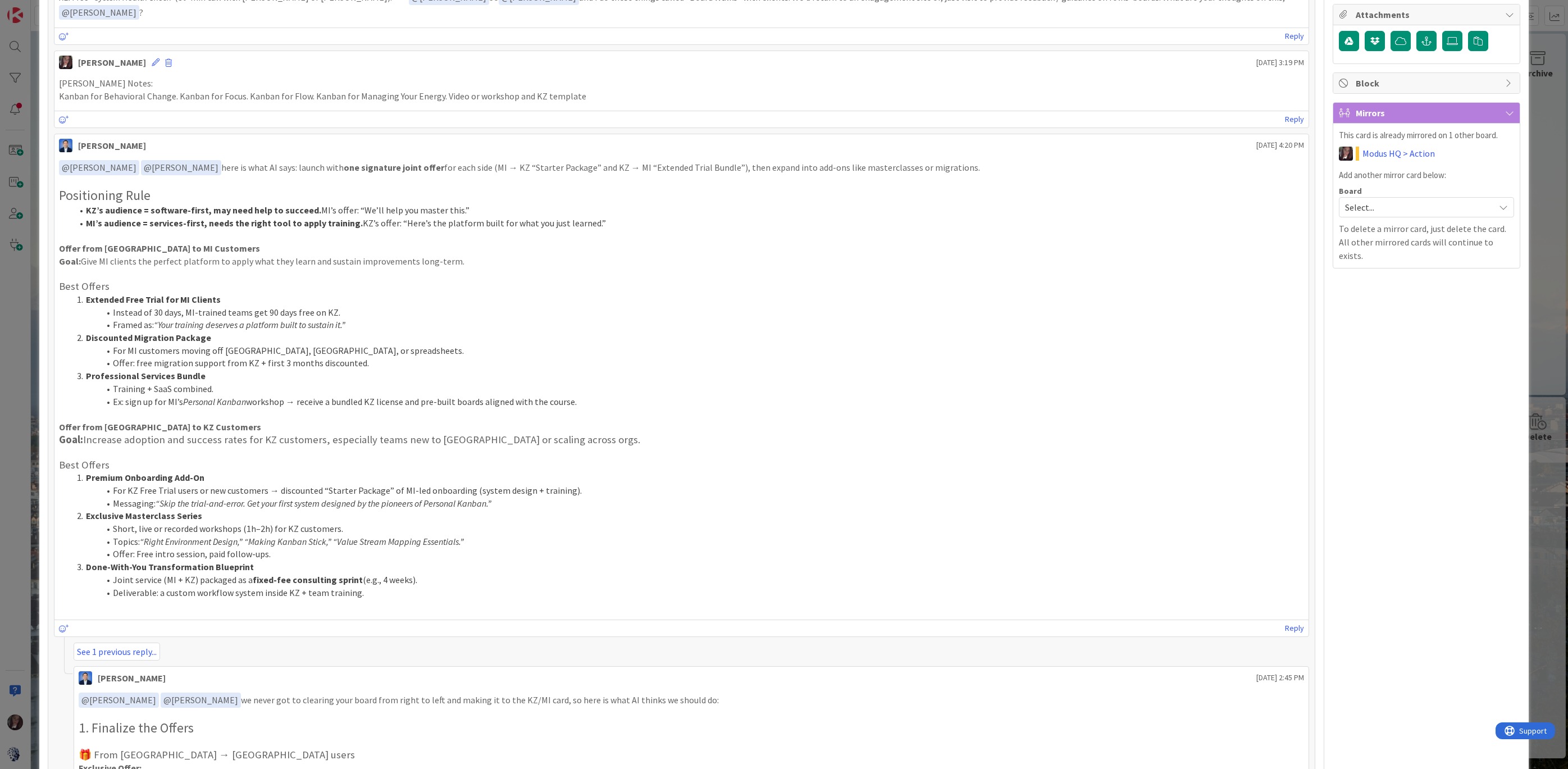
scroll to position [281, 0]
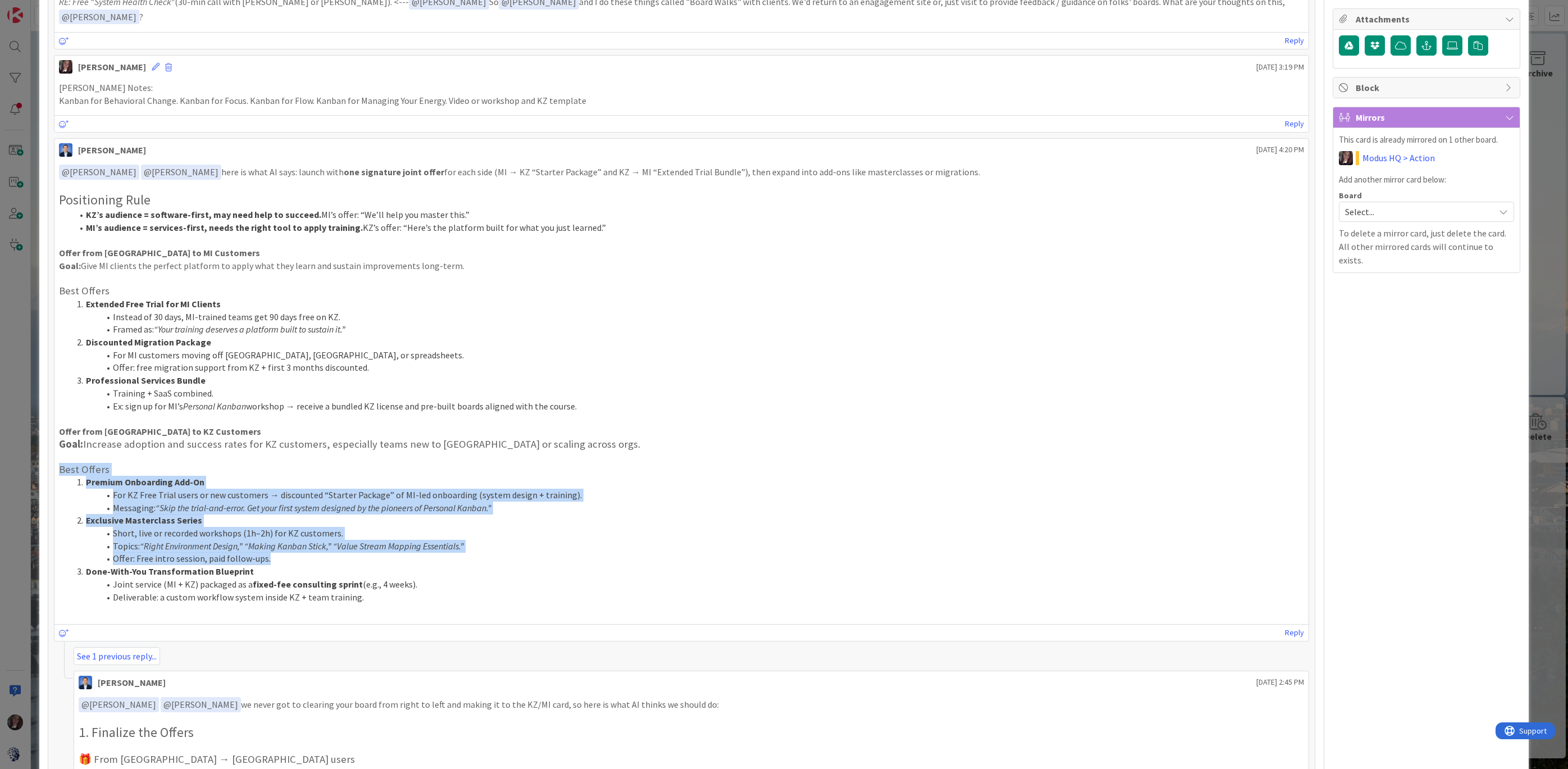
drag, startPoint x: 270, startPoint y: 524, endPoint x: 49, endPoint y: 451, distance: 232.7
copy div "Best Offers Premium Onboarding Add-On For KZ Free Trial users or new customers …"
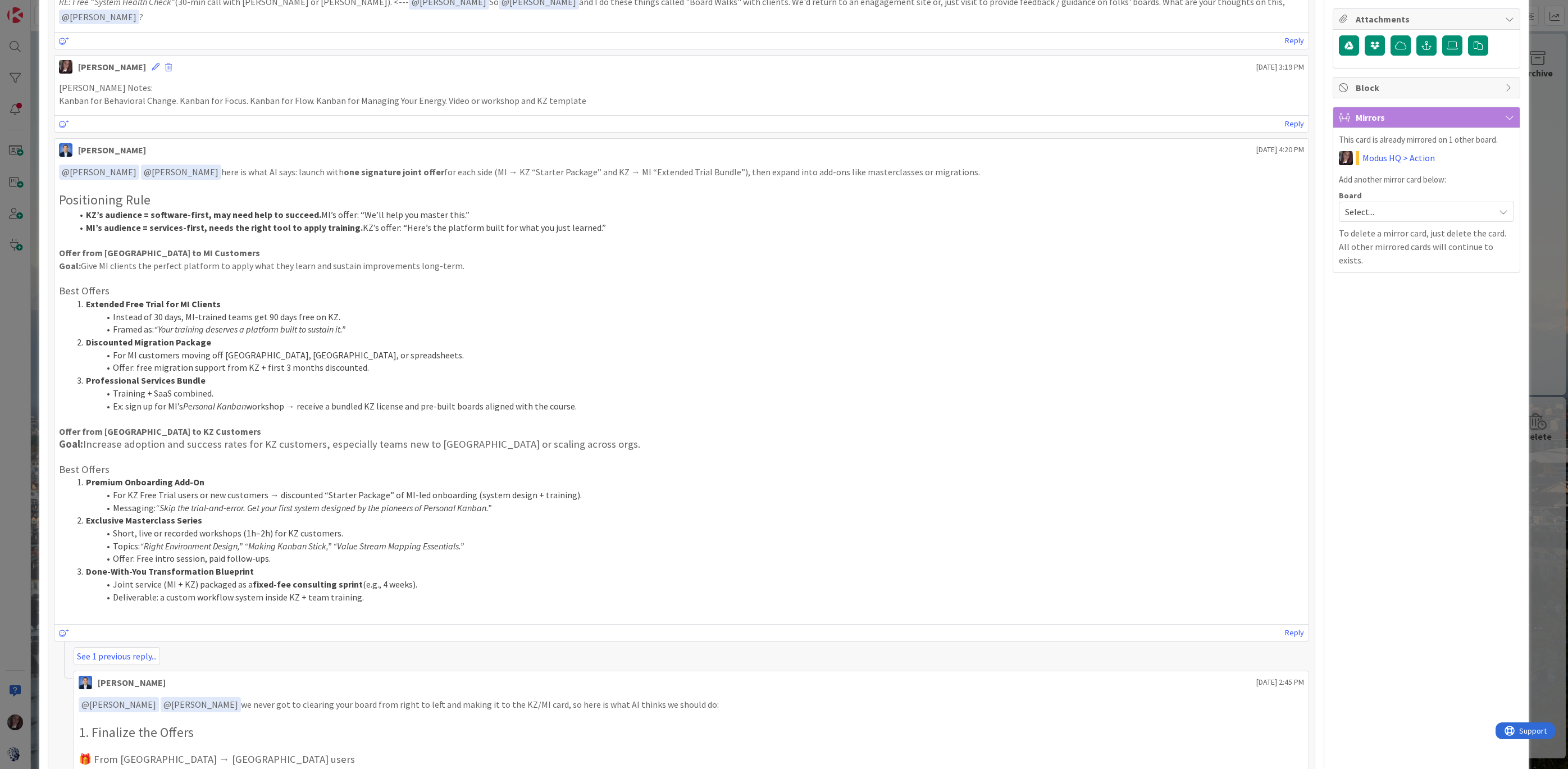
click at [707, 259] on p "Goal: Give MI clients the perfect platform to apply what they learn and sustain…" at bounding box center [681, 266] width 1245 height 13
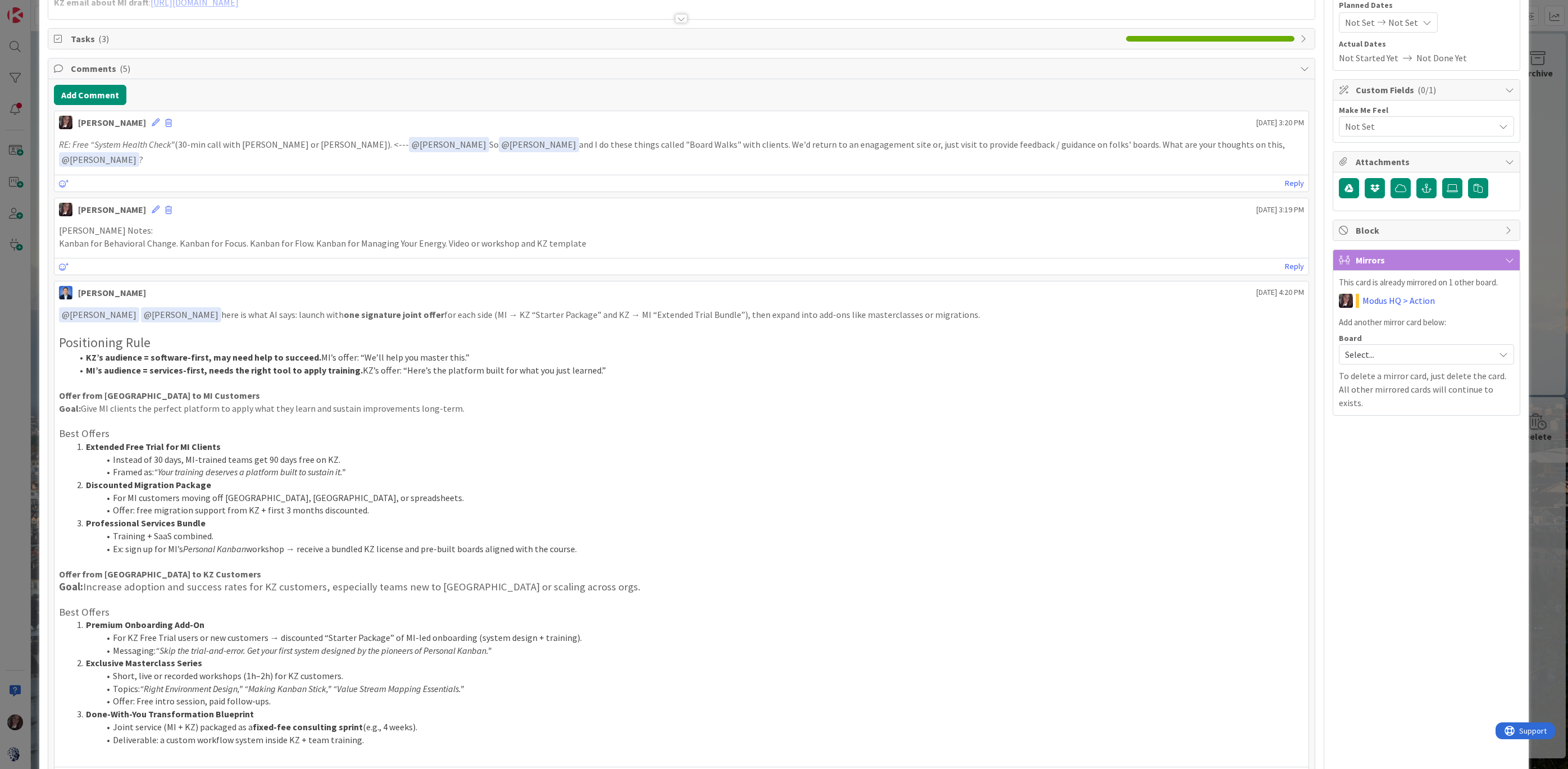
scroll to position [0, 0]
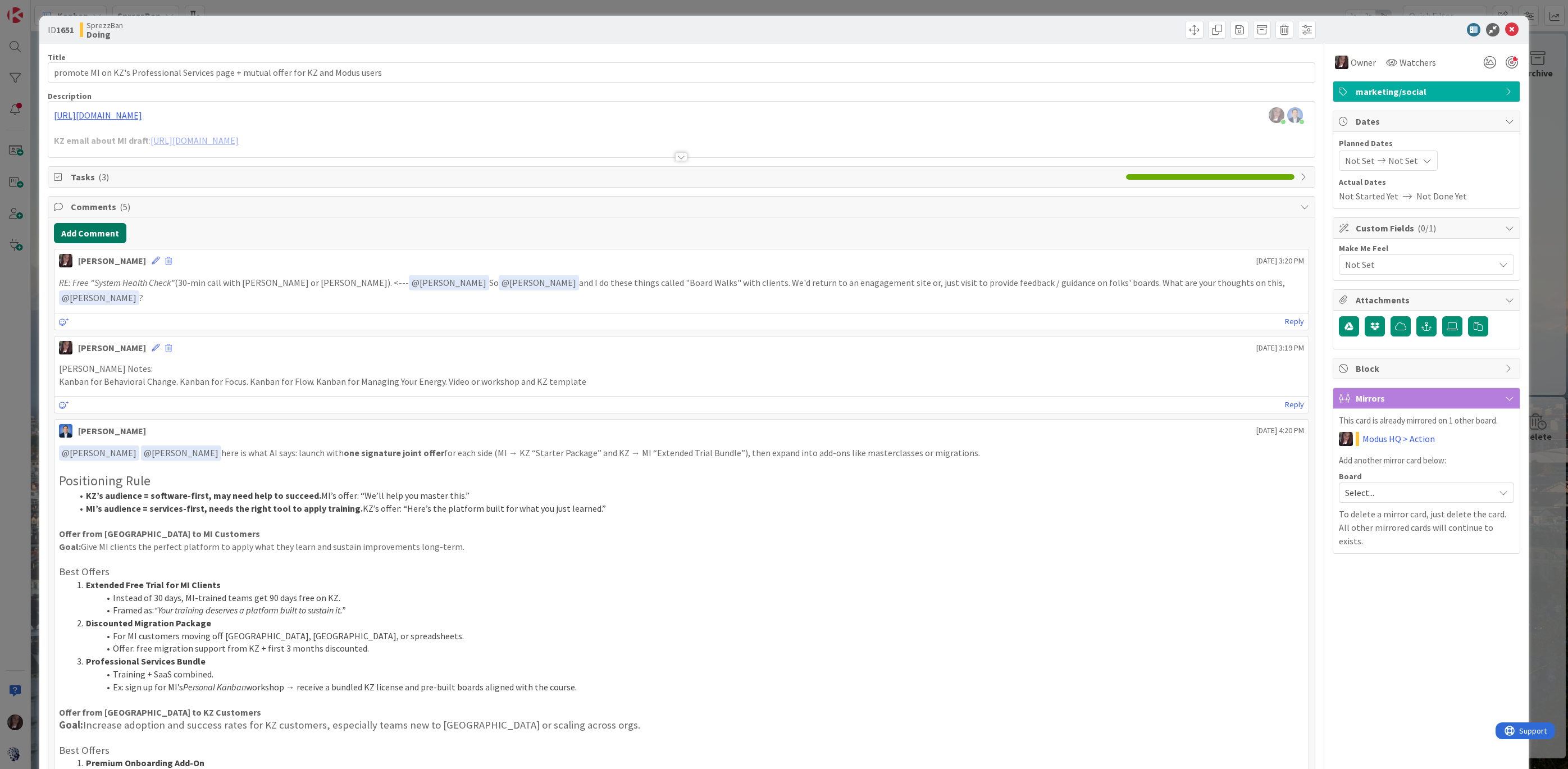
click at [89, 231] on button "Add Comment" at bounding box center [91, 233] width 73 height 21
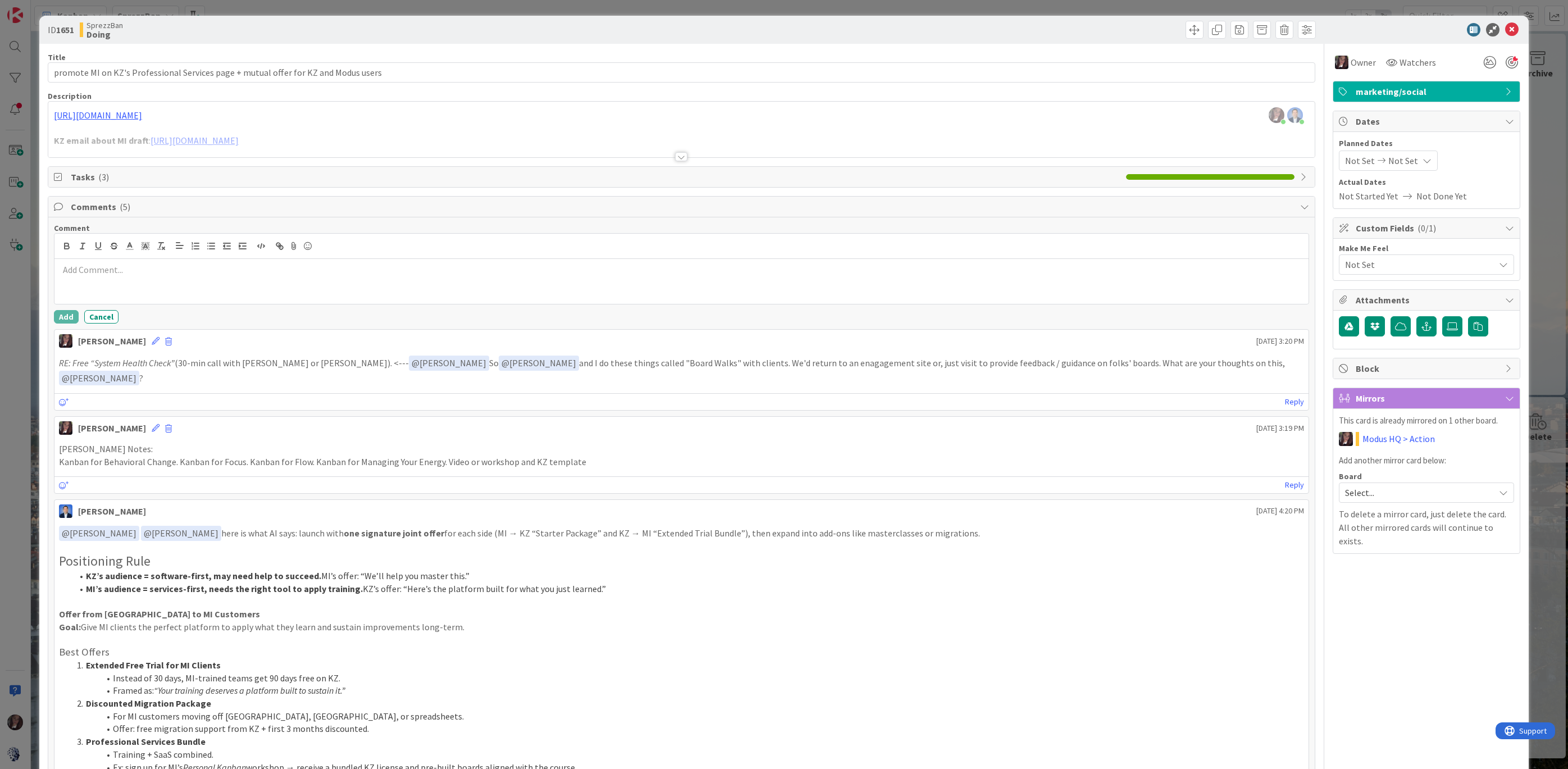
click at [87, 266] on p at bounding box center [681, 270] width 1245 height 13
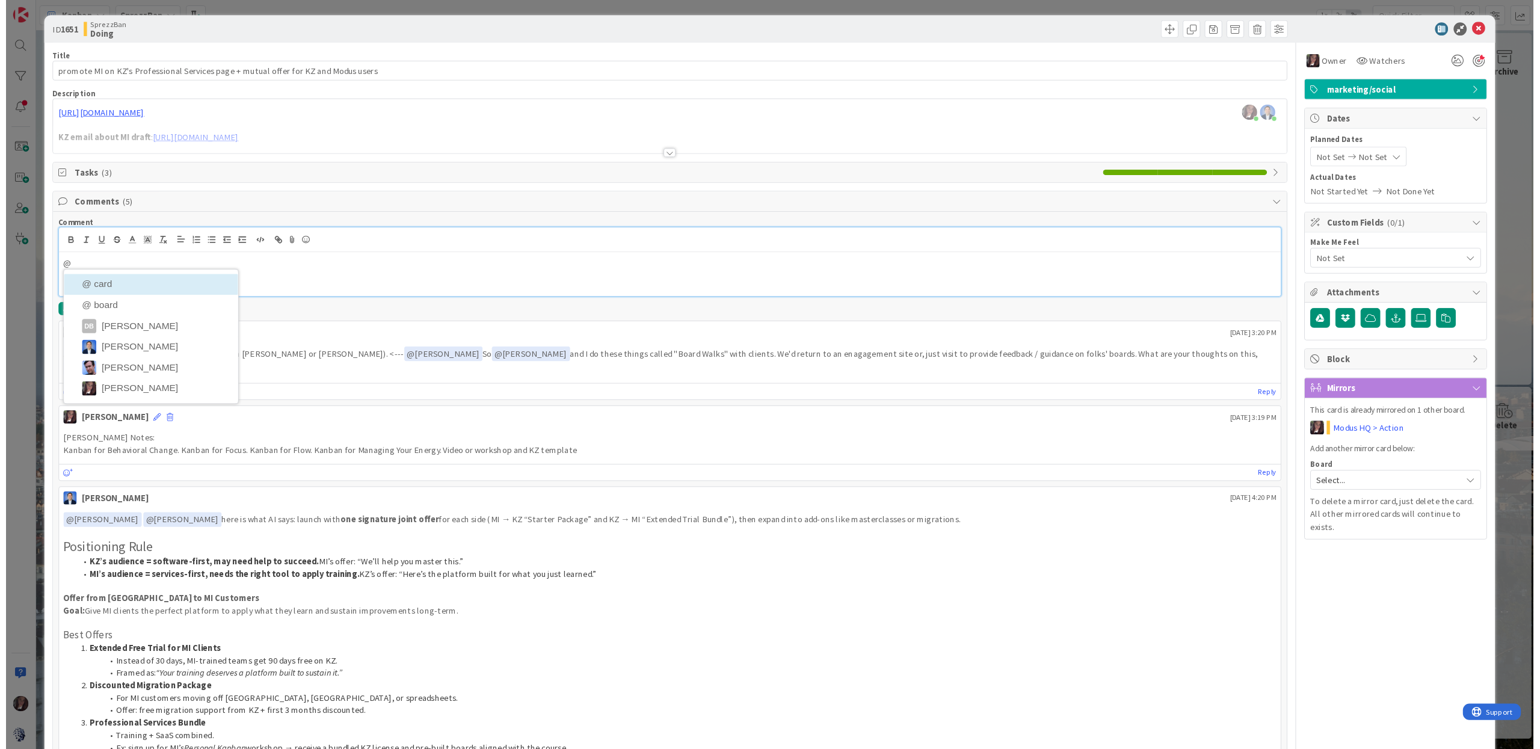
scroll to position [956, 357]
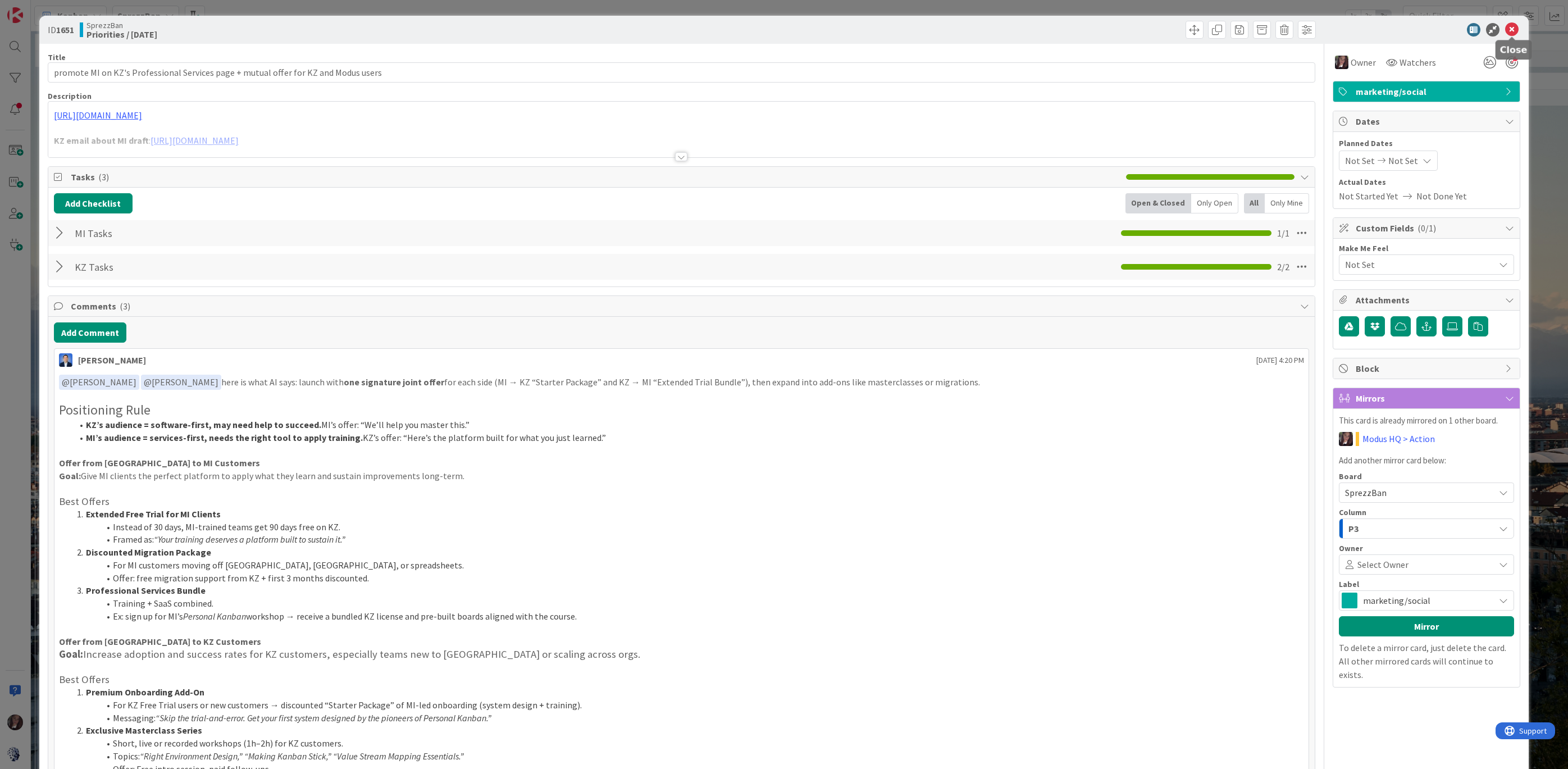
click at [1514, 30] on icon at bounding box center [1512, 30] width 13 height 13
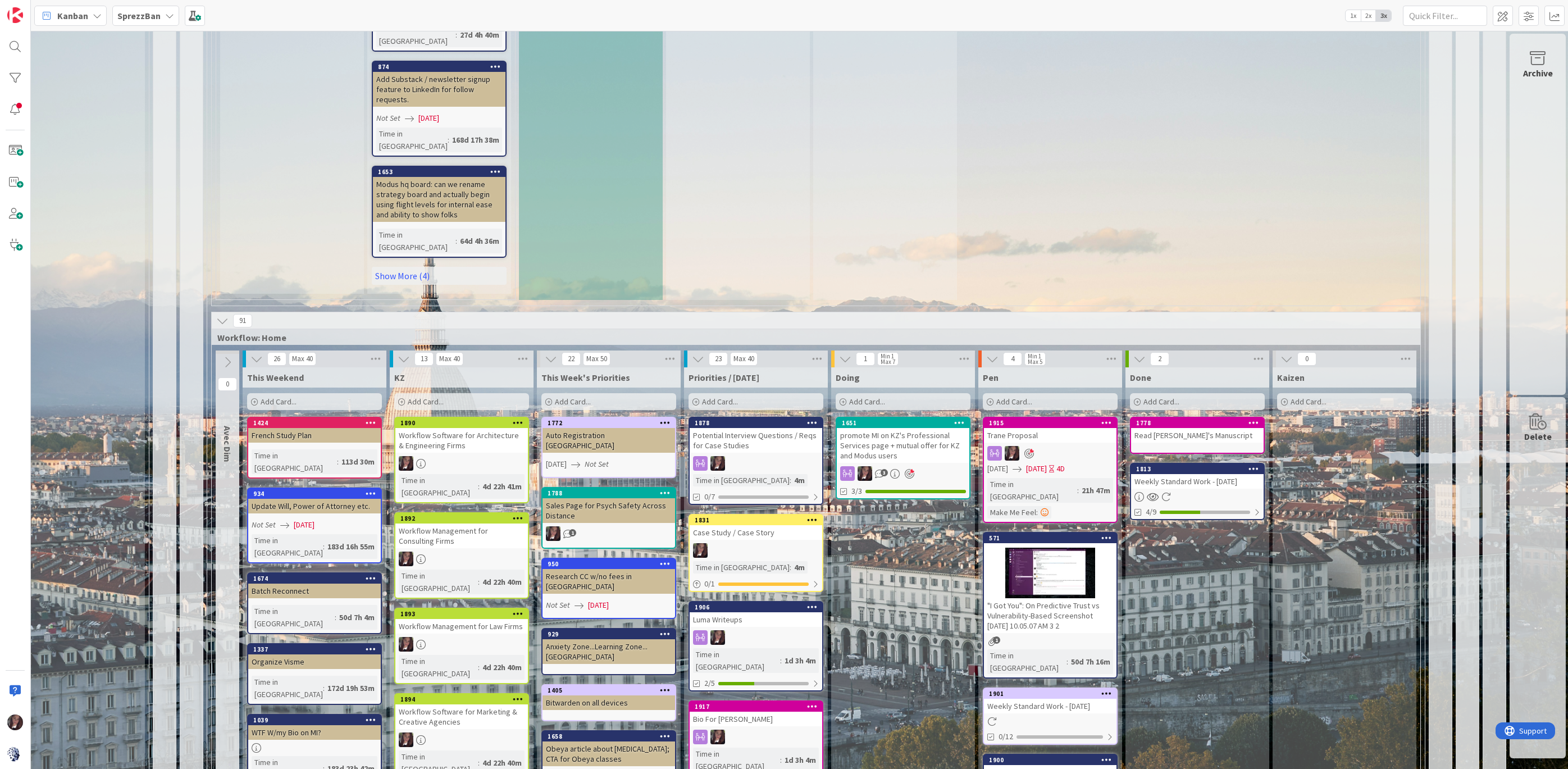
scroll to position [906, 332]
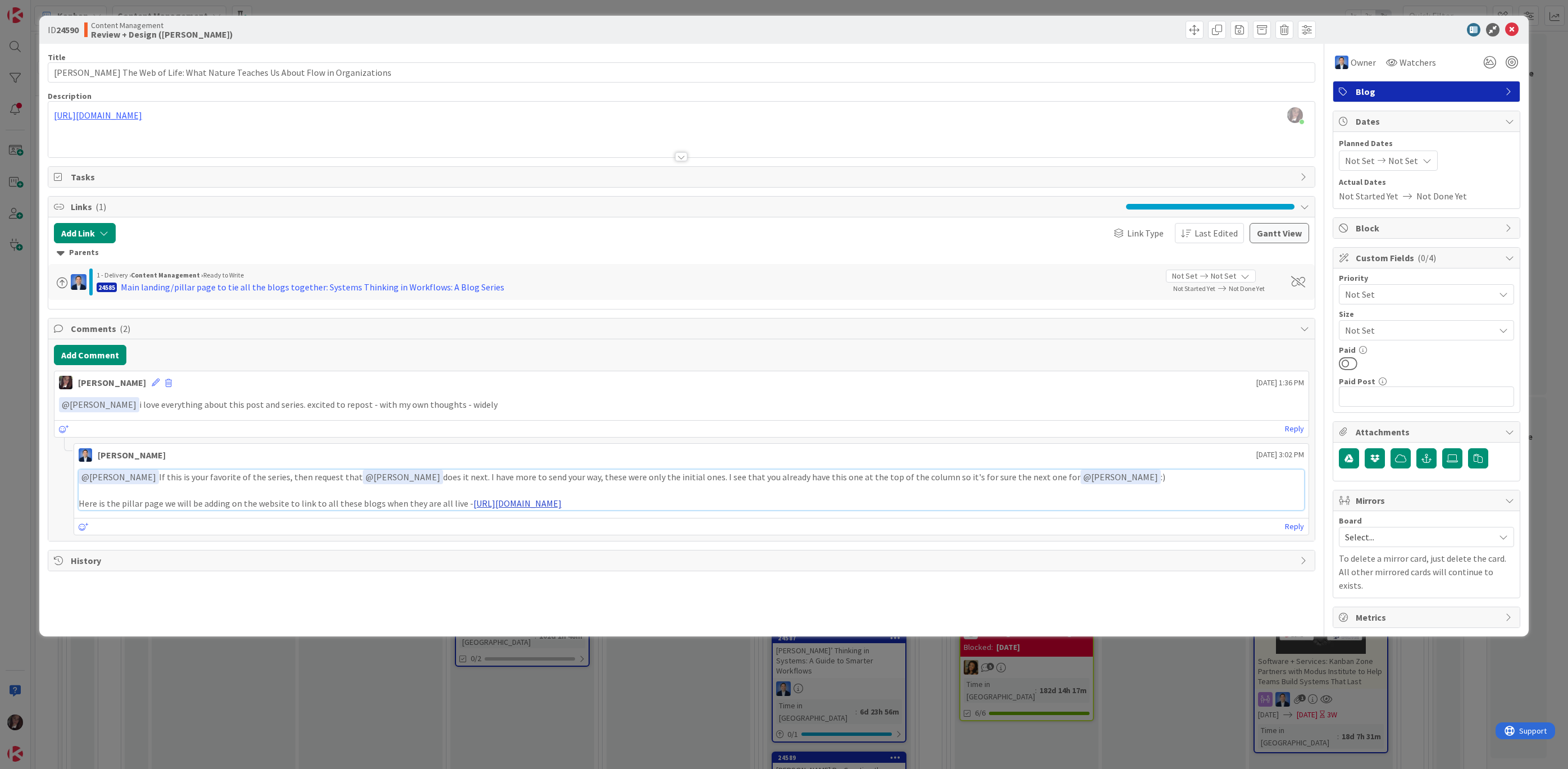
click at [562, 498] on link "https://docs.google.com/document/d/1H410ILAW4nhpO5NUzMYT5GnudYCra_i5_ubWshIty6k…" at bounding box center [517, 503] width 88 height 11
